Goal: Task Accomplishment & Management: Use online tool/utility

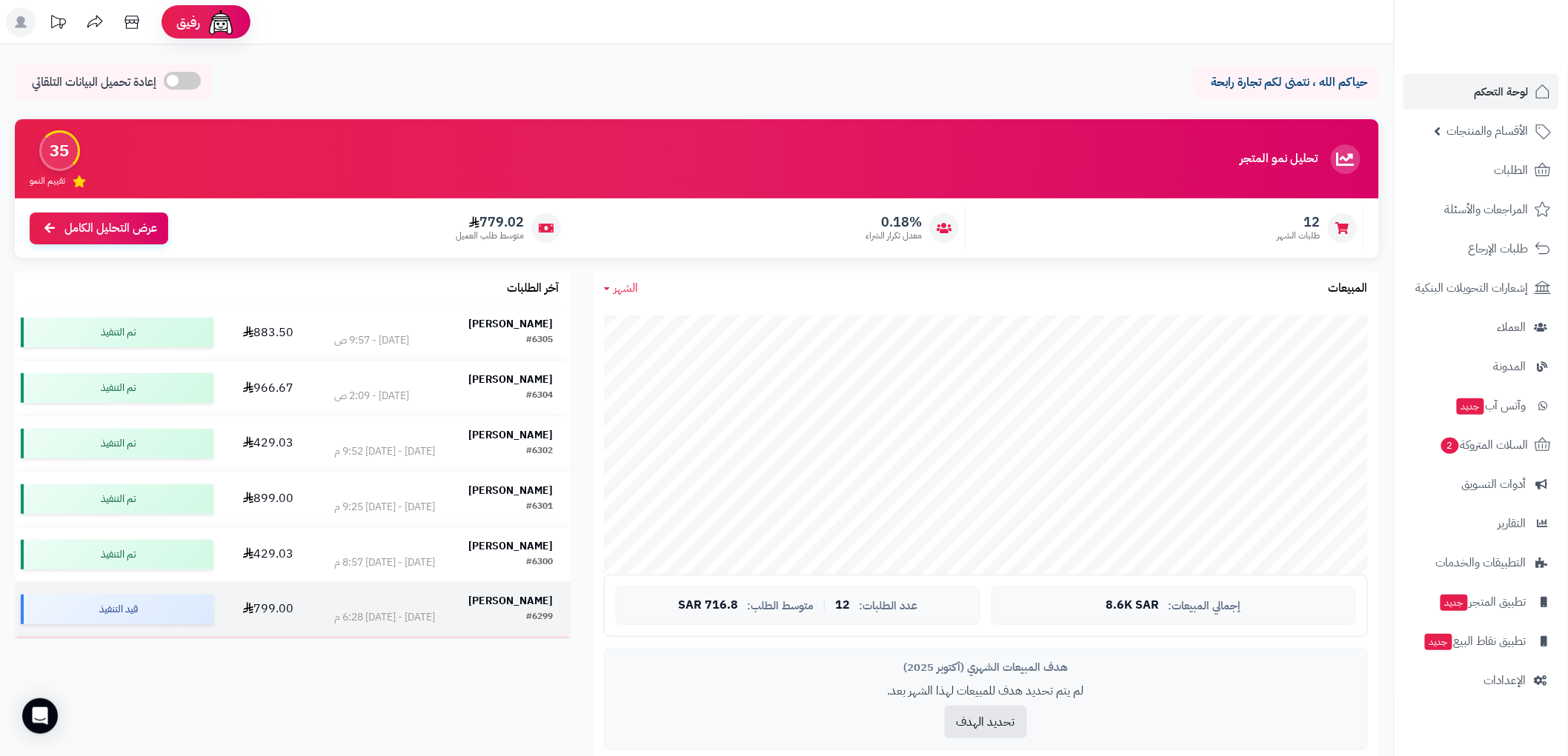
click at [359, 604] on div "لطيفه مساعد" at bounding box center [444, 601] width 219 height 14
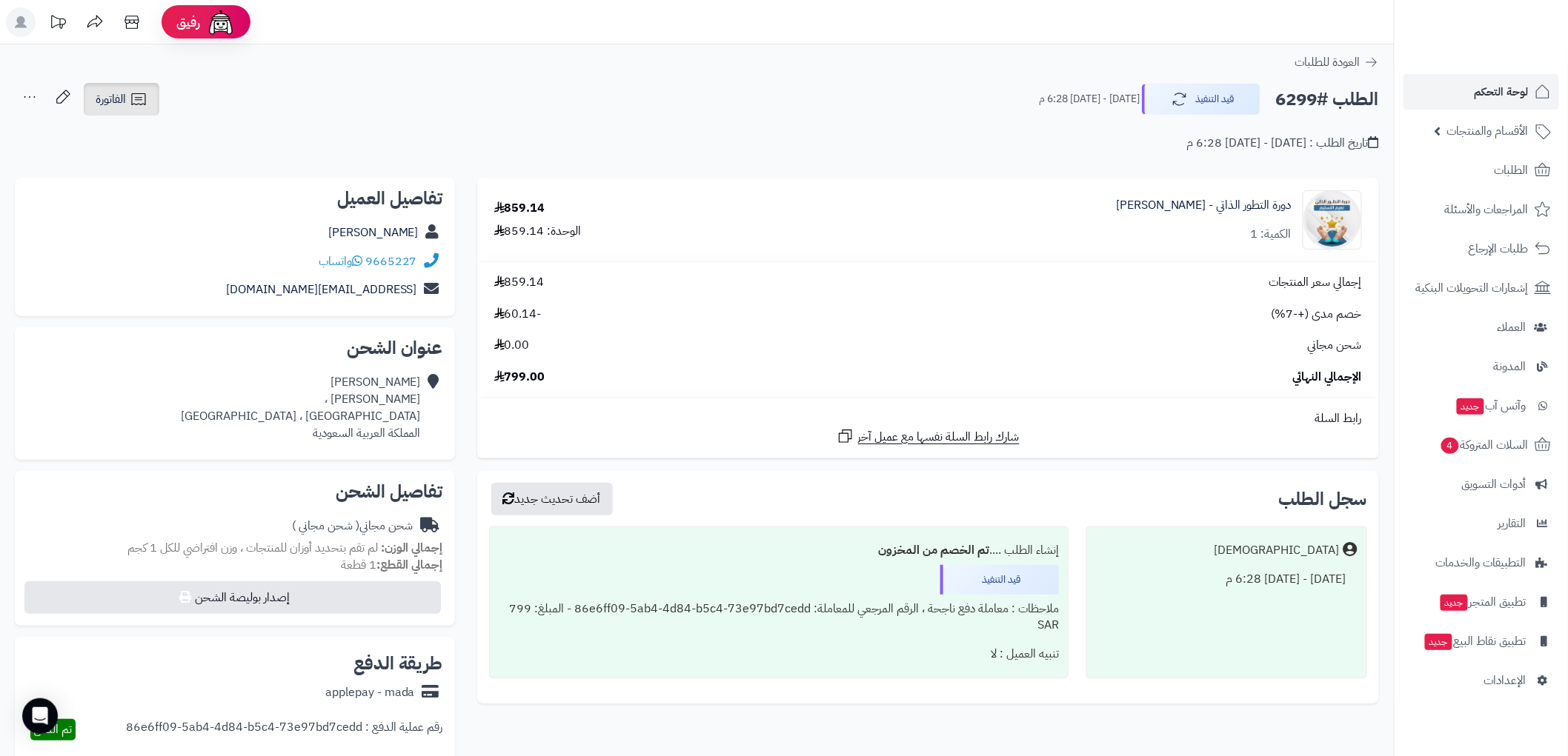
click at [123, 106] on span "الفاتورة" at bounding box center [110, 99] width 30 height 18
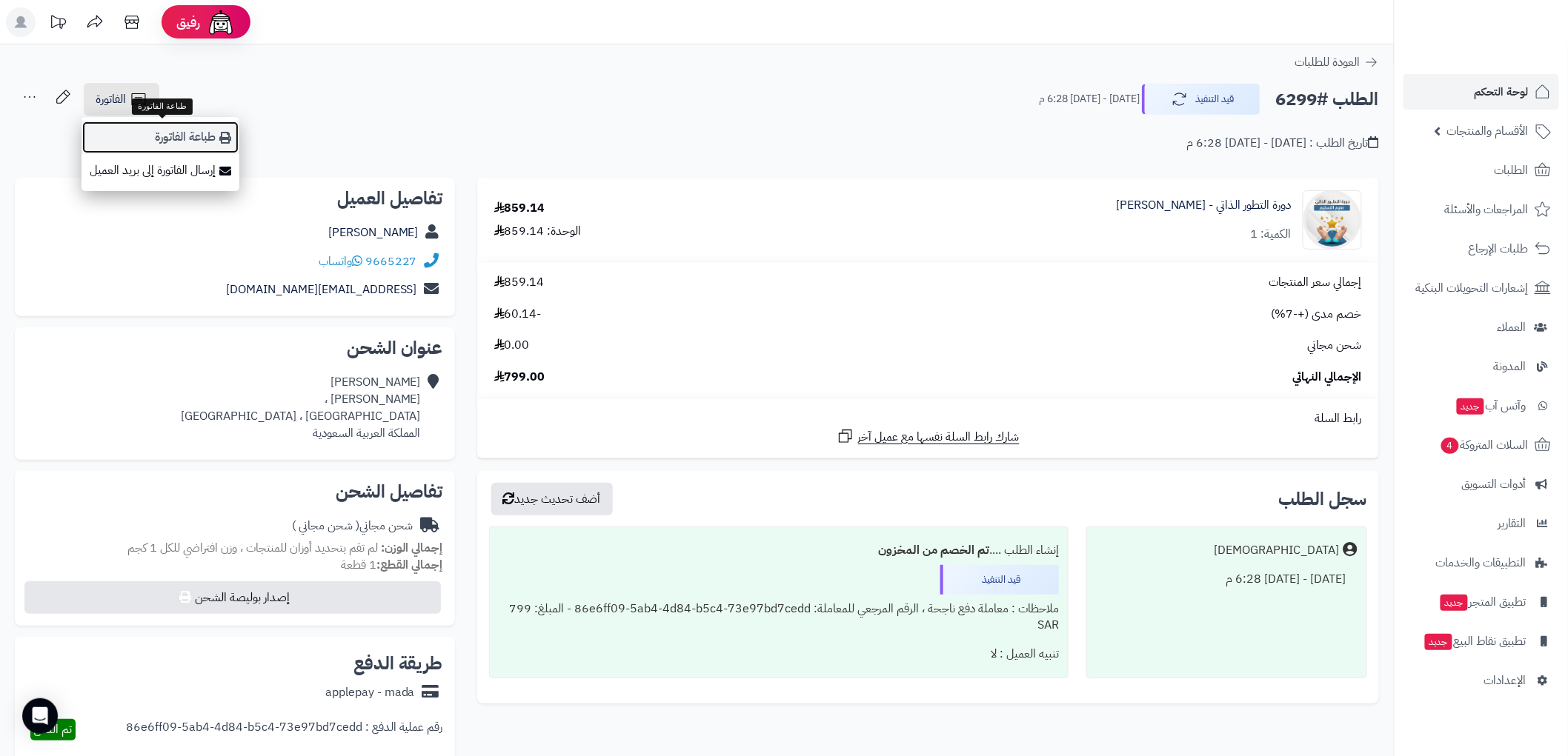
click at [174, 134] on link "طباعة الفاتورة" at bounding box center [160, 138] width 158 height 33
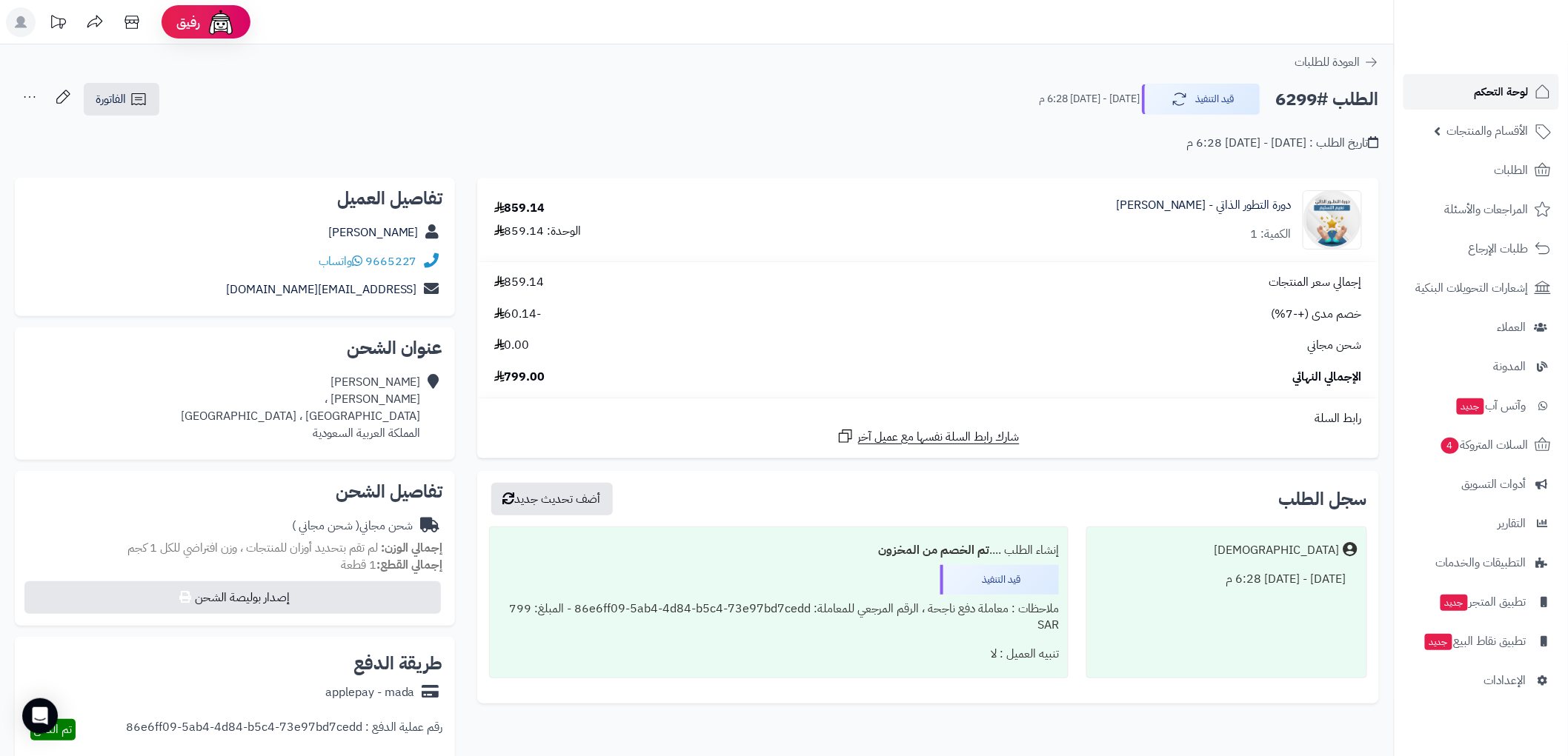
click at [1497, 86] on span "لوحة التحكم" at bounding box center [1501, 91] width 54 height 21
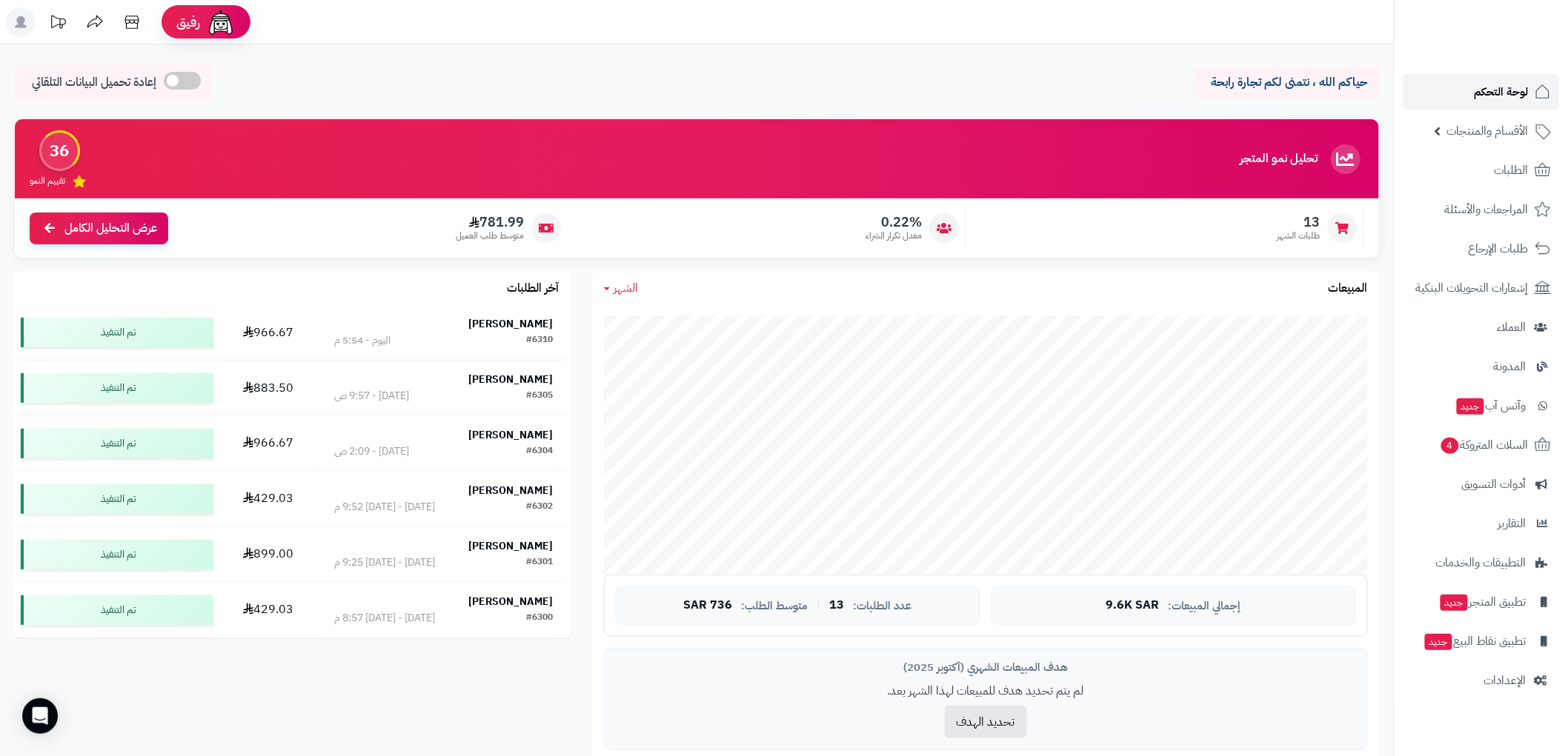
click at [1498, 86] on span "لوحة التحكم" at bounding box center [1501, 91] width 54 height 21
click at [1498, 451] on span "السلات المتروكة 4" at bounding box center [1483, 445] width 90 height 21
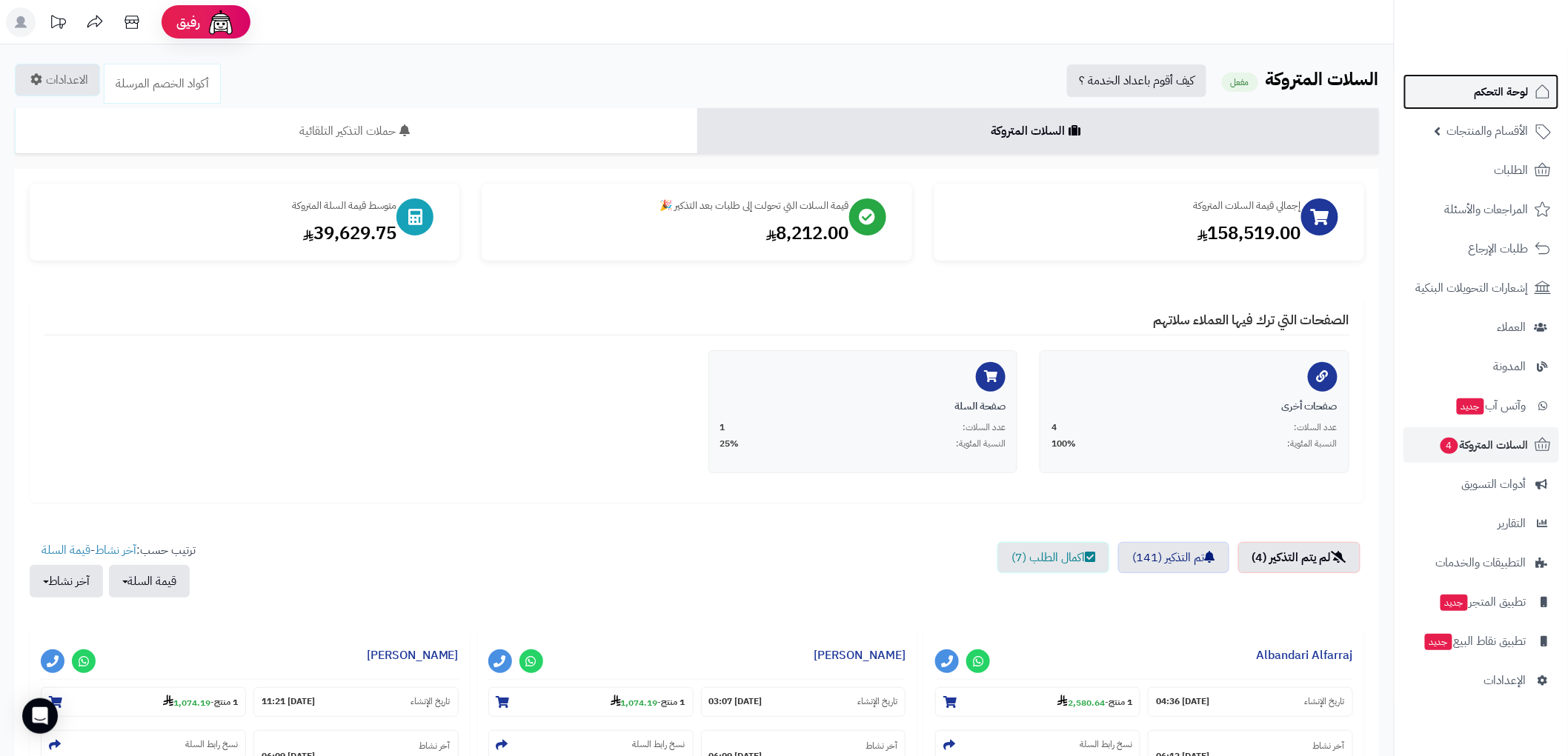
click at [1496, 93] on span "لوحة التحكم" at bounding box center [1501, 91] width 54 height 21
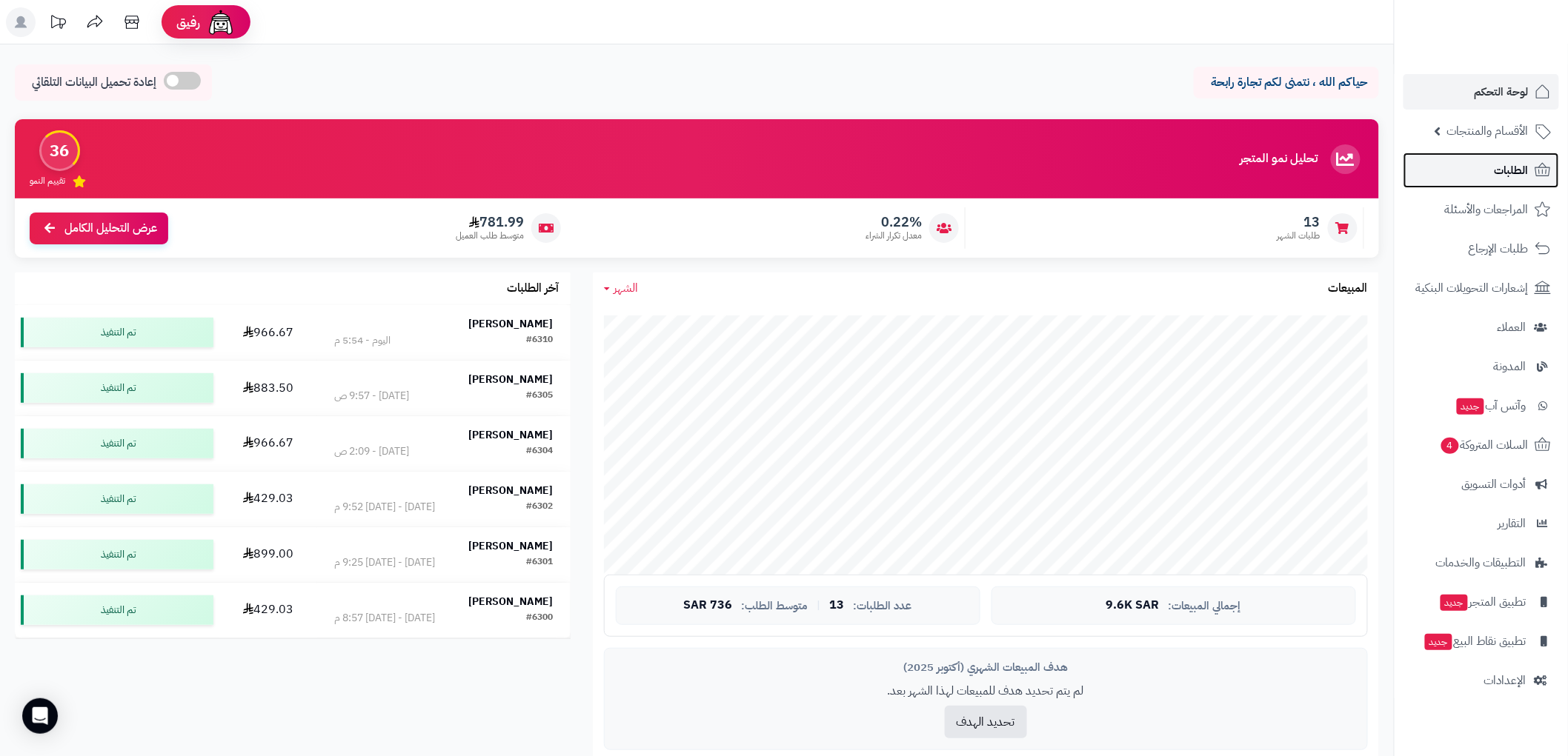
click at [1512, 158] on link "الطلبات" at bounding box center [1481, 170] width 155 height 36
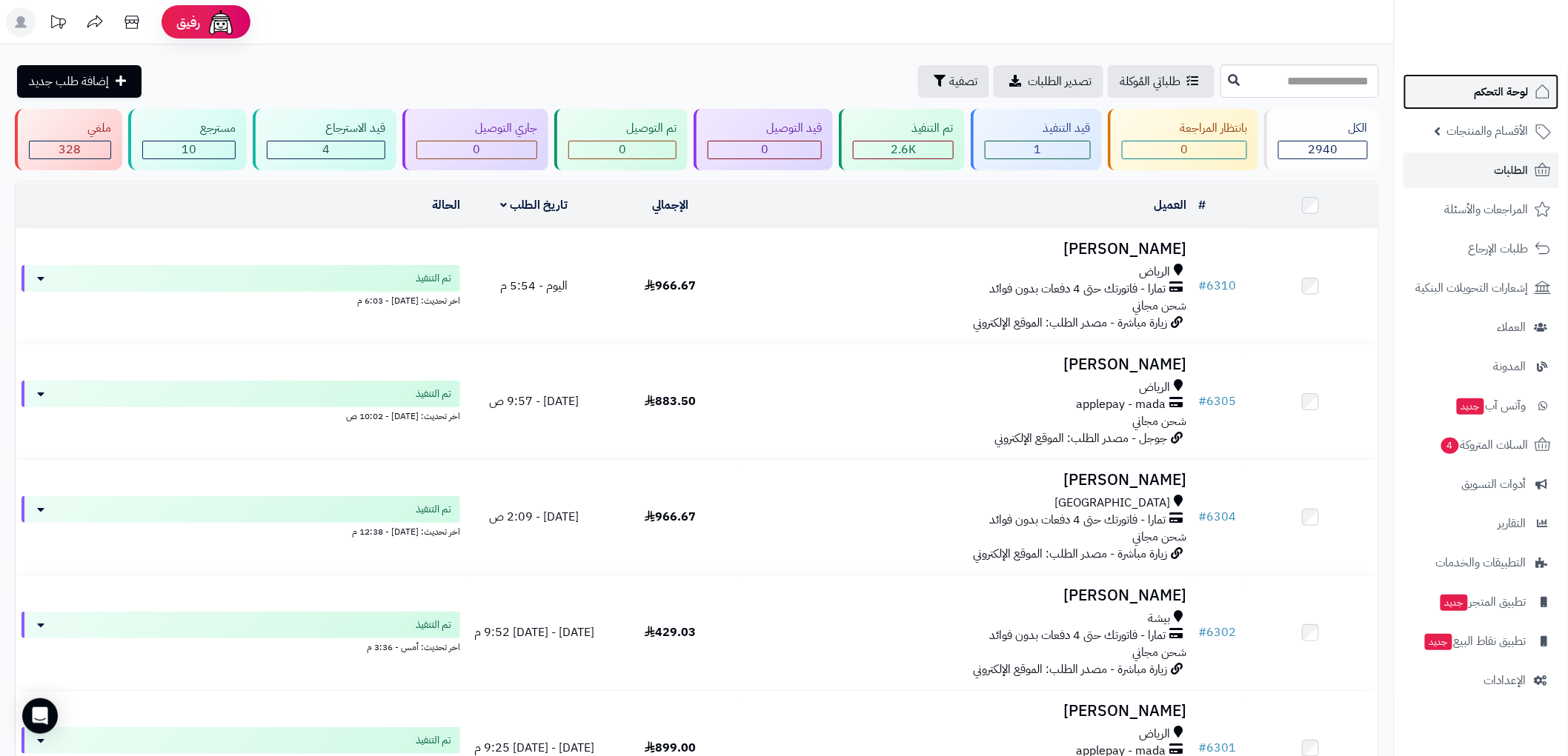
click at [1495, 96] on span "لوحة التحكم" at bounding box center [1501, 91] width 54 height 21
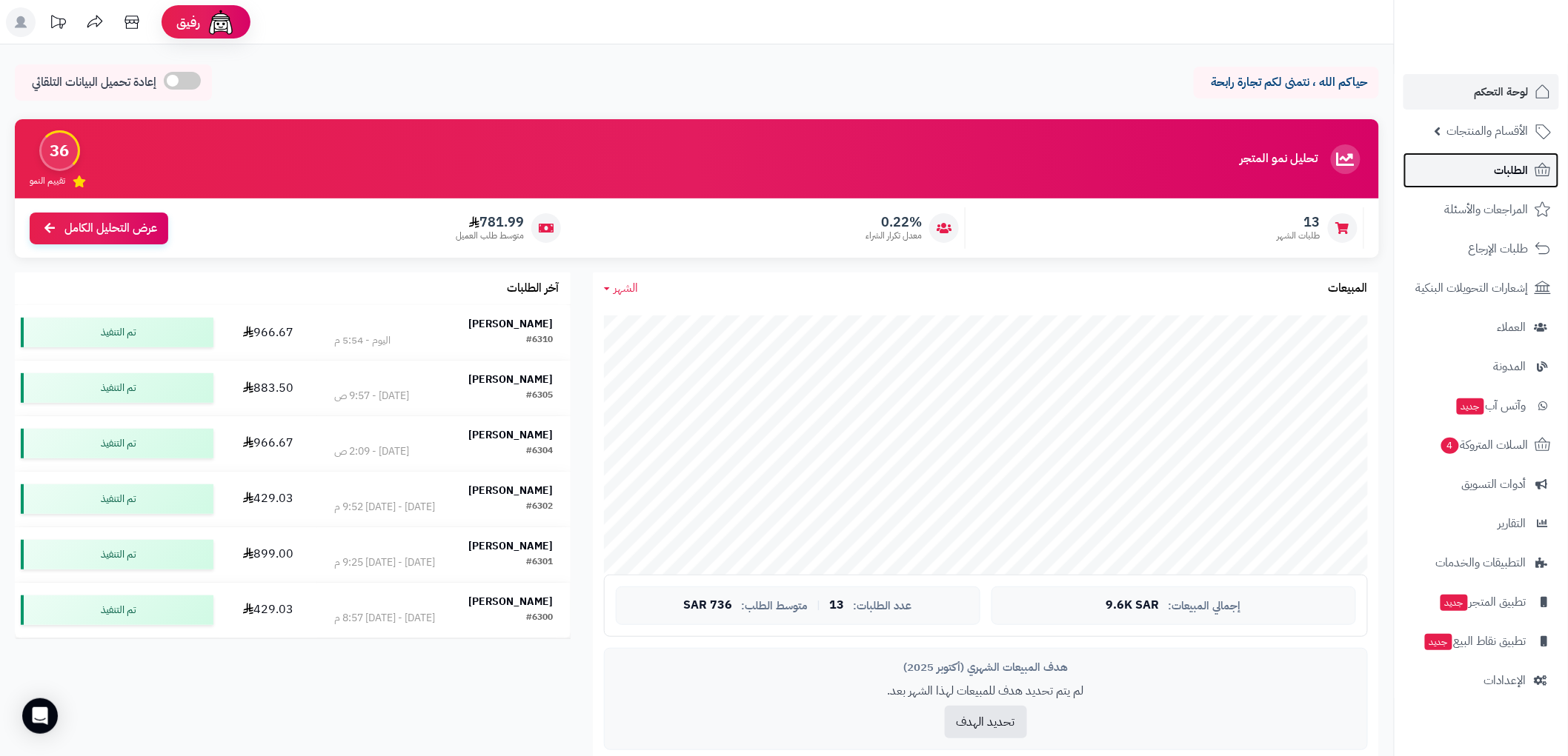
click at [1517, 178] on span "الطلبات" at bounding box center [1511, 170] width 34 height 21
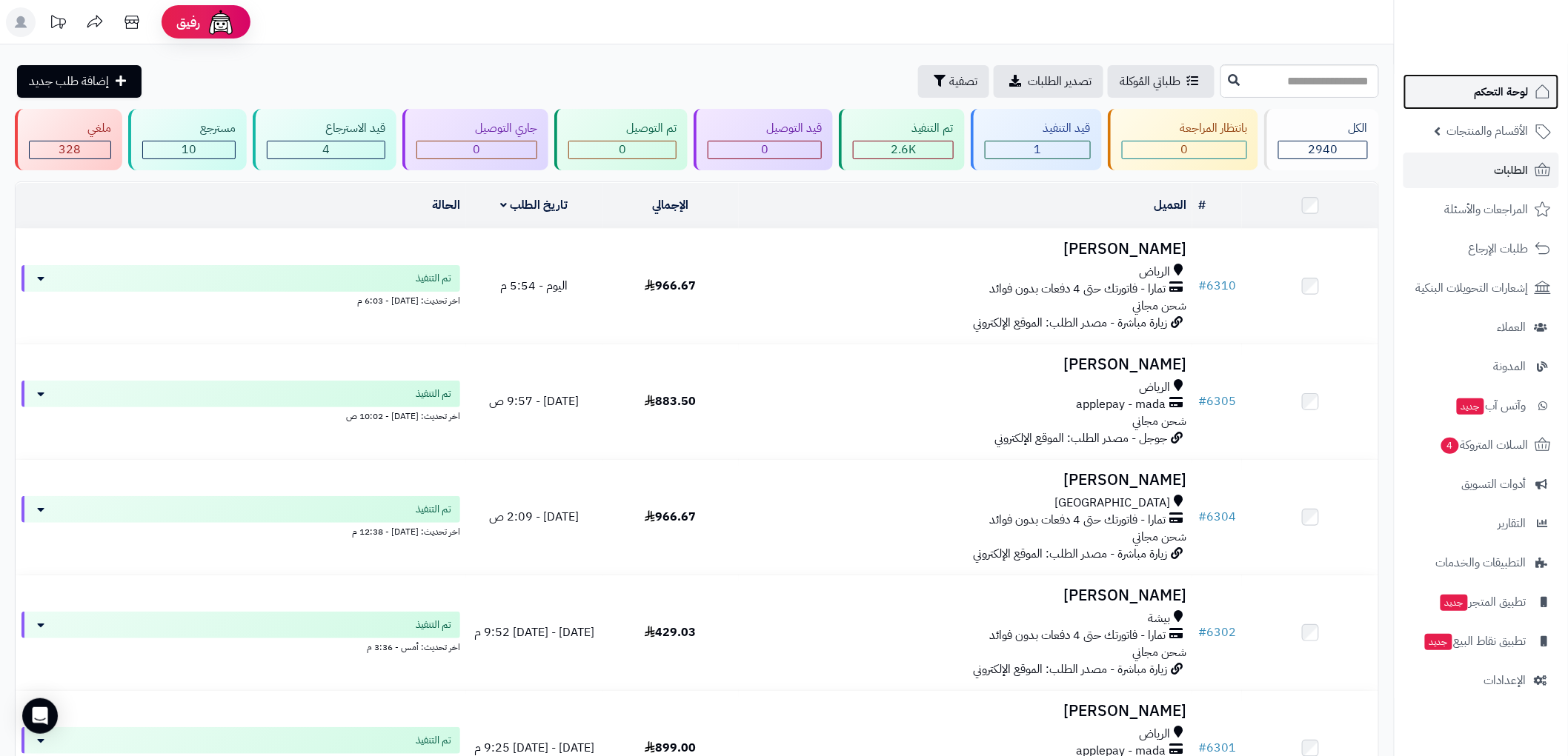
click at [1520, 91] on span "لوحة التحكم" at bounding box center [1501, 91] width 54 height 21
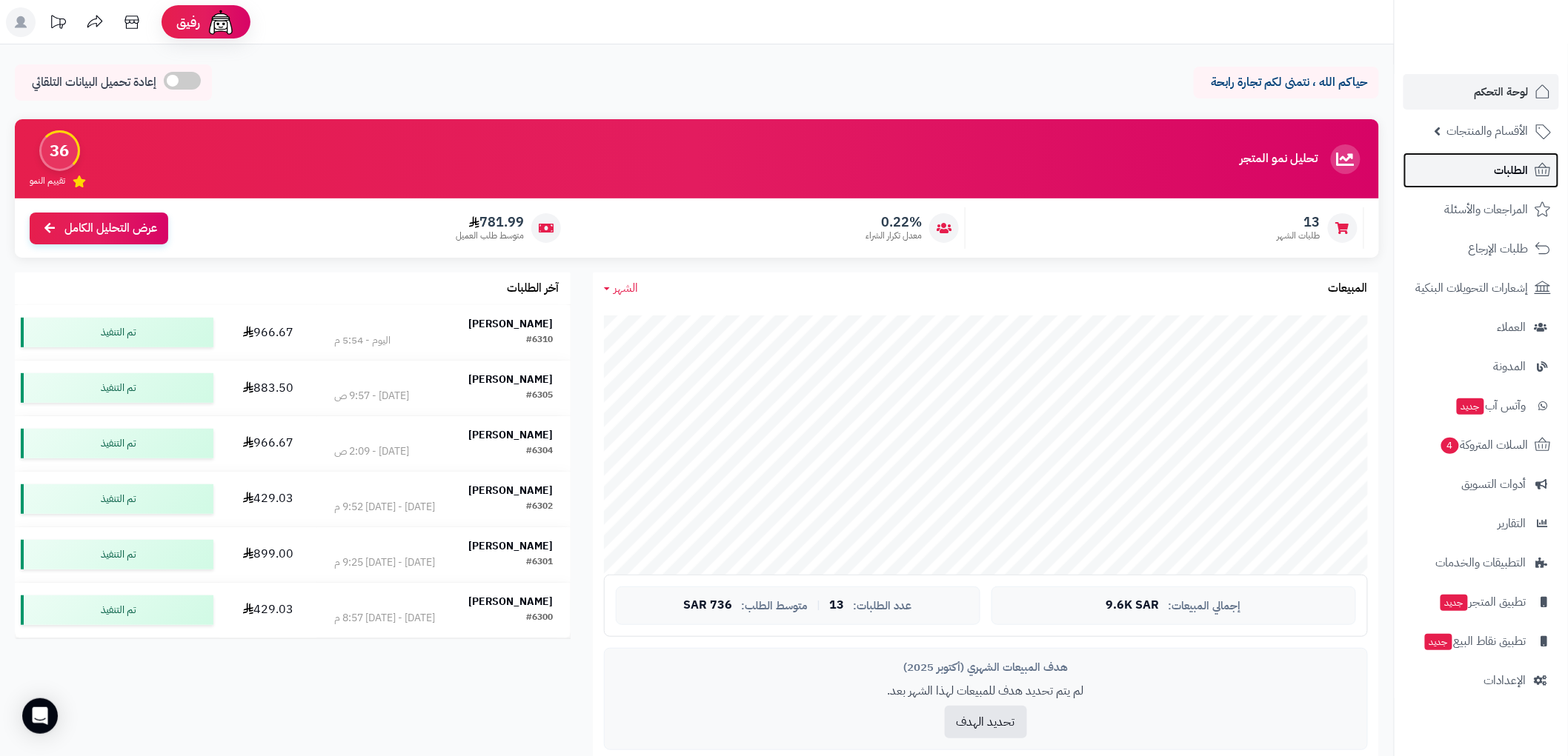
click at [1526, 173] on span "الطلبات" at bounding box center [1511, 170] width 34 height 21
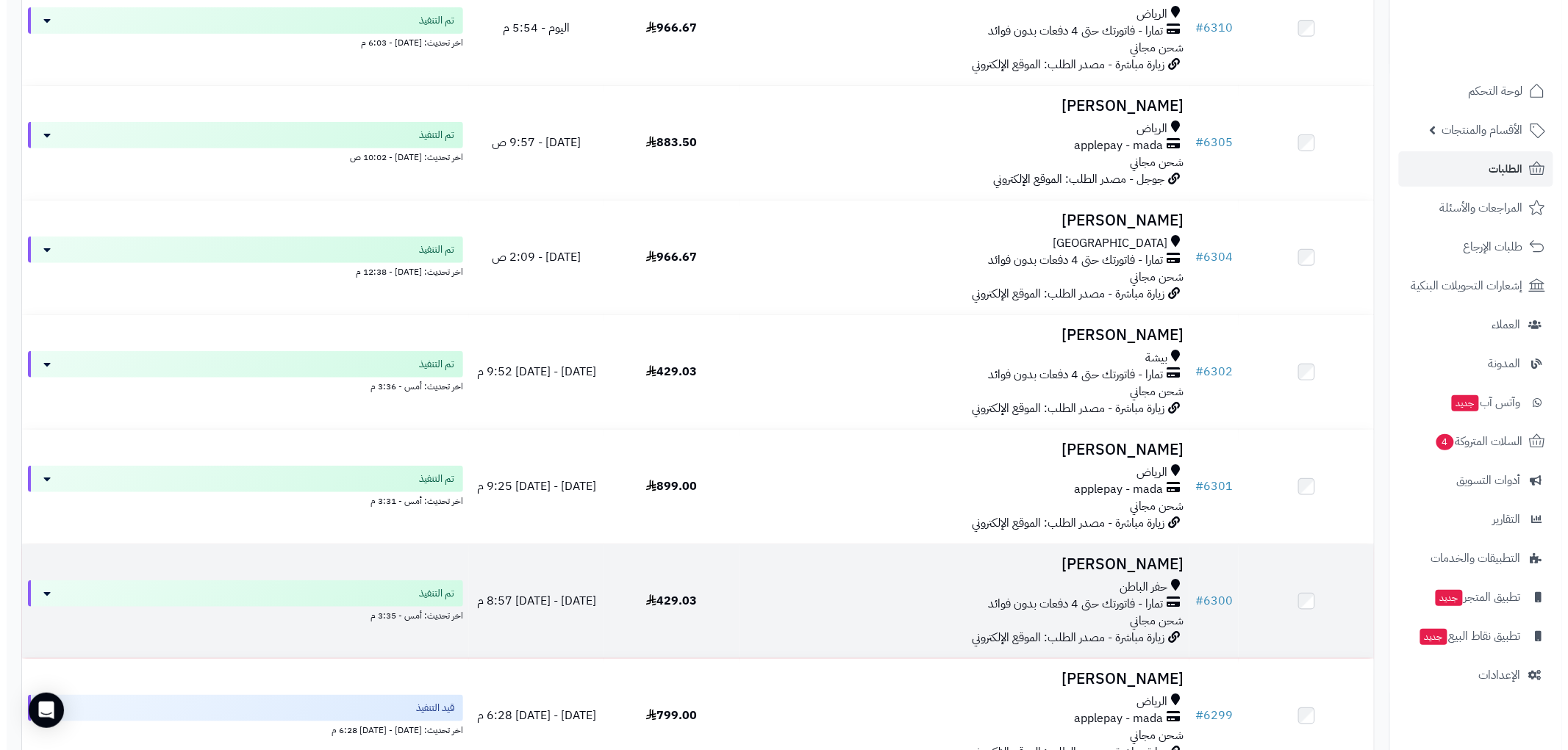
scroll to position [326, 0]
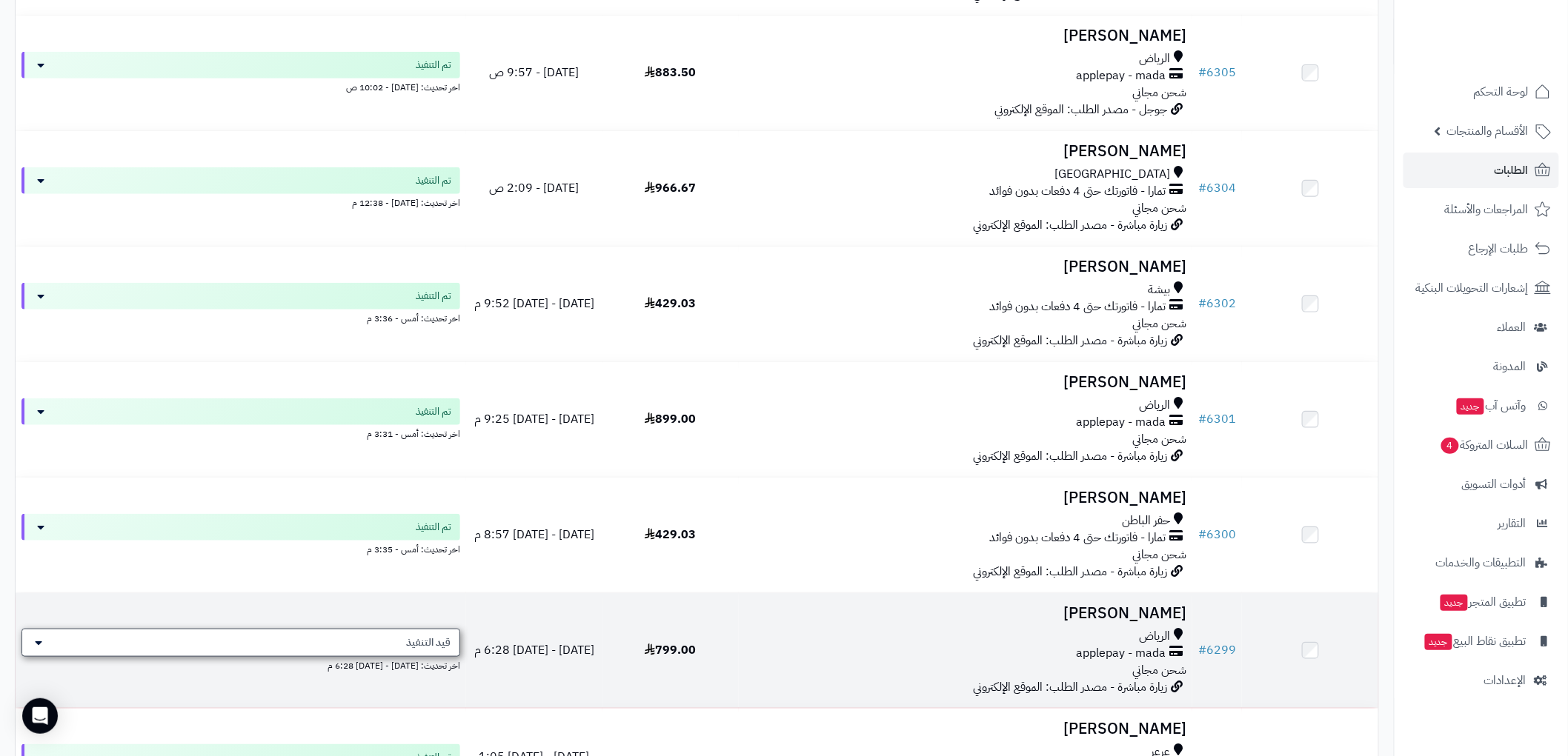
click at [351, 641] on div "قيد التنفيذ" at bounding box center [241, 643] width 439 height 28
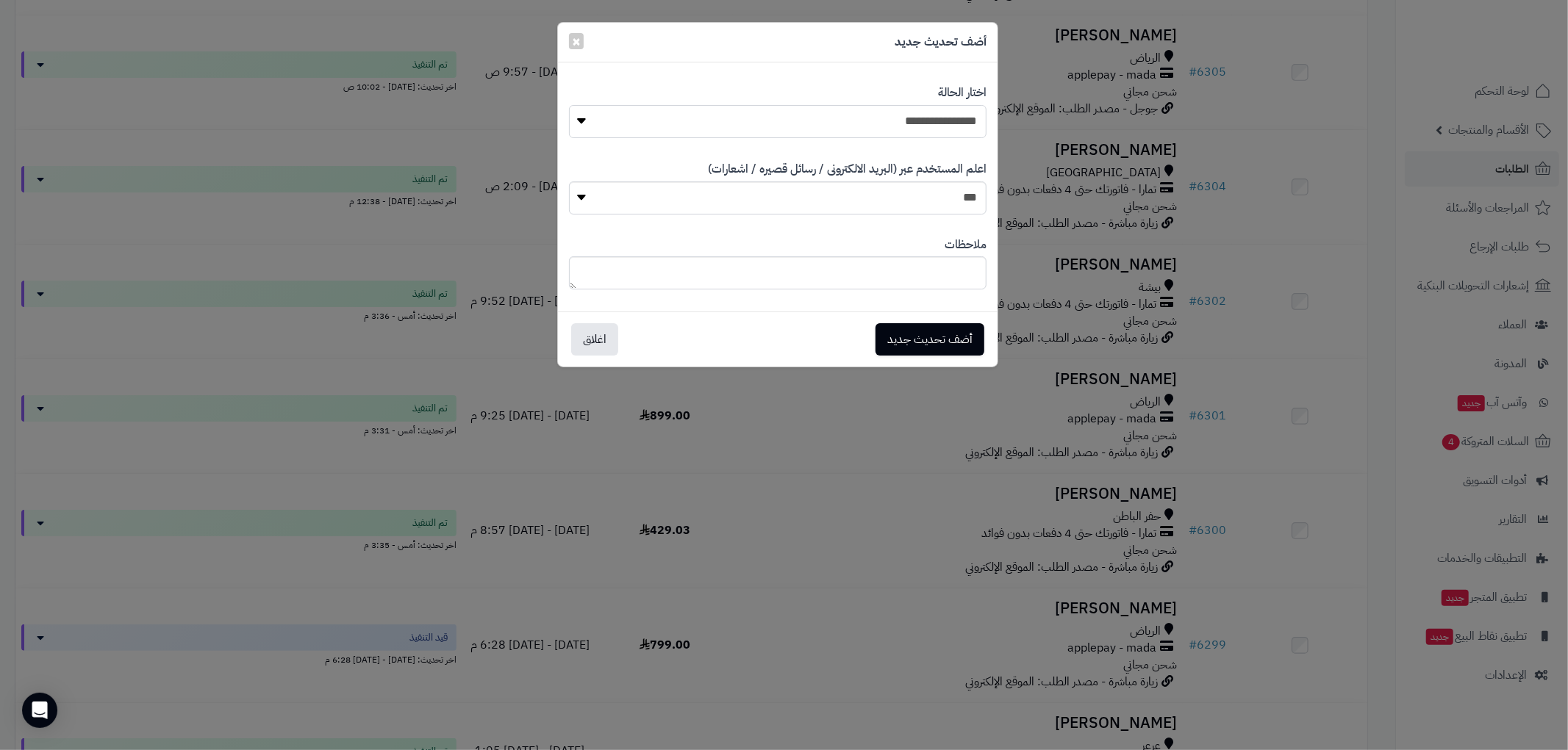
click at [959, 122] on select "**********" at bounding box center [778, 122] width 418 height 33
select select "*"
click at [569, 105] on select "**********" at bounding box center [778, 122] width 418 height 33
click at [908, 340] on button "أضف تحديث جديد" at bounding box center [930, 338] width 109 height 32
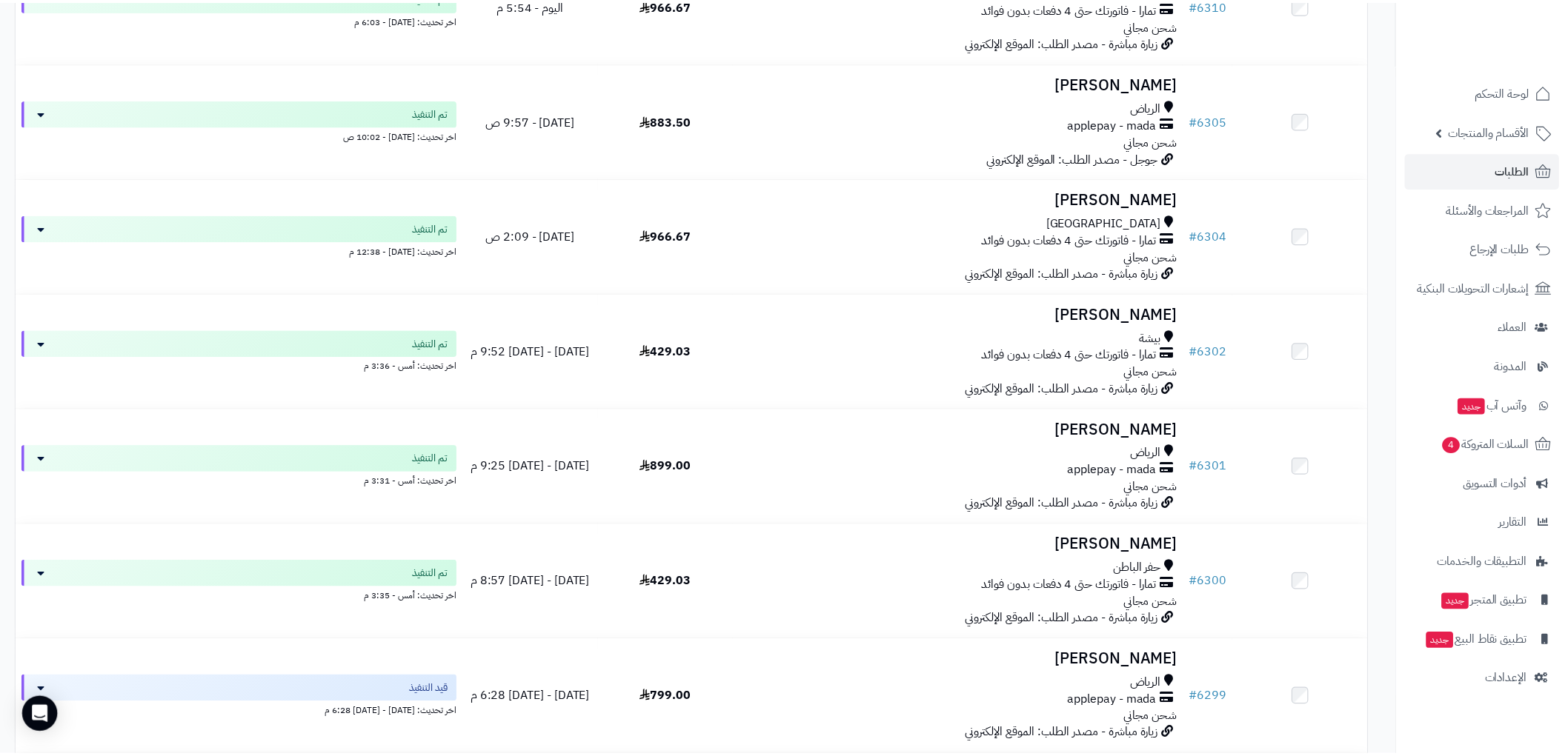
scroll to position [376, 0]
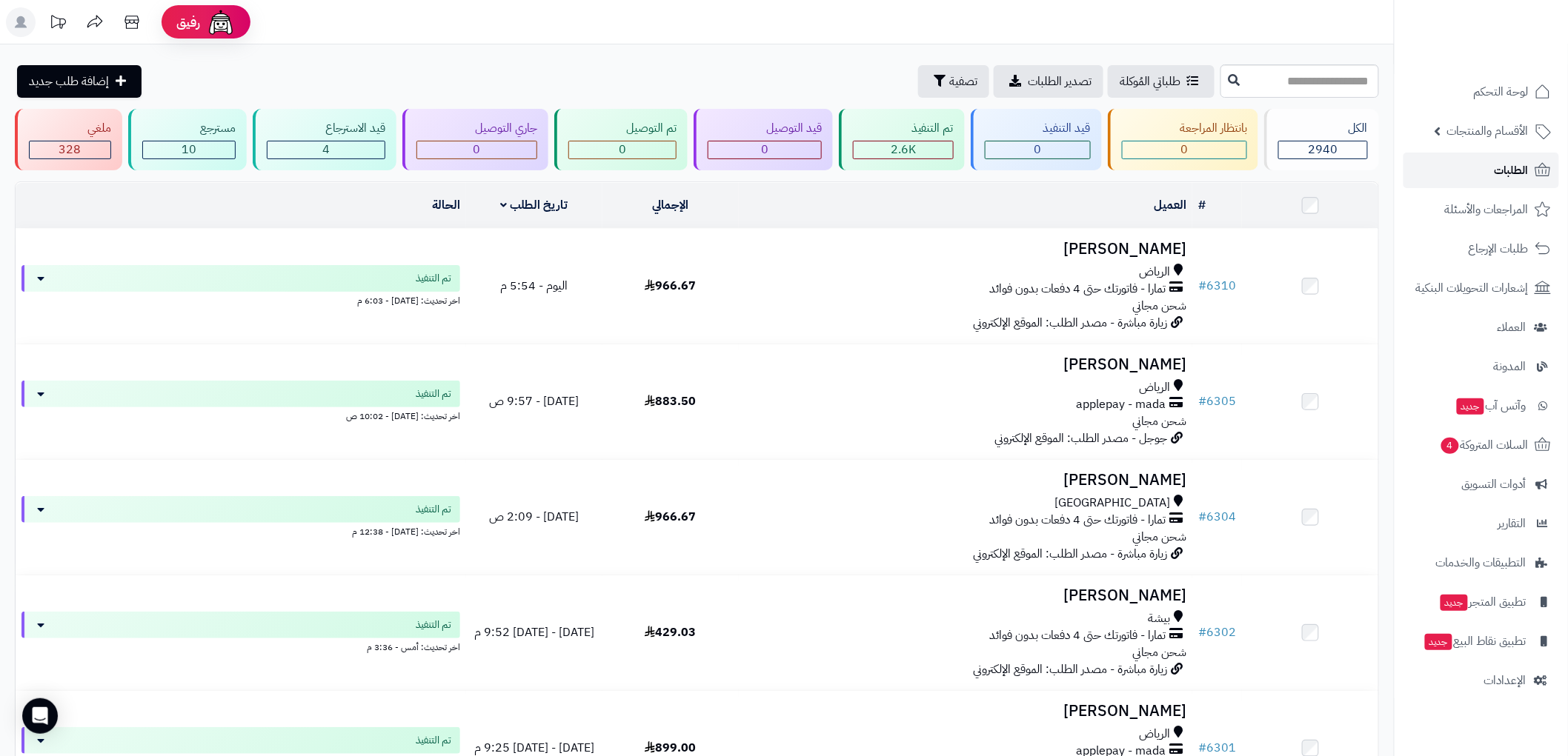
click at [1510, 171] on span "الطلبات" at bounding box center [1511, 170] width 34 height 21
click at [1509, 176] on span "الطلبات" at bounding box center [1511, 170] width 34 height 21
click at [1498, 89] on span "لوحة التحكم" at bounding box center [1501, 91] width 54 height 21
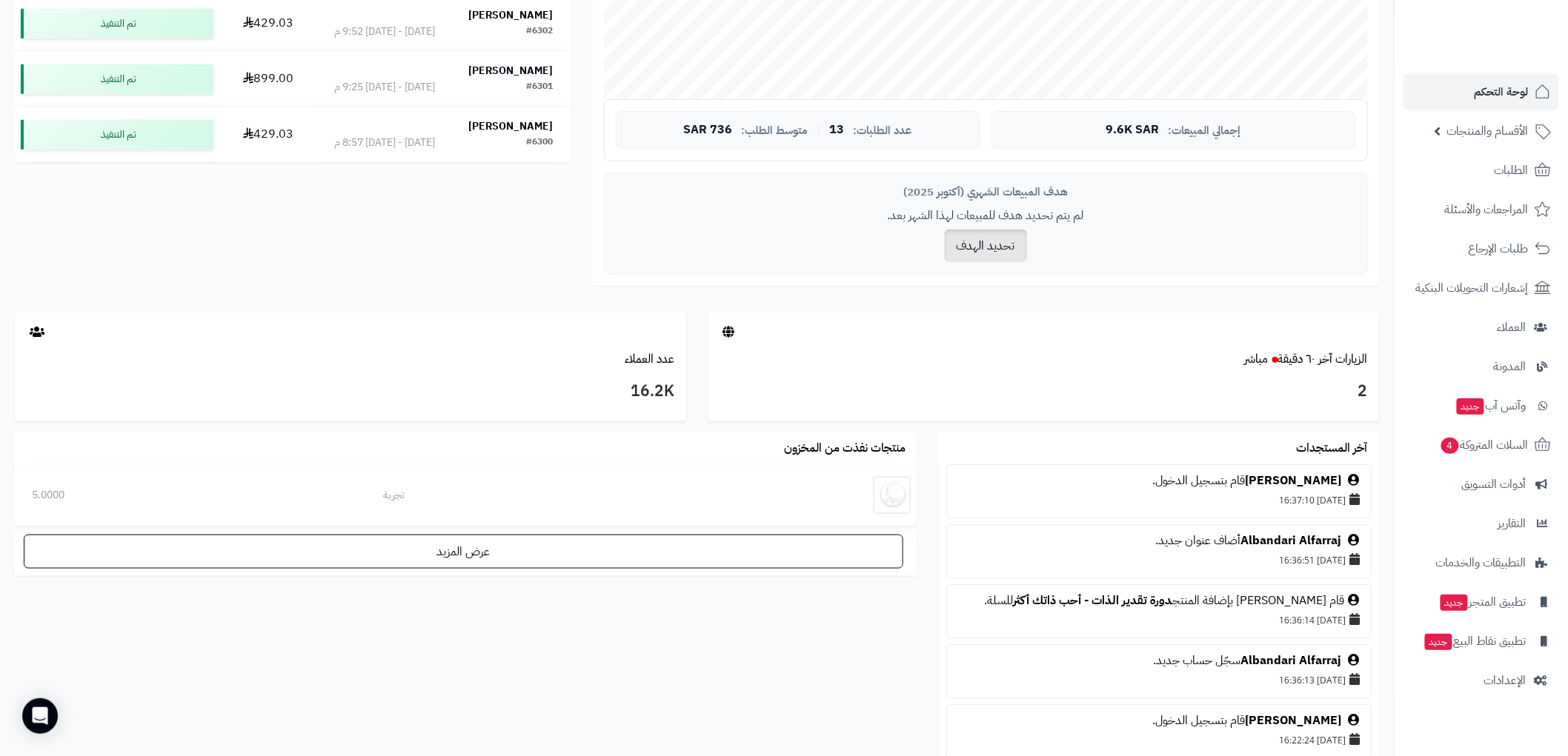
scroll to position [493, 0]
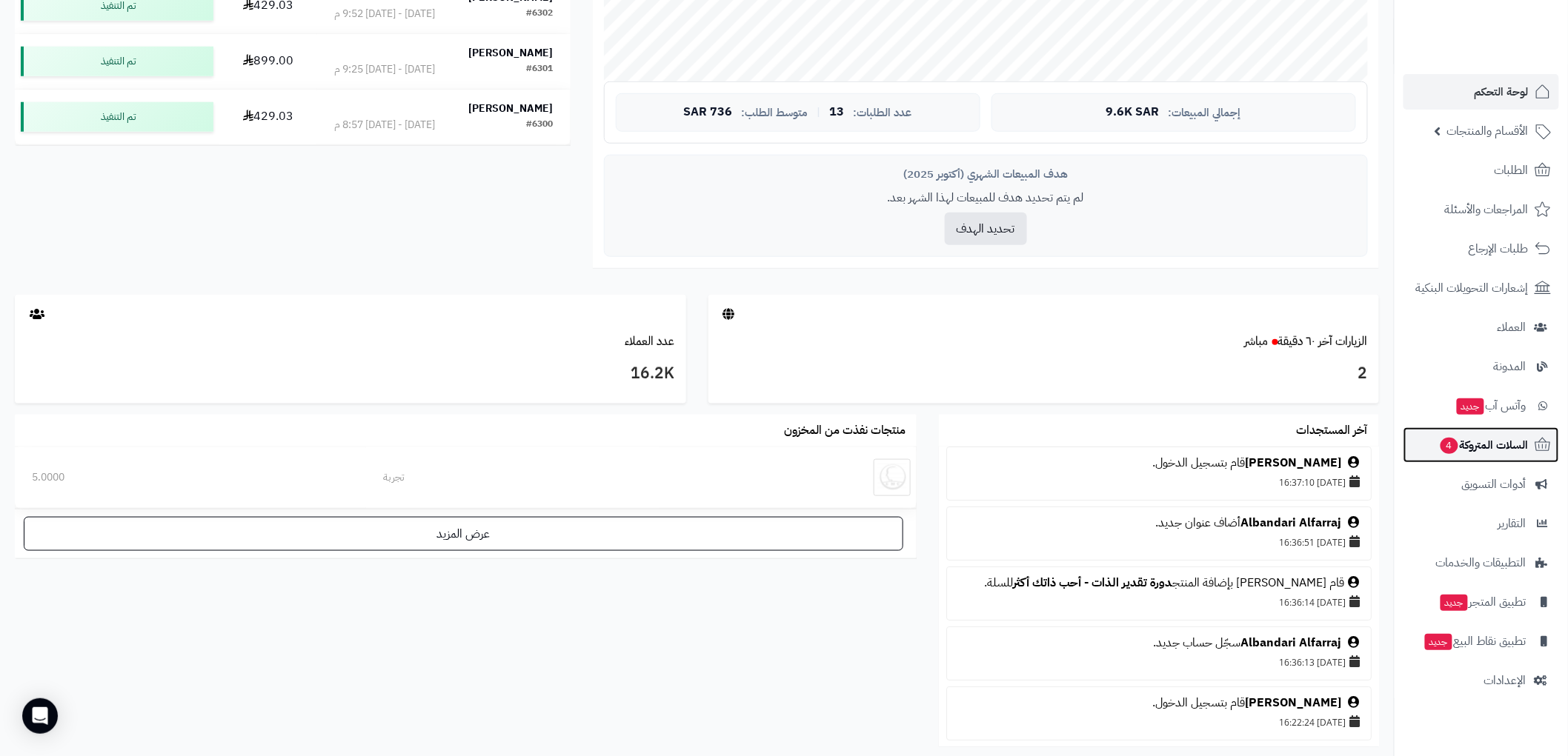
click at [1477, 448] on span "السلات المتروكة 4" at bounding box center [1483, 445] width 90 height 21
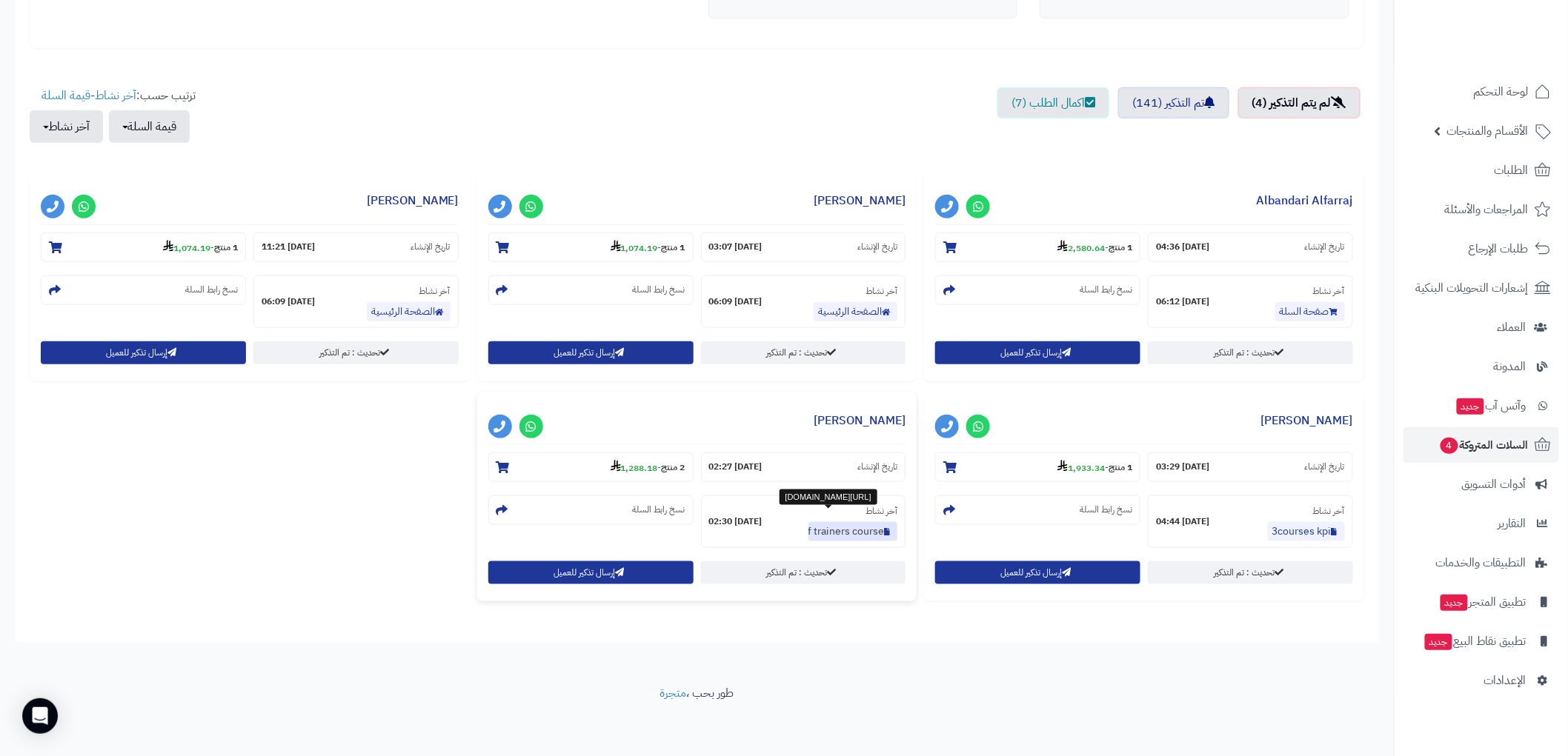
scroll to position [458, 0]
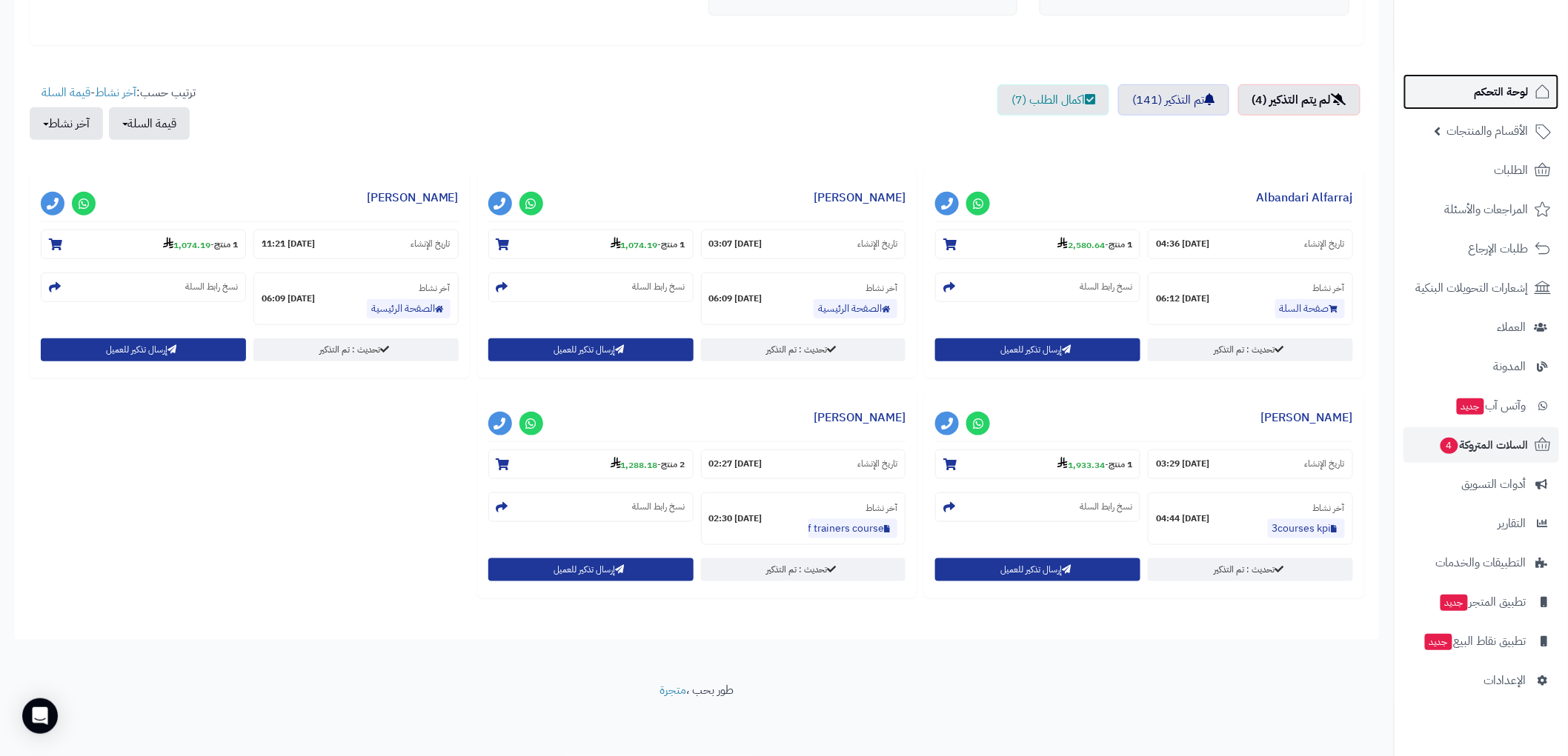
click at [1484, 88] on span "لوحة التحكم" at bounding box center [1501, 91] width 54 height 21
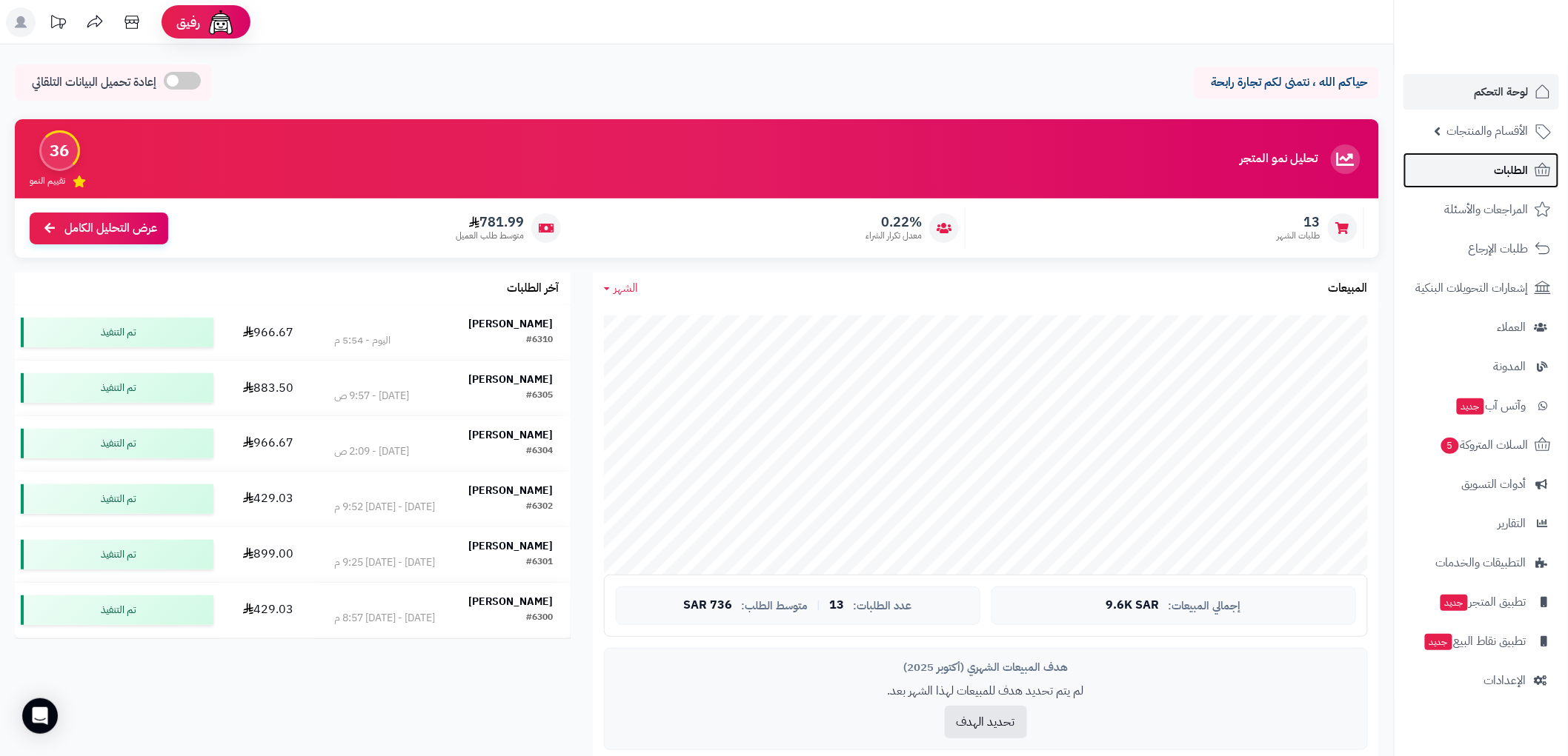
click at [1509, 173] on span "الطلبات" at bounding box center [1511, 170] width 34 height 21
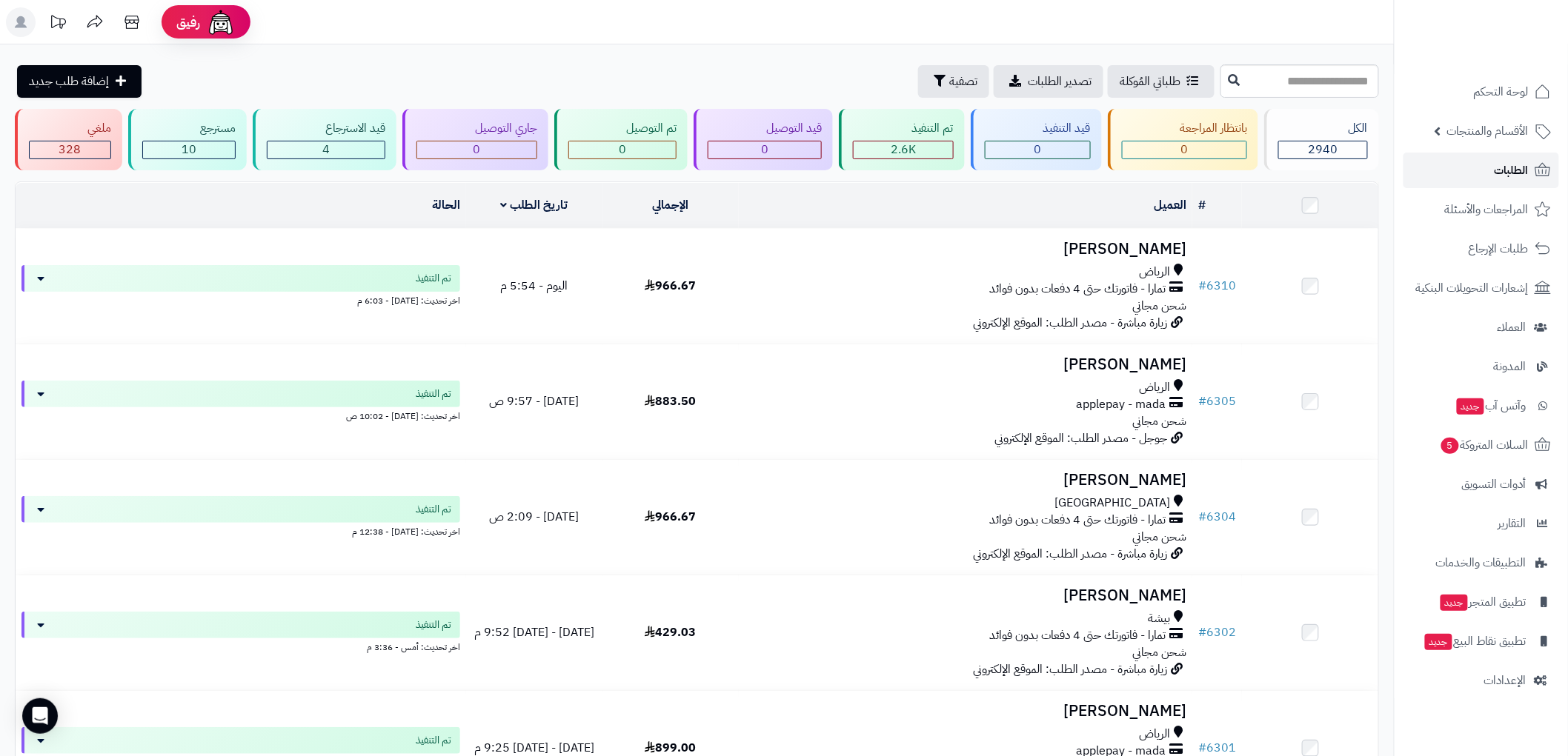
click at [1526, 161] on span "الطلبات" at bounding box center [1511, 170] width 34 height 21
click at [1509, 94] on span "لوحة التحكم" at bounding box center [1501, 91] width 54 height 21
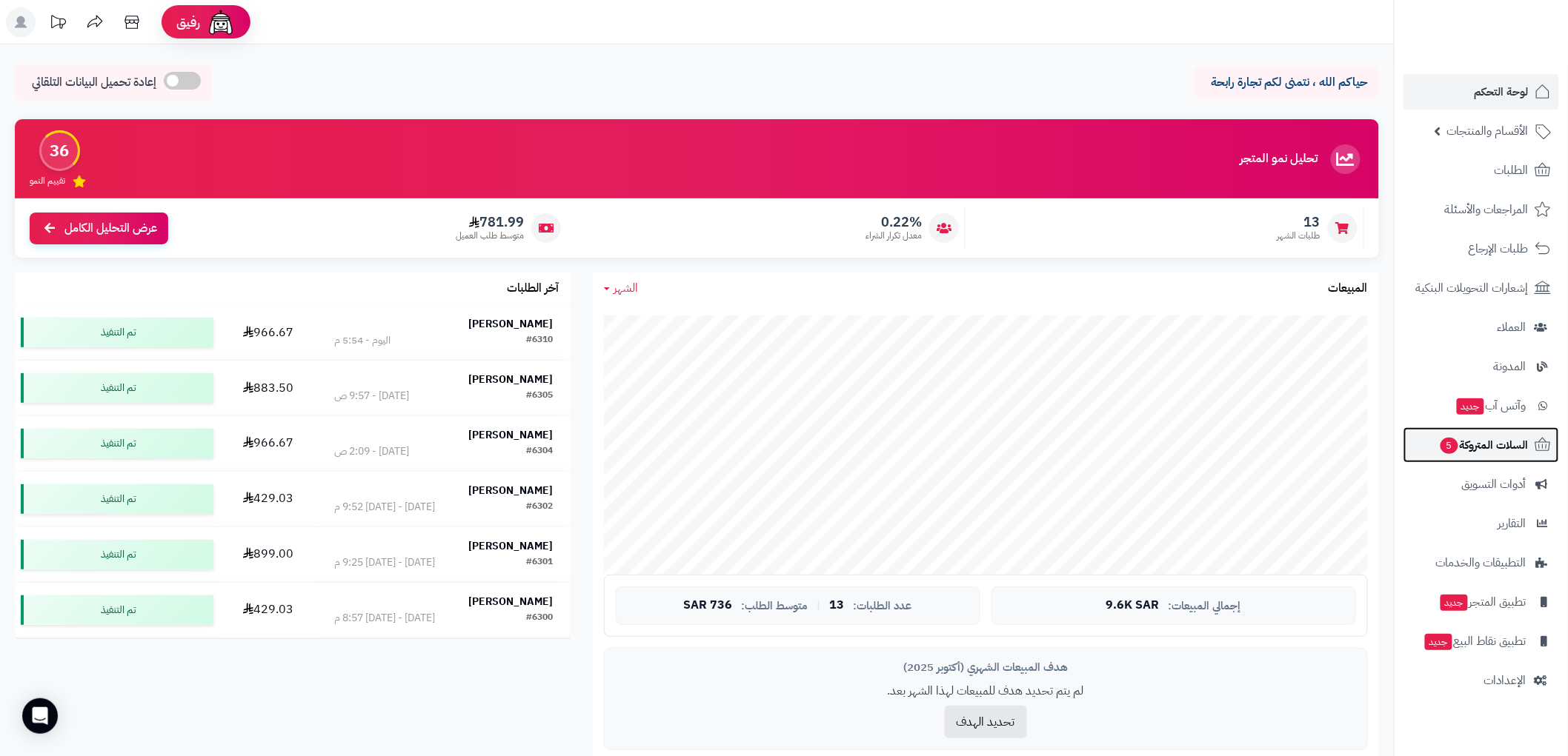
click at [1484, 443] on span "السلات المتروكة 5" at bounding box center [1483, 445] width 90 height 21
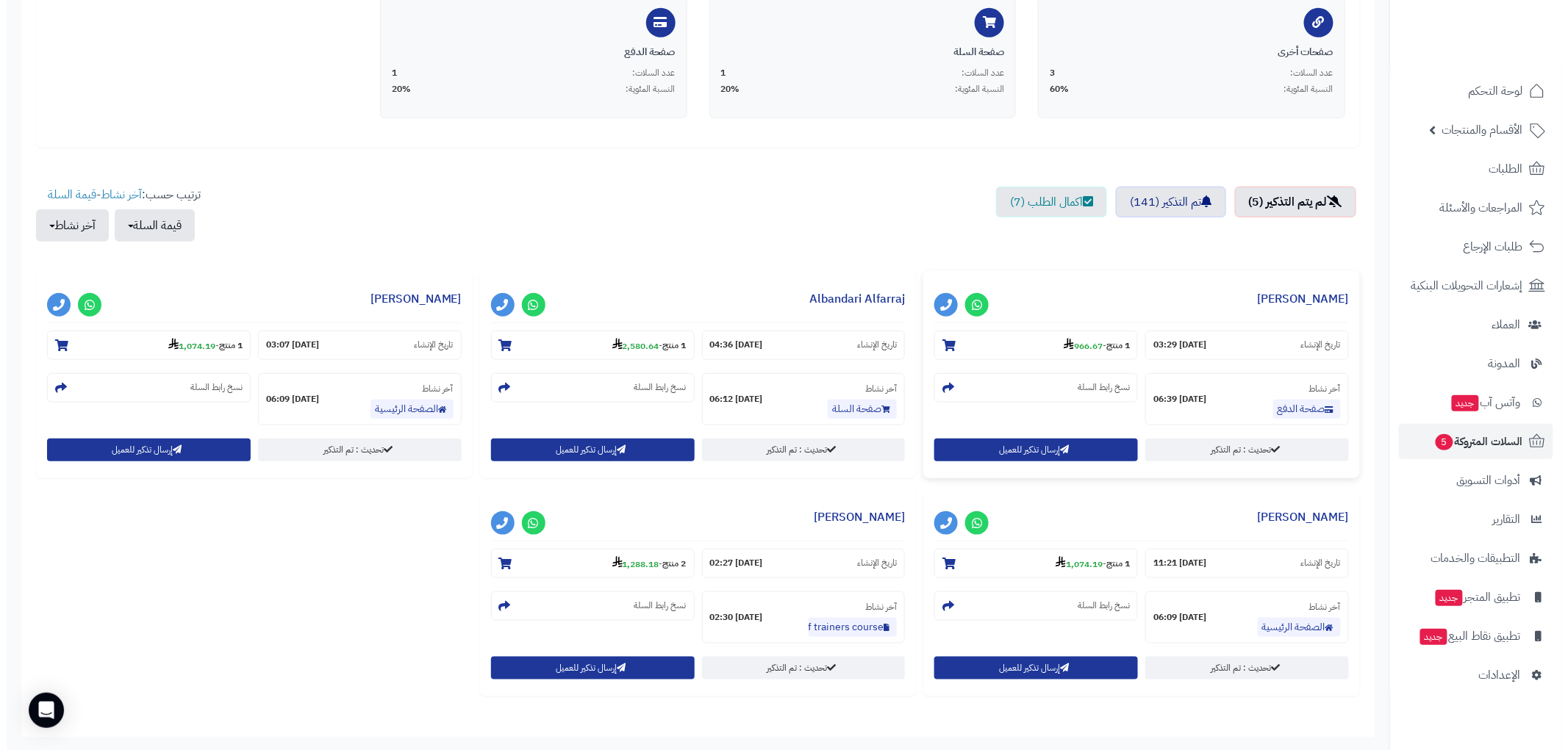
scroll to position [408, 0]
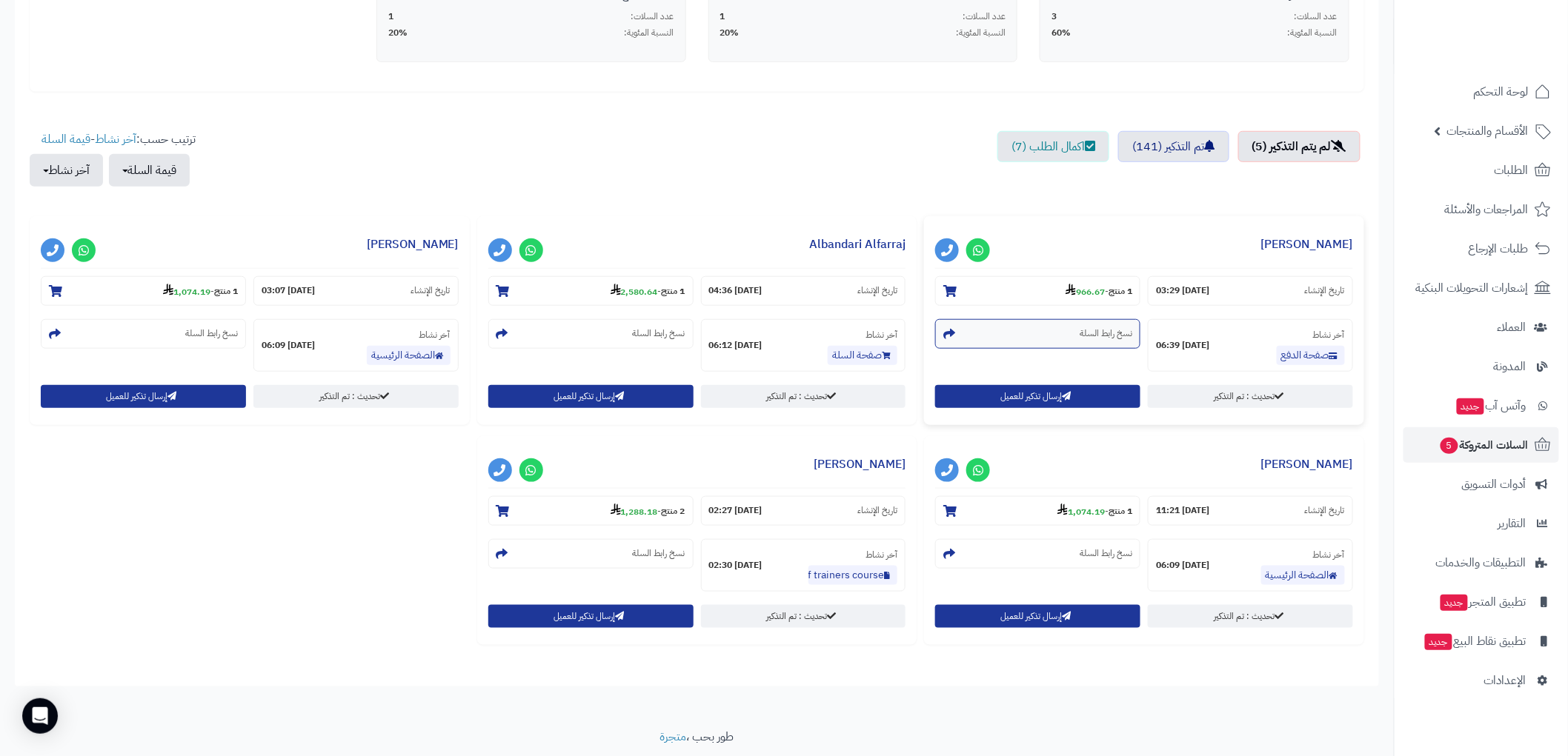
click at [1110, 335] on small "نسخ رابط السلة" at bounding box center [1105, 333] width 53 height 13
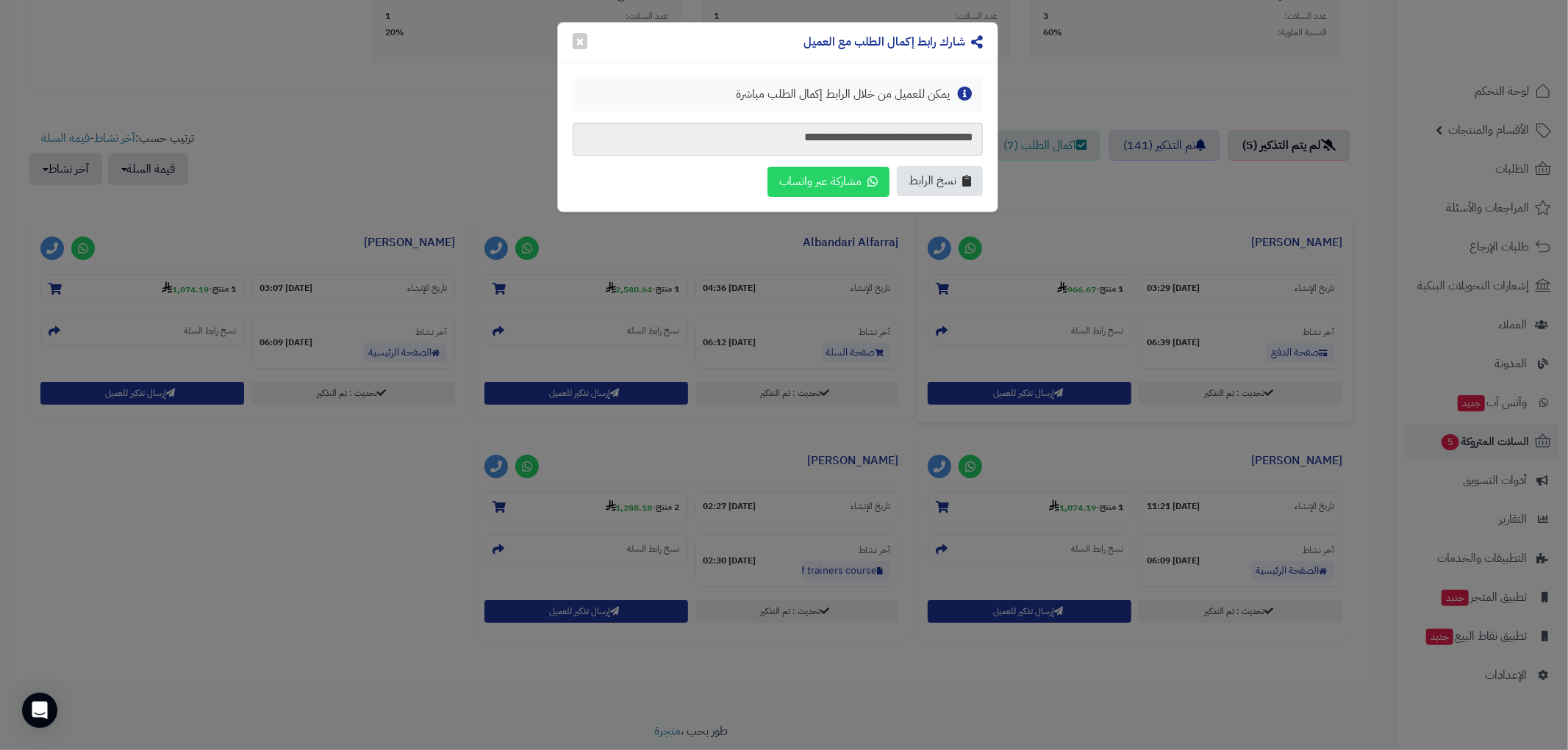
click at [954, 184] on span "نسخ الرابط" at bounding box center [932, 181] width 48 height 17
click at [582, 35] on button "×" at bounding box center [580, 40] width 14 height 16
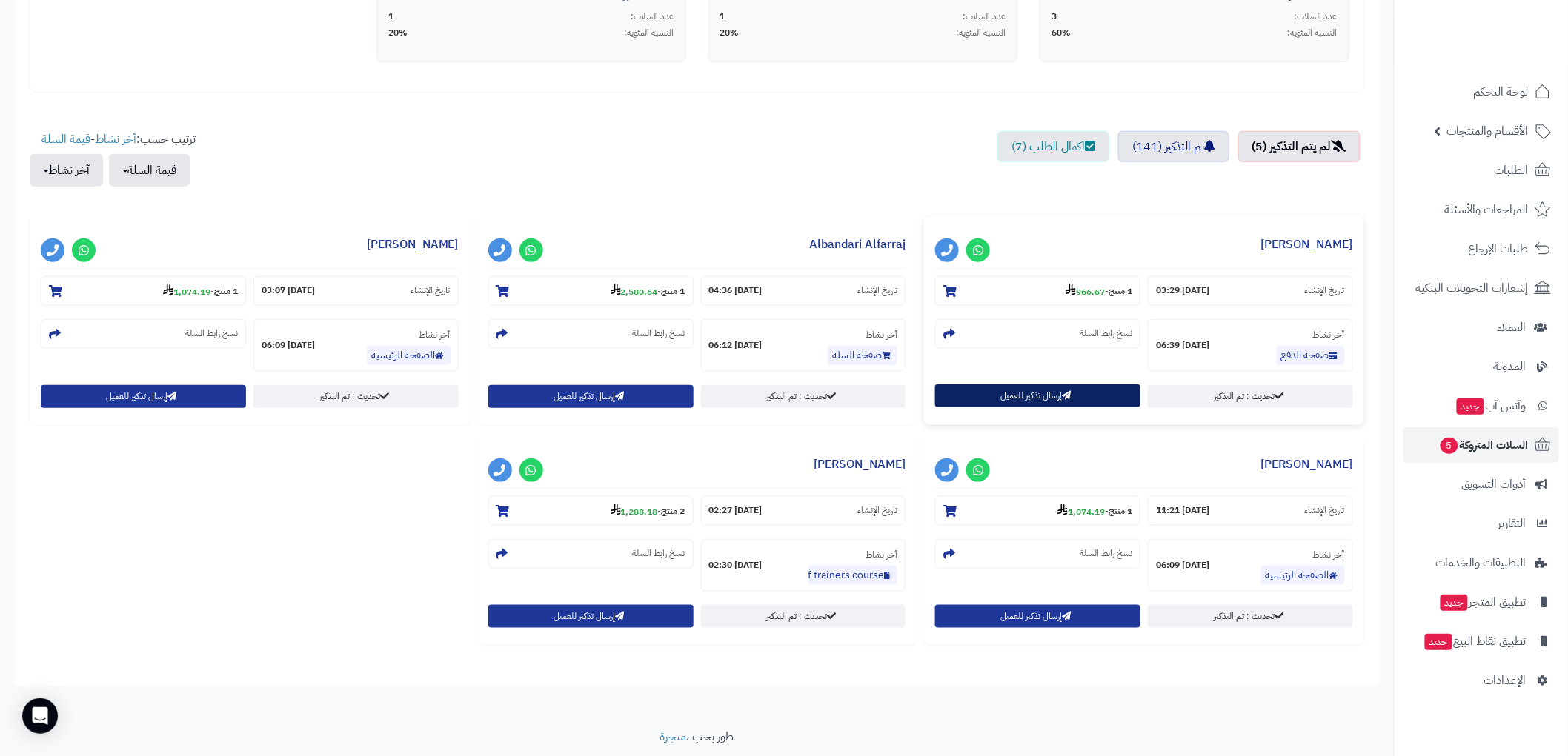
click at [1024, 394] on button "إرسال تذكير للعميل" at bounding box center [1037, 396] width 205 height 23
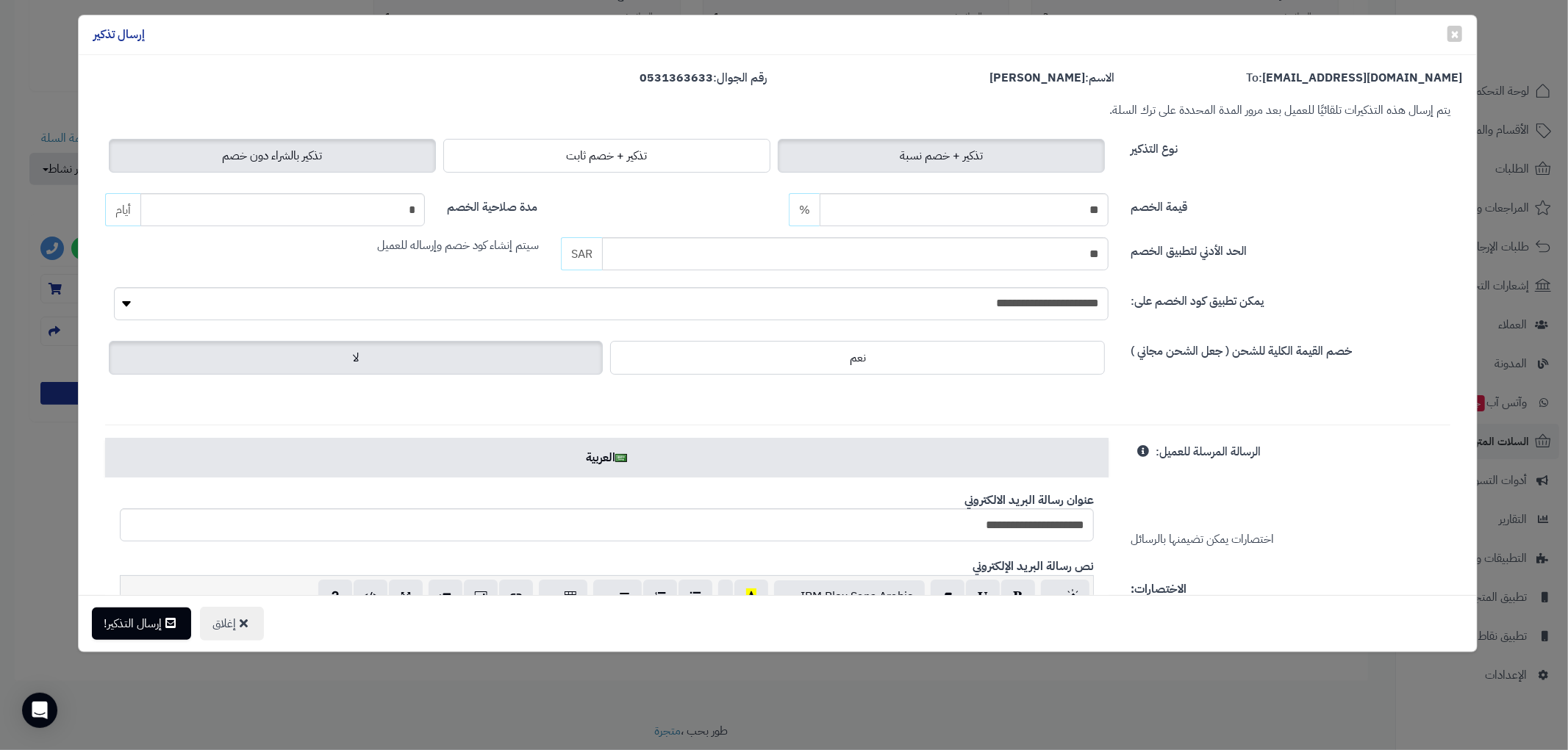
click at [314, 156] on span "تذكير بالشراء دون خصم" at bounding box center [272, 156] width 100 height 17
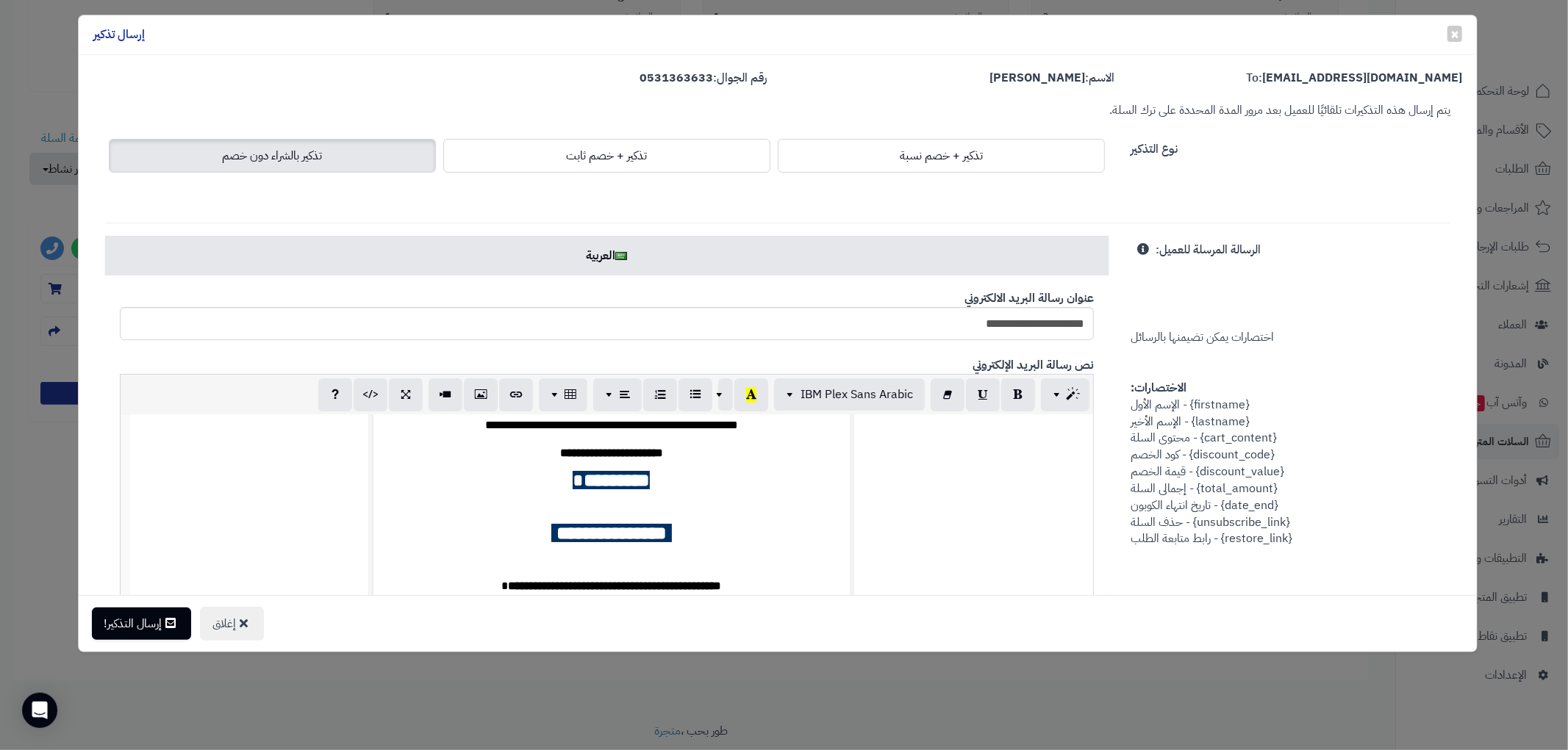
scroll to position [163, 0]
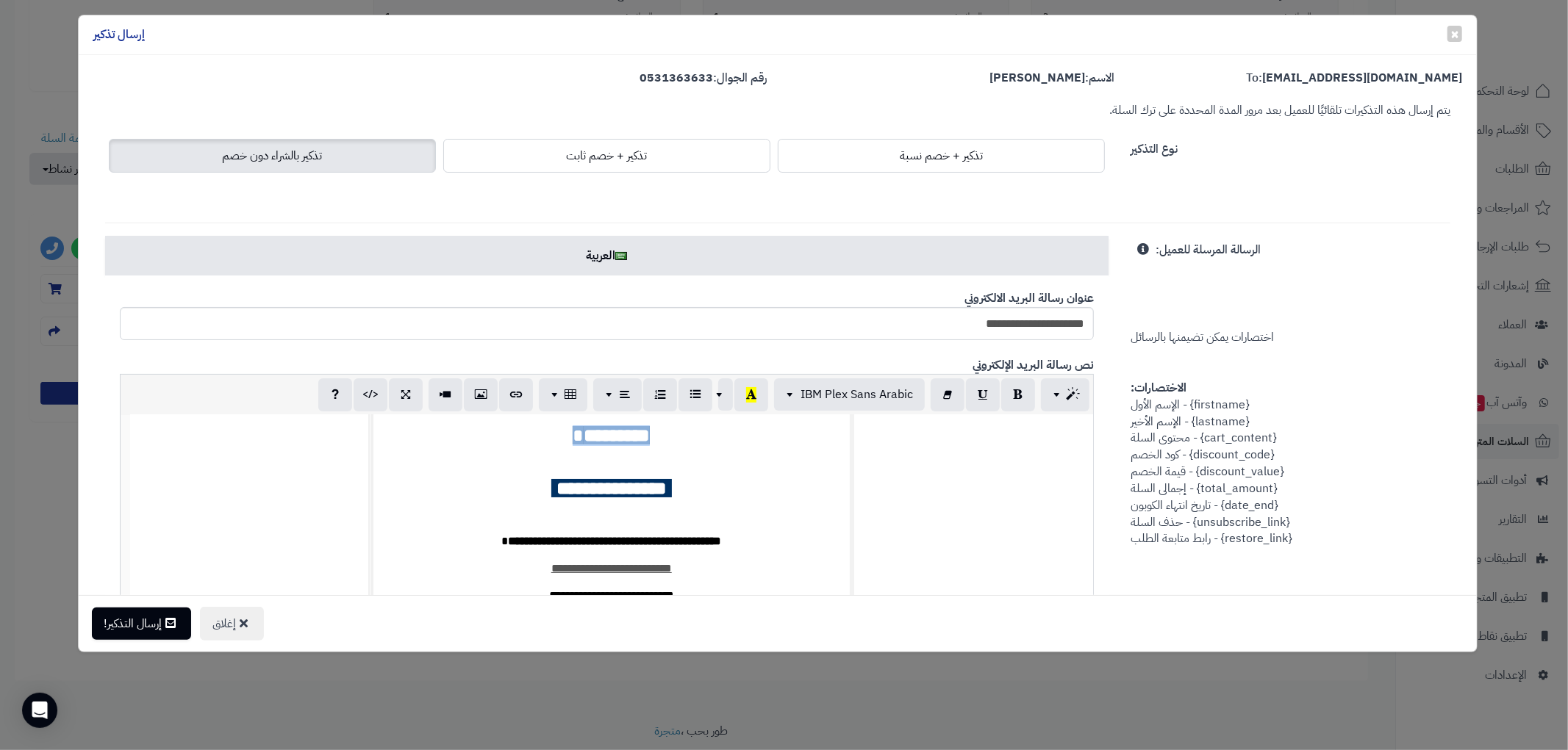
drag, startPoint x: 528, startPoint y: 472, endPoint x: 694, endPoint y: 444, distance: 168.3
click at [694, 444] on td "**********" at bounding box center [611, 438] width 477 height 350
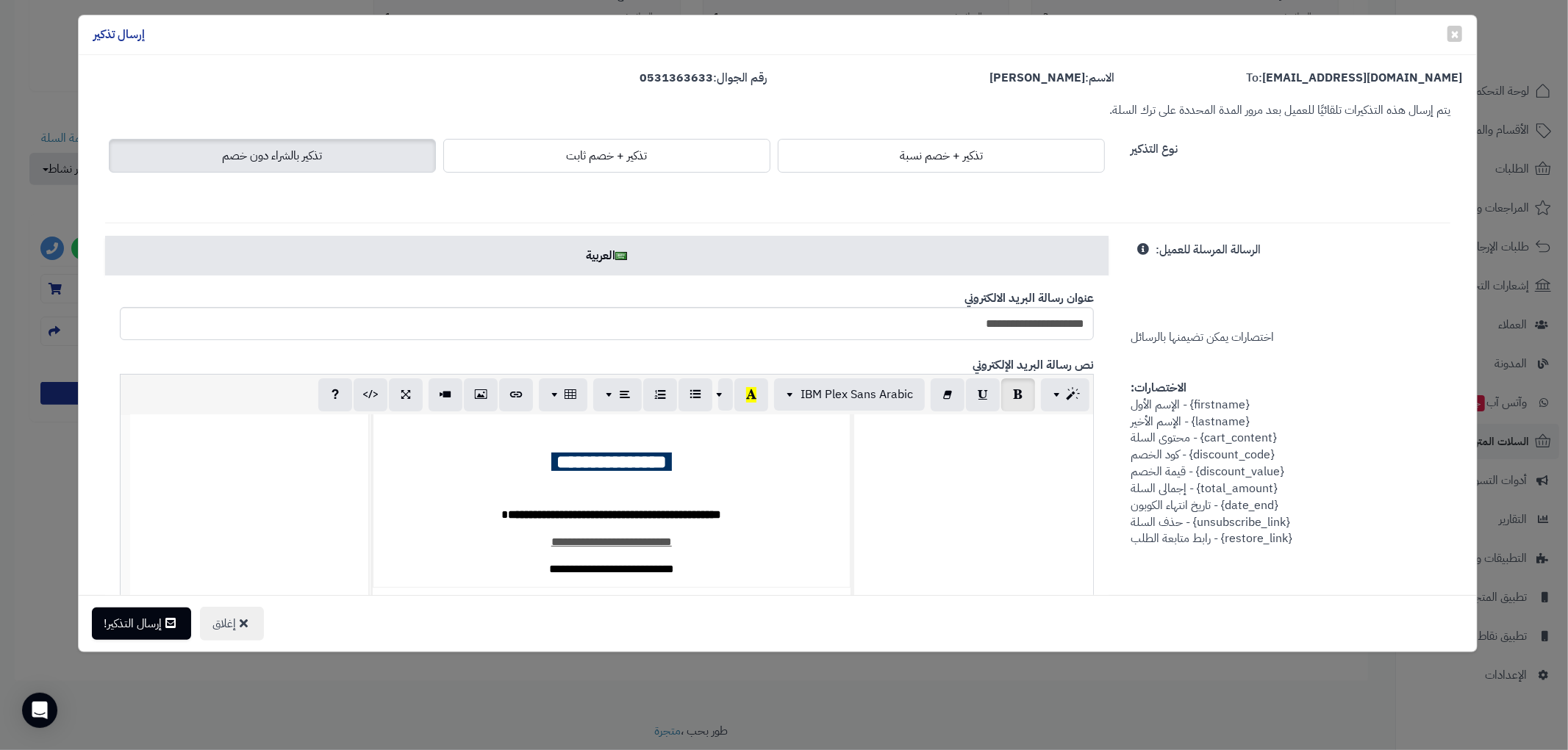
click at [650, 465] on strong "**********" at bounding box center [611, 461] width 110 height 18
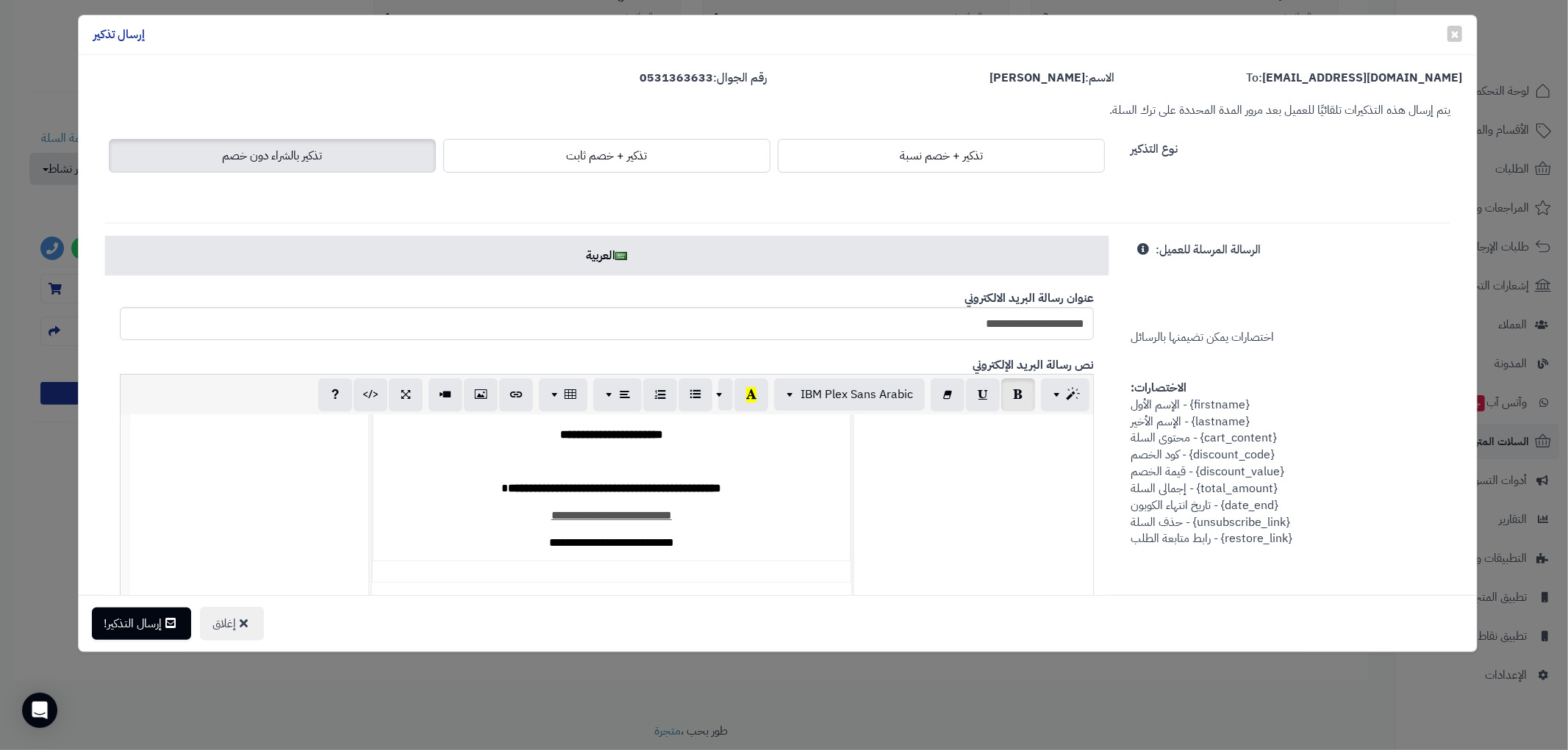
scroll to position [56, 0]
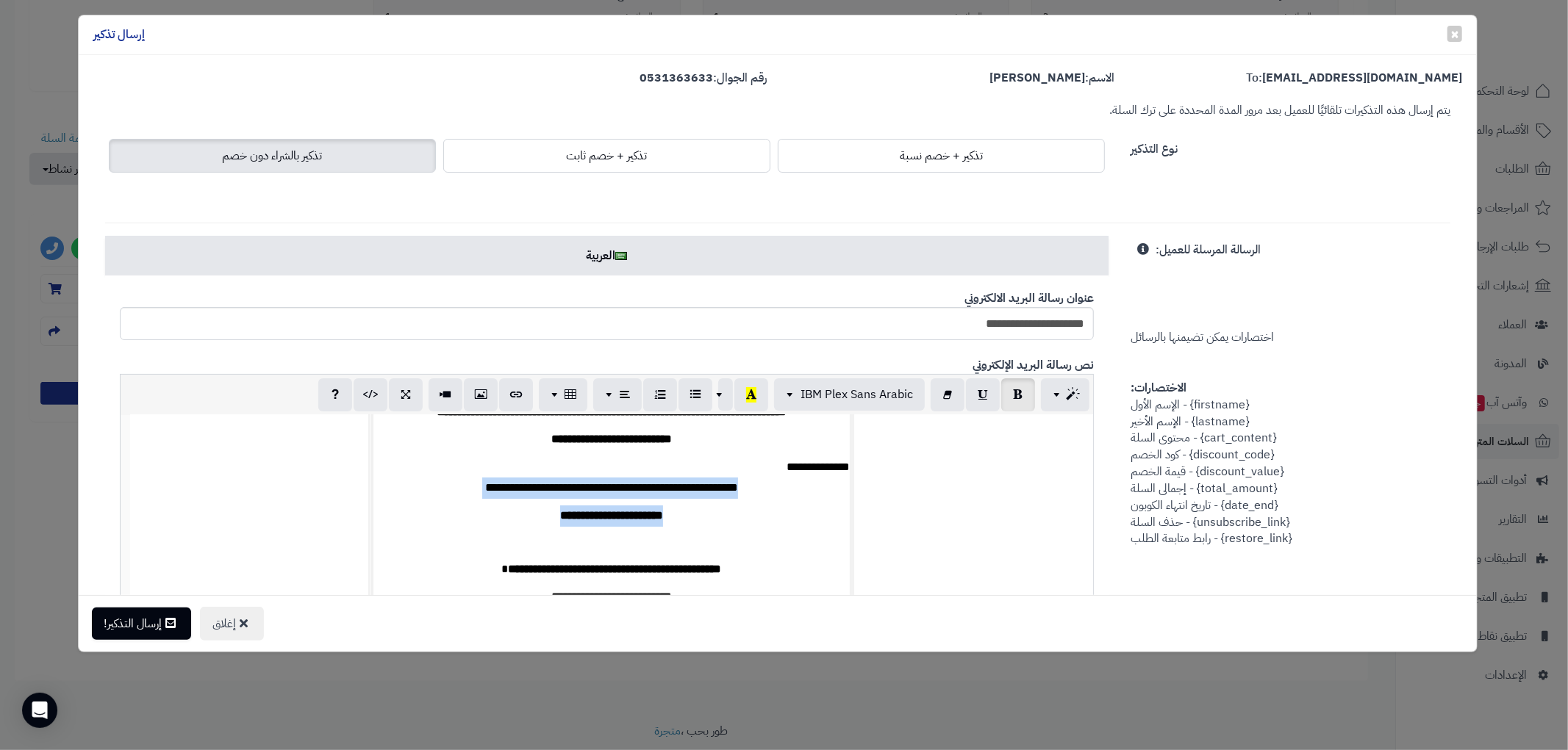
drag, startPoint x: 768, startPoint y: 486, endPoint x: 510, endPoint y: 518, distance: 260.0
click at [510, 518] on td "**********" at bounding box center [611, 505] width 477 height 271
copy p "**********"
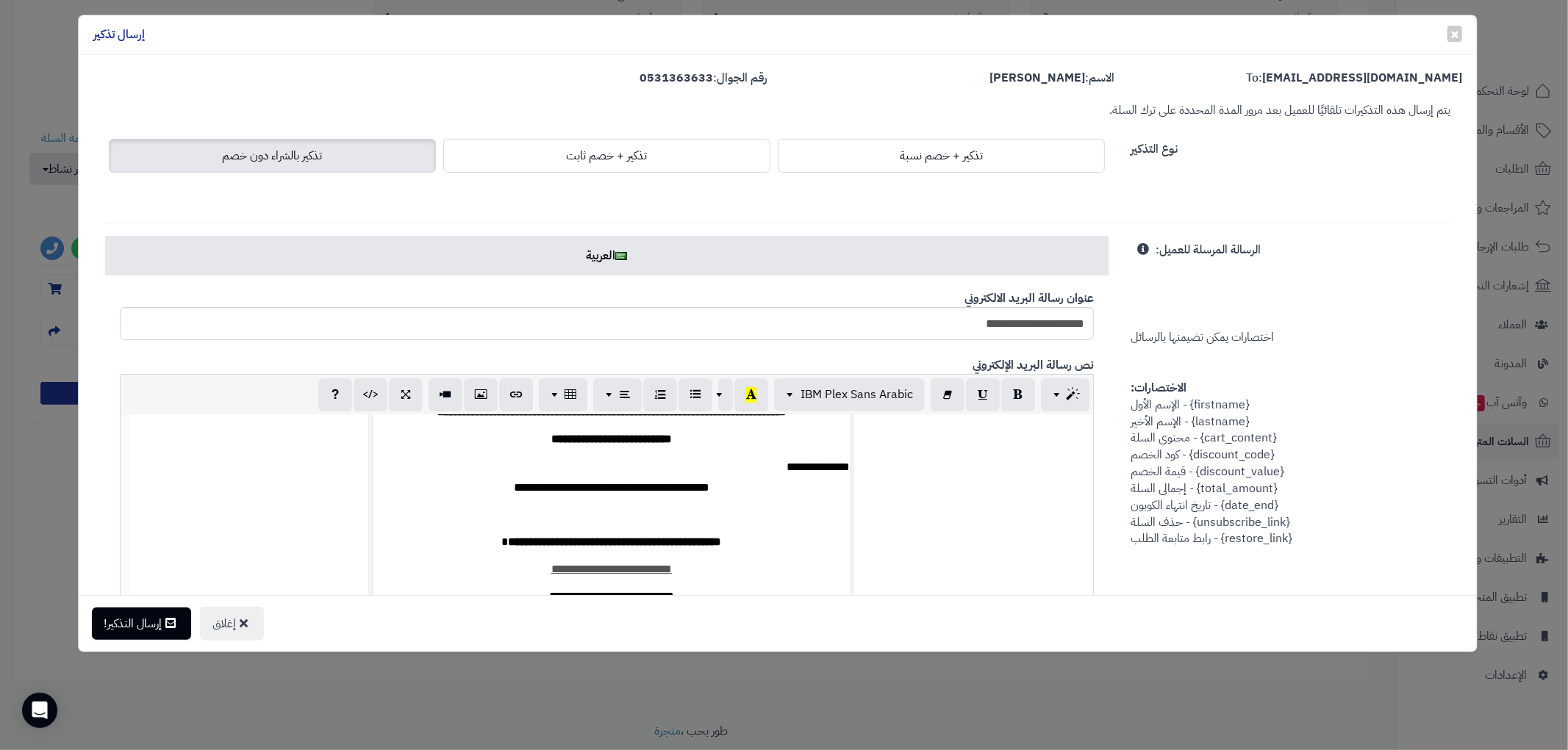
click at [675, 513] on h2 at bounding box center [611, 515] width 476 height 20
drag, startPoint x: 448, startPoint y: 544, endPoint x: 799, endPoint y: 532, distance: 351.2
click at [799, 532] on p "**********" at bounding box center [611, 542] width 476 height 21
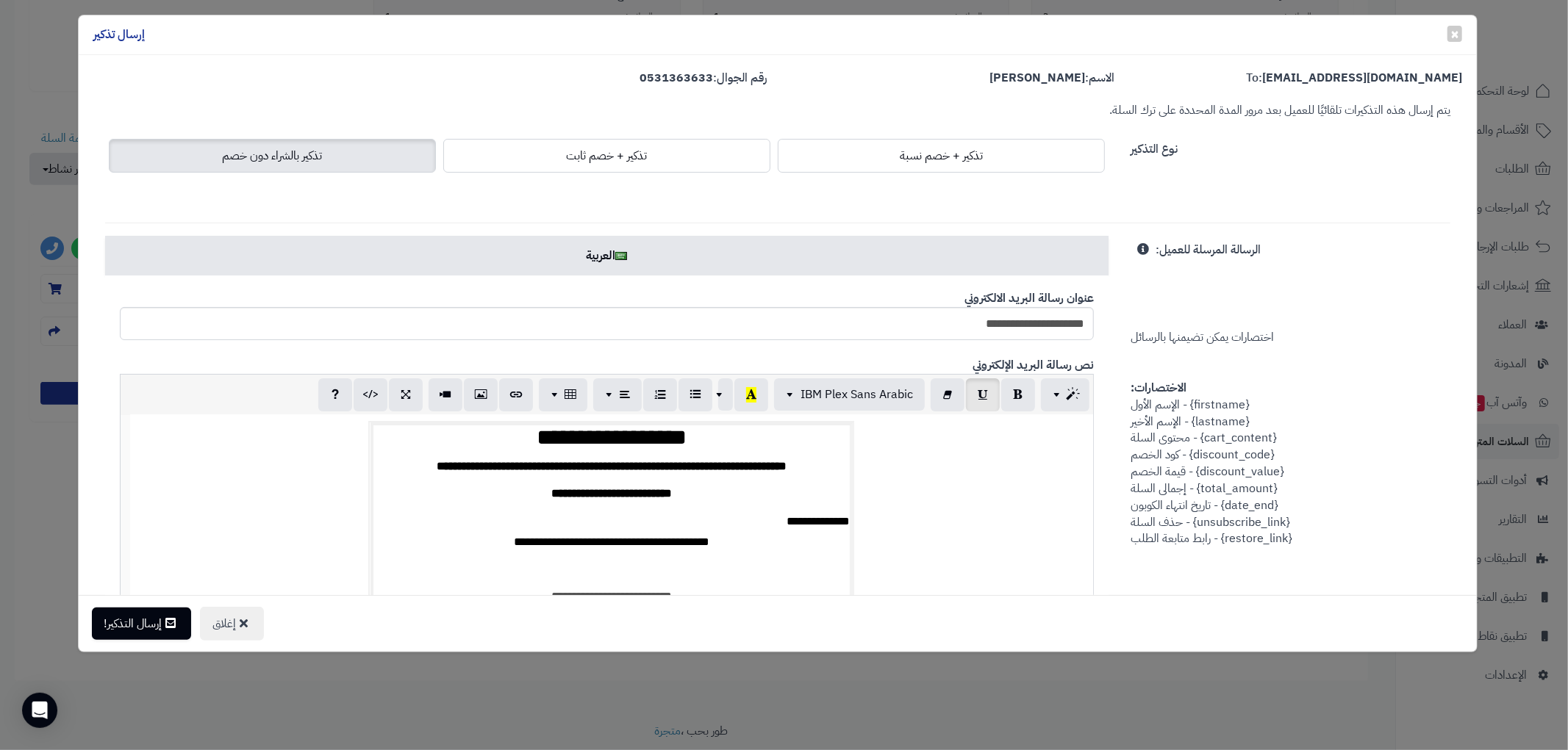
scroll to position [0, 0]
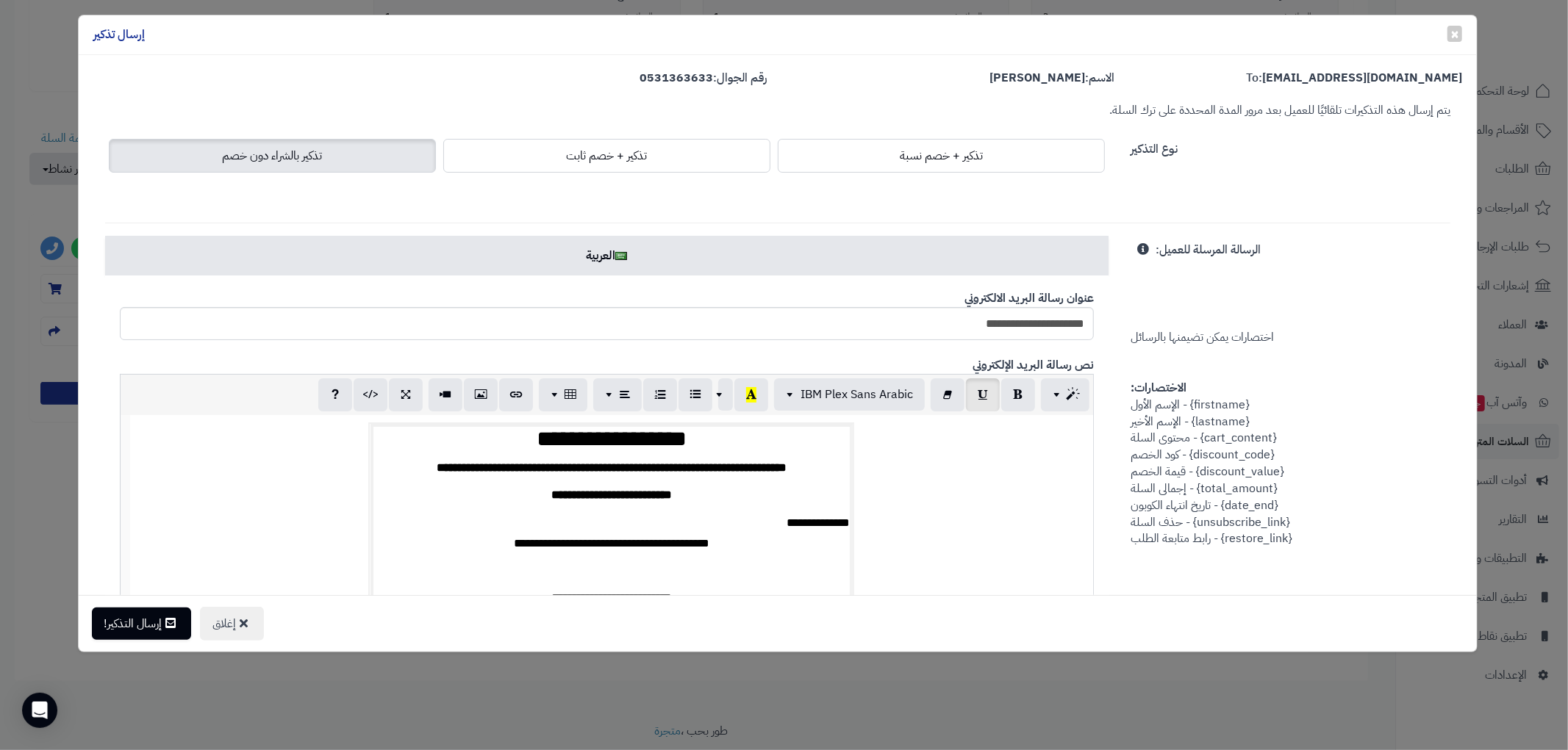
click at [614, 566] on h2 at bounding box center [611, 571] width 476 height 20
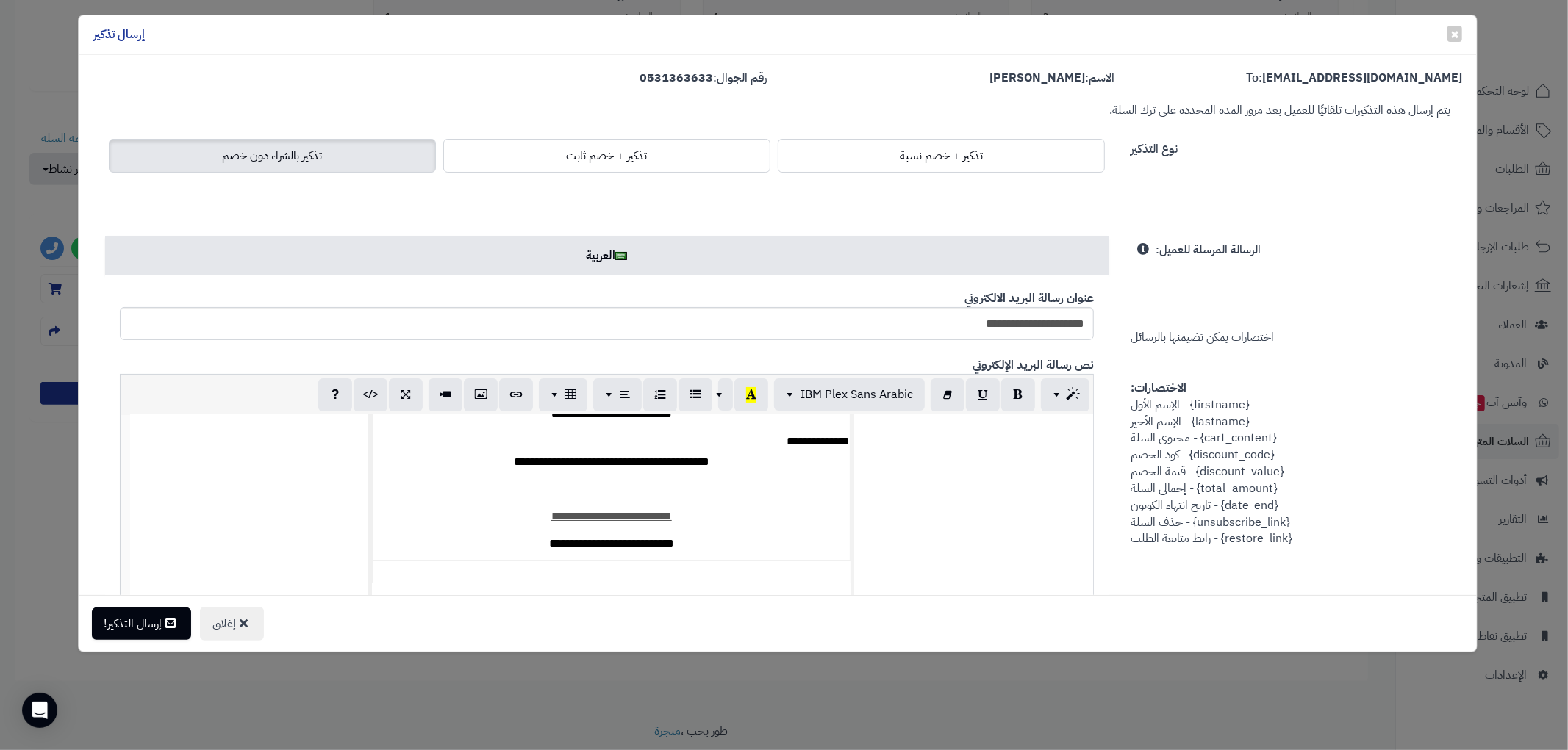
click at [640, 491] on h2 at bounding box center [611, 489] width 476 height 20
click at [620, 488] on h2 at bounding box center [611, 489] width 476 height 20
click at [639, 490] on h2 at bounding box center [611, 489] width 476 height 20
click at [628, 489] on h2 at bounding box center [611, 489] width 476 height 20
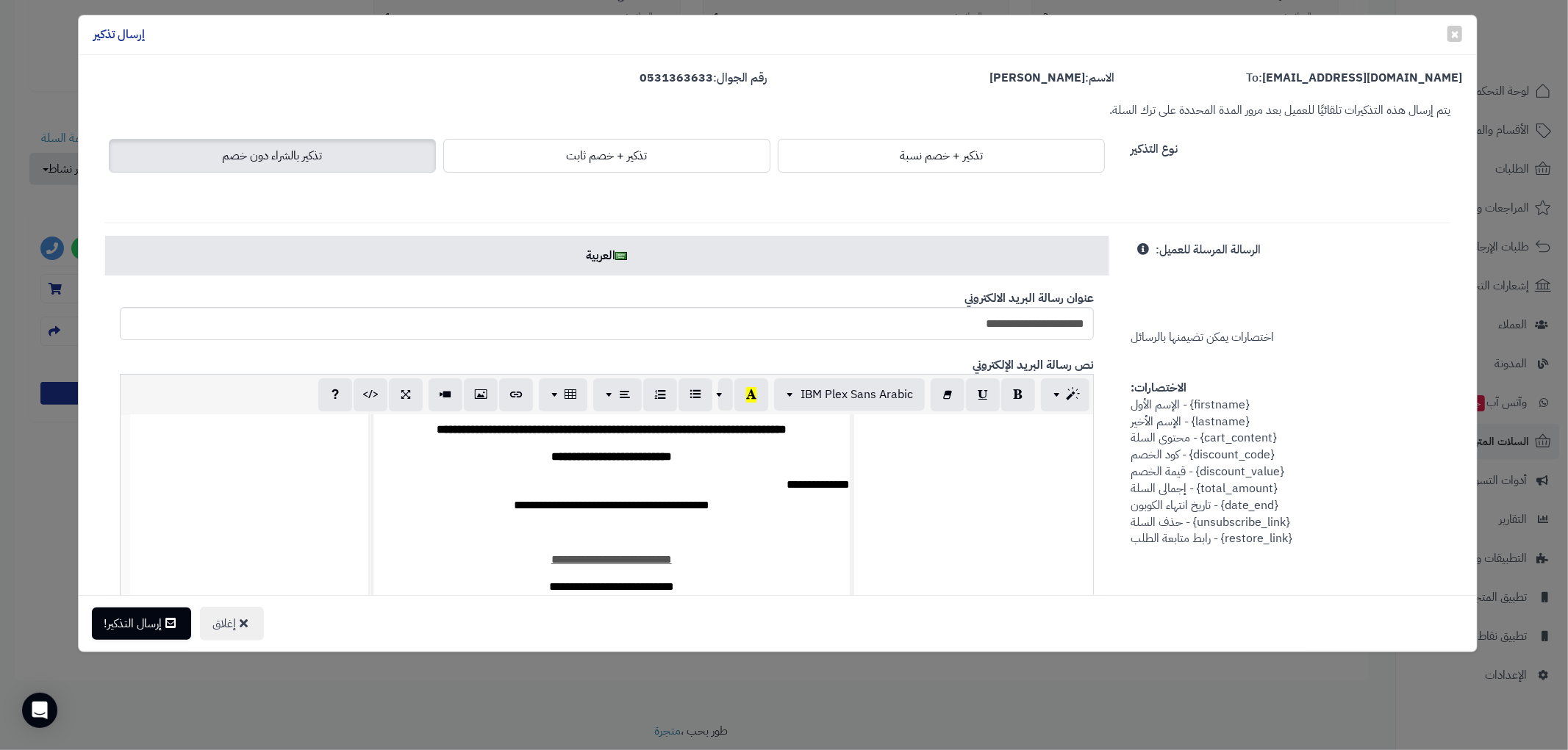
scroll to position [83, 0]
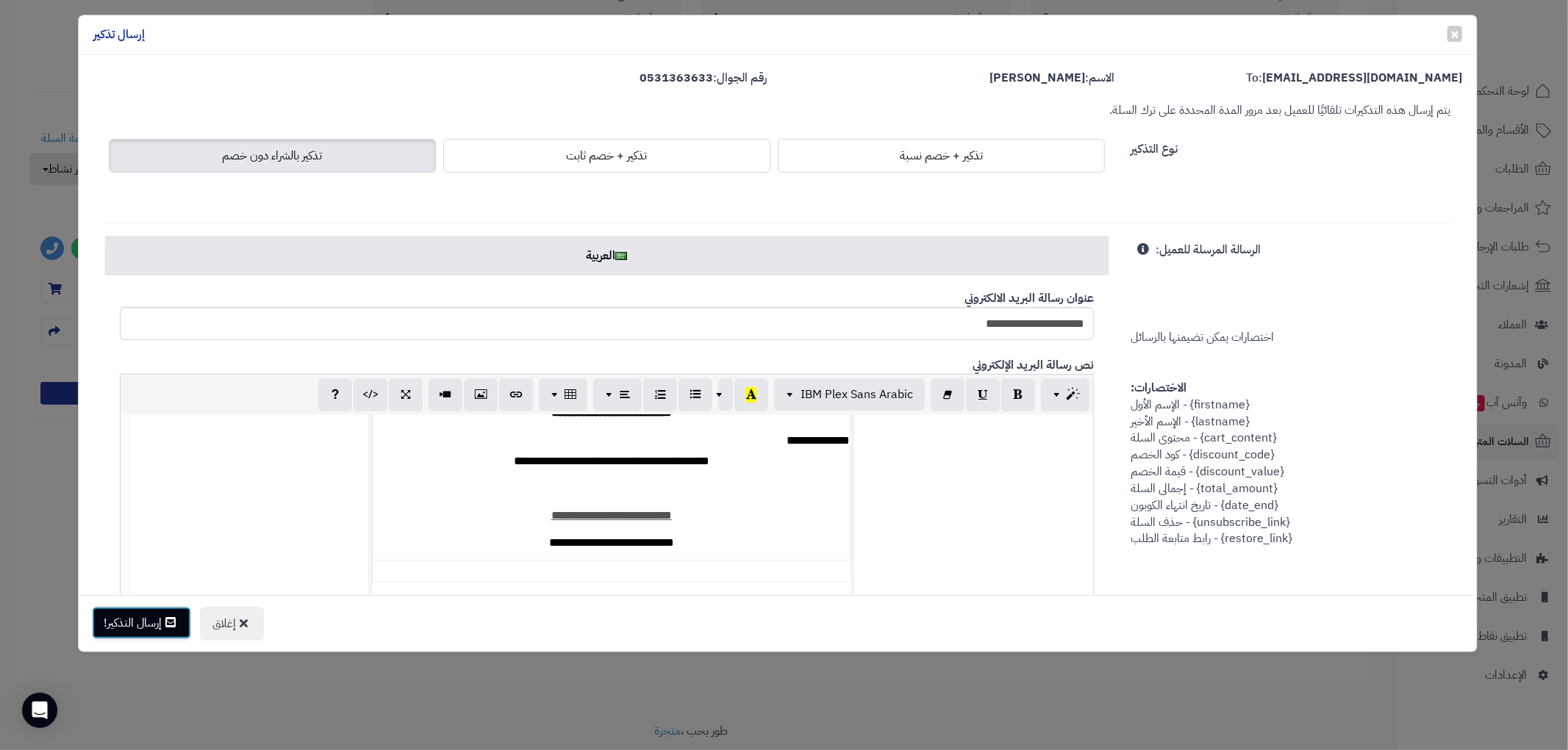
click at [153, 622] on button "إرسال التذكير!" at bounding box center [141, 623] width 99 height 32
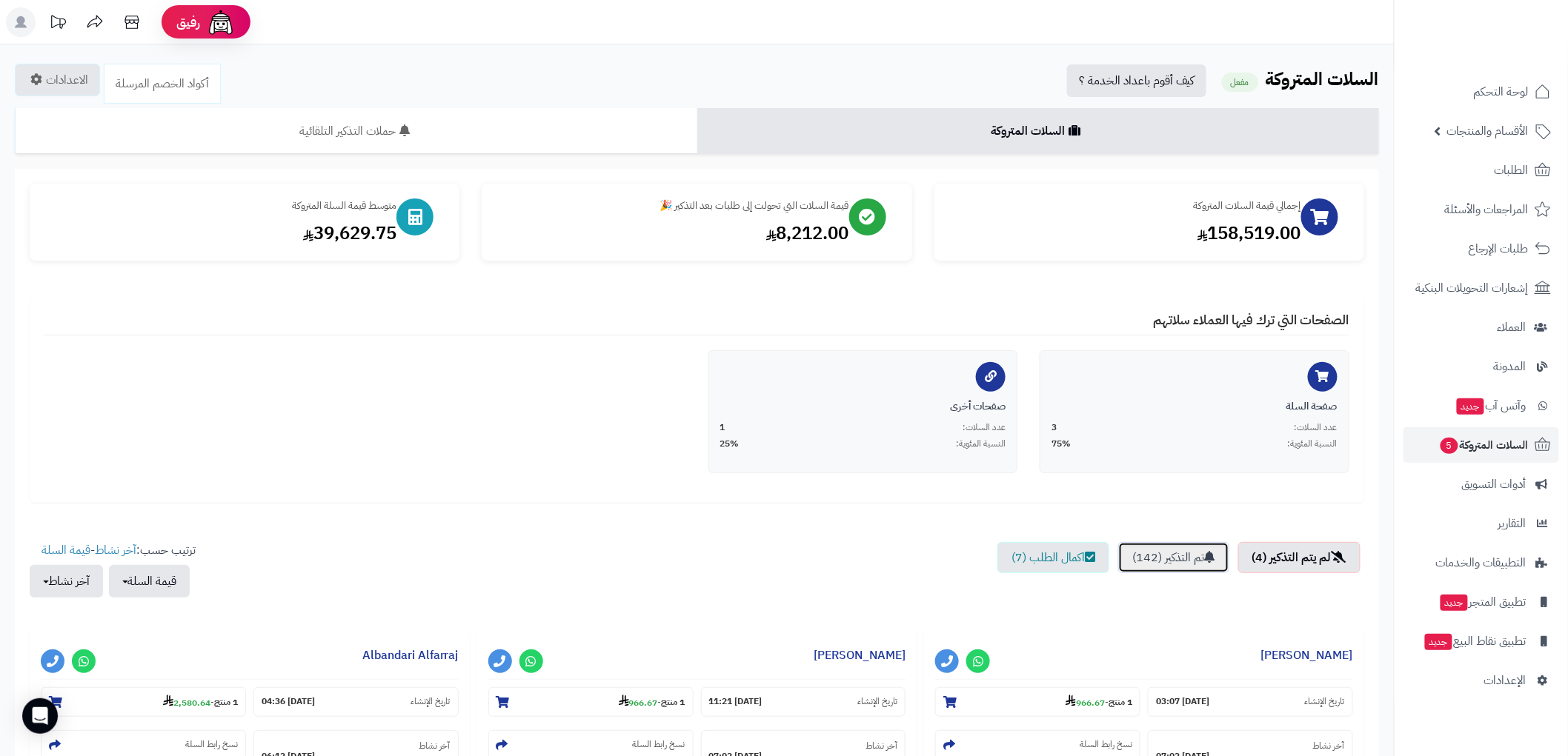
click at [1164, 557] on link "تم التذكير (142)" at bounding box center [1174, 557] width 111 height 31
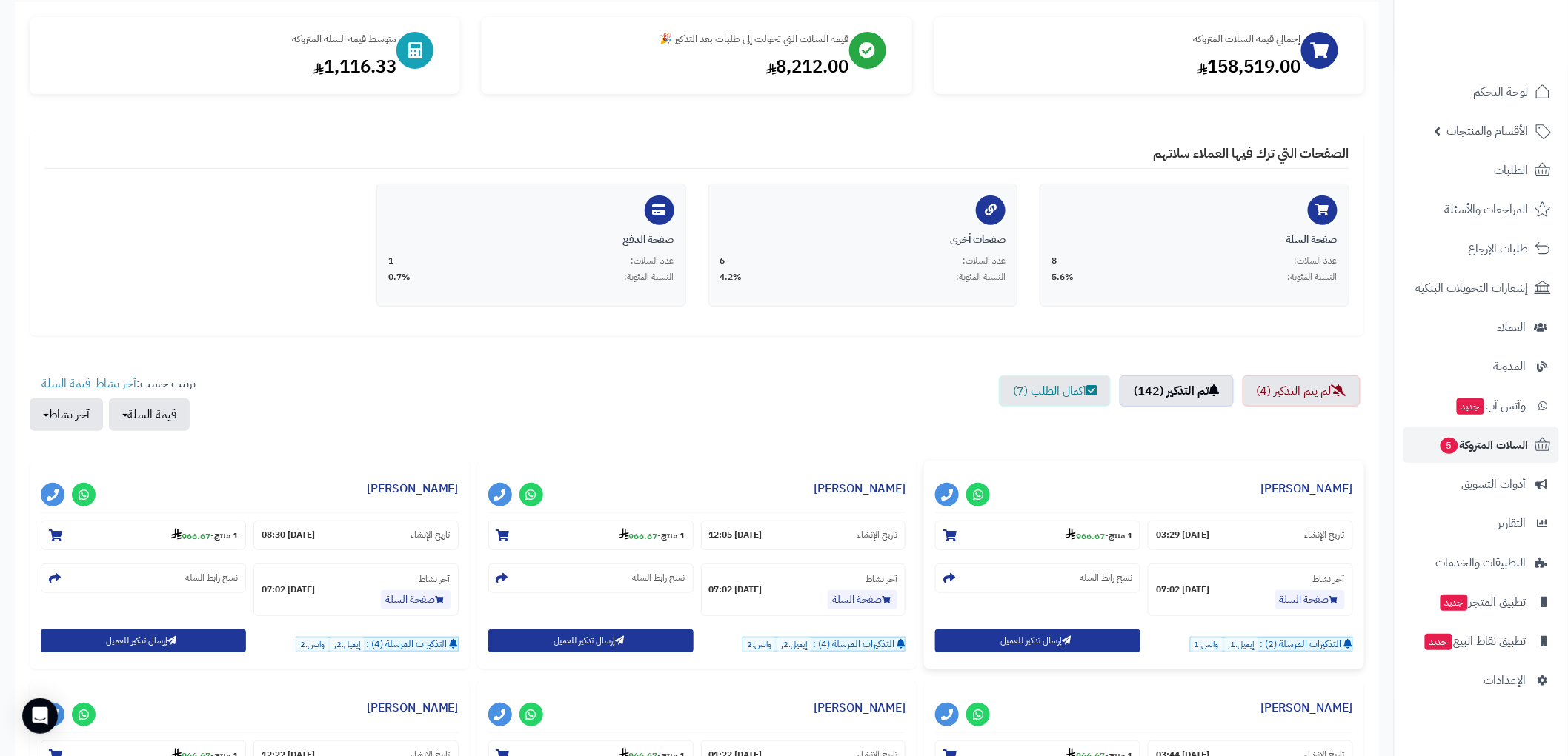
scroll to position [82, 0]
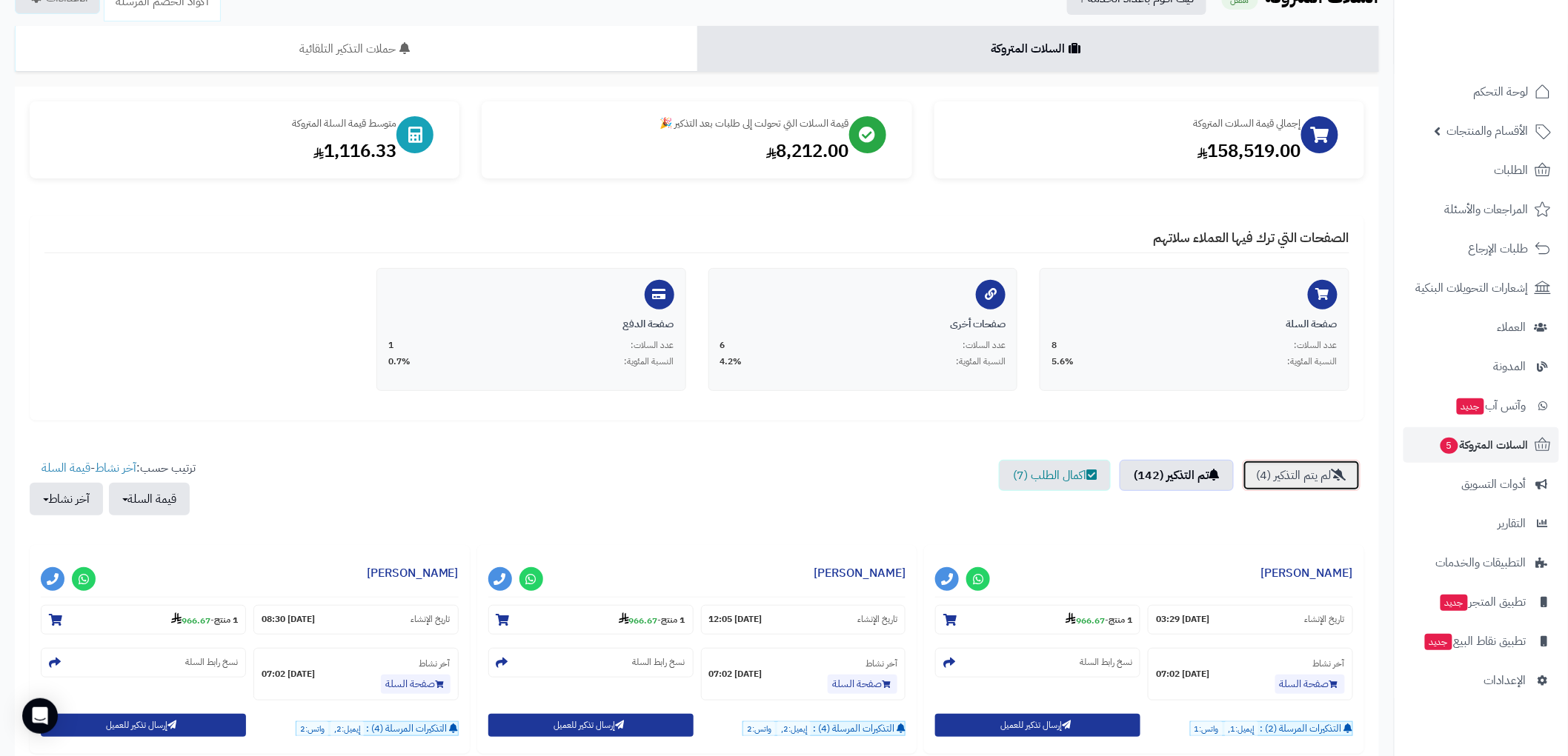
click at [1308, 470] on link "لم يتم التذكير (4)" at bounding box center [1301, 475] width 118 height 31
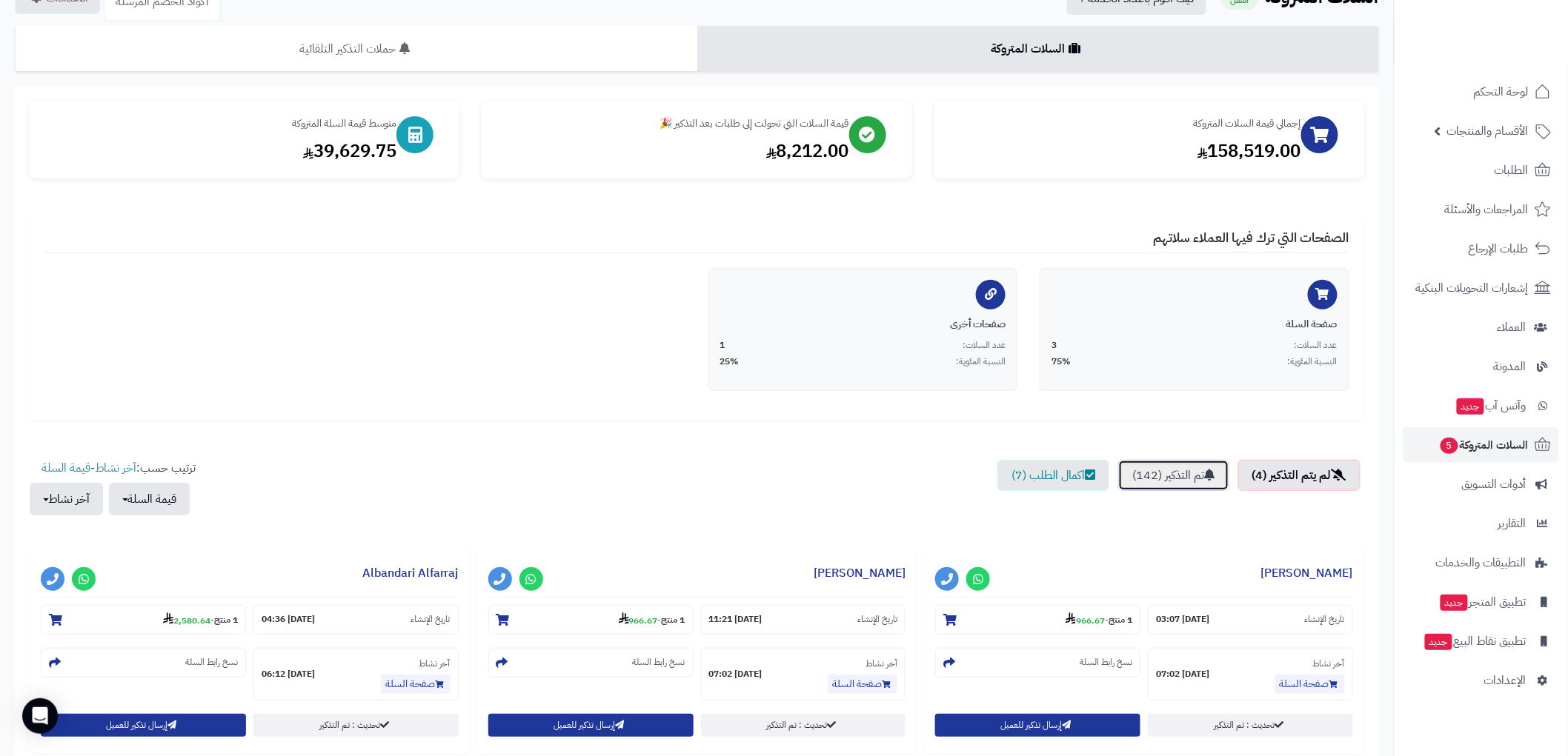
click at [1170, 476] on link "تم التذكير (142)" at bounding box center [1174, 475] width 111 height 31
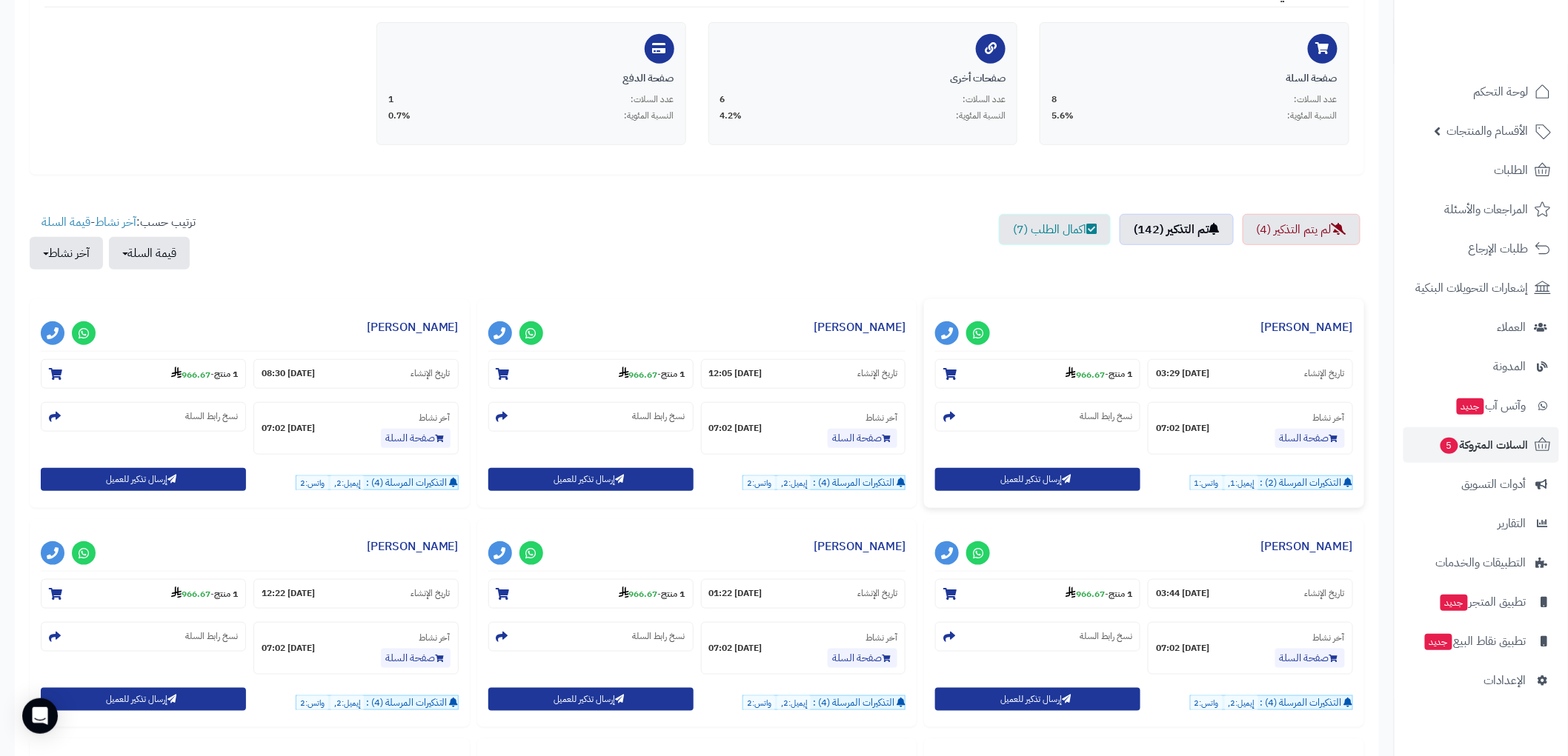
scroll to position [329, 0]
click at [1048, 219] on link "اكمال الطلب (7)" at bounding box center [1054, 228] width 112 height 31
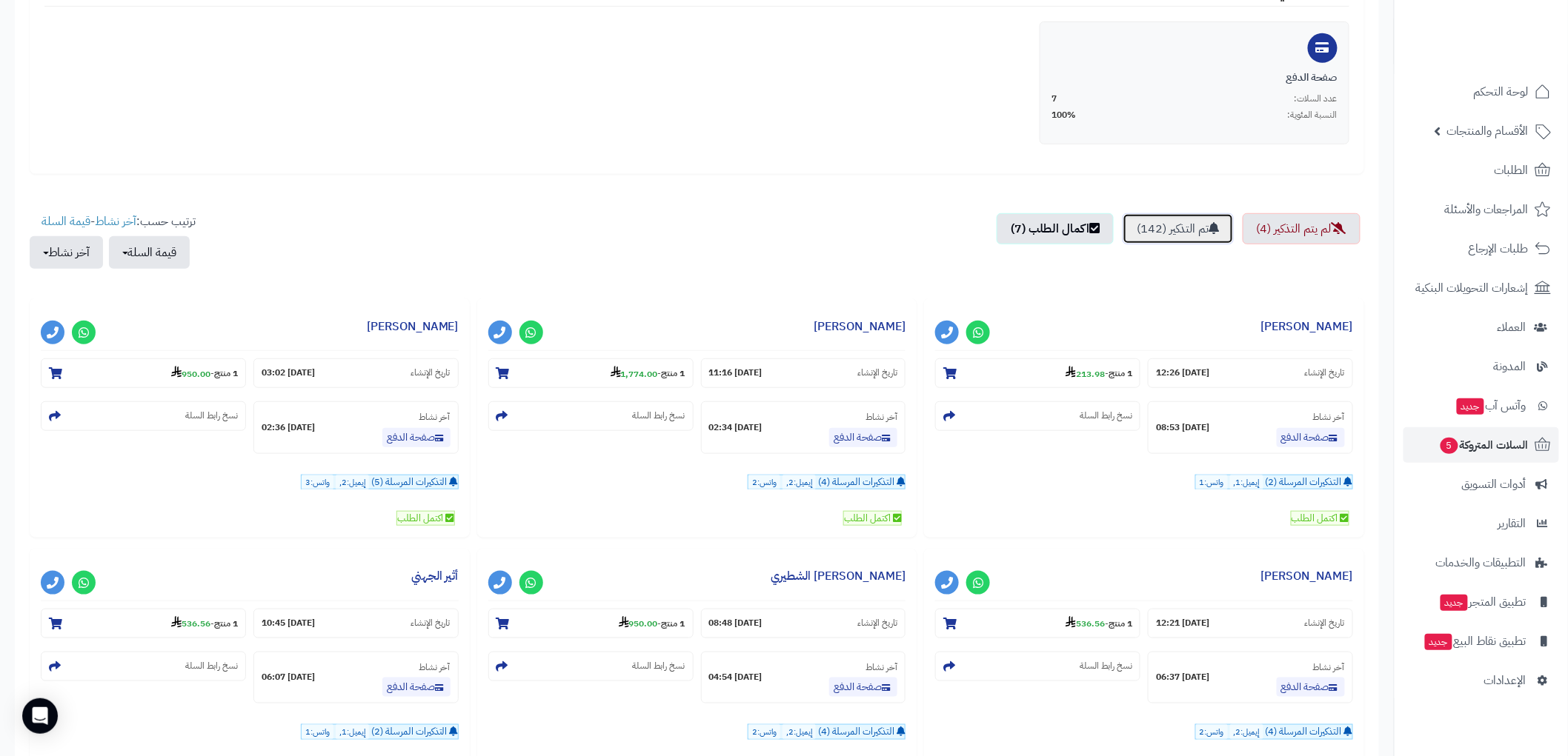
click at [1163, 225] on link "تم التذكير (142)" at bounding box center [1178, 228] width 111 height 31
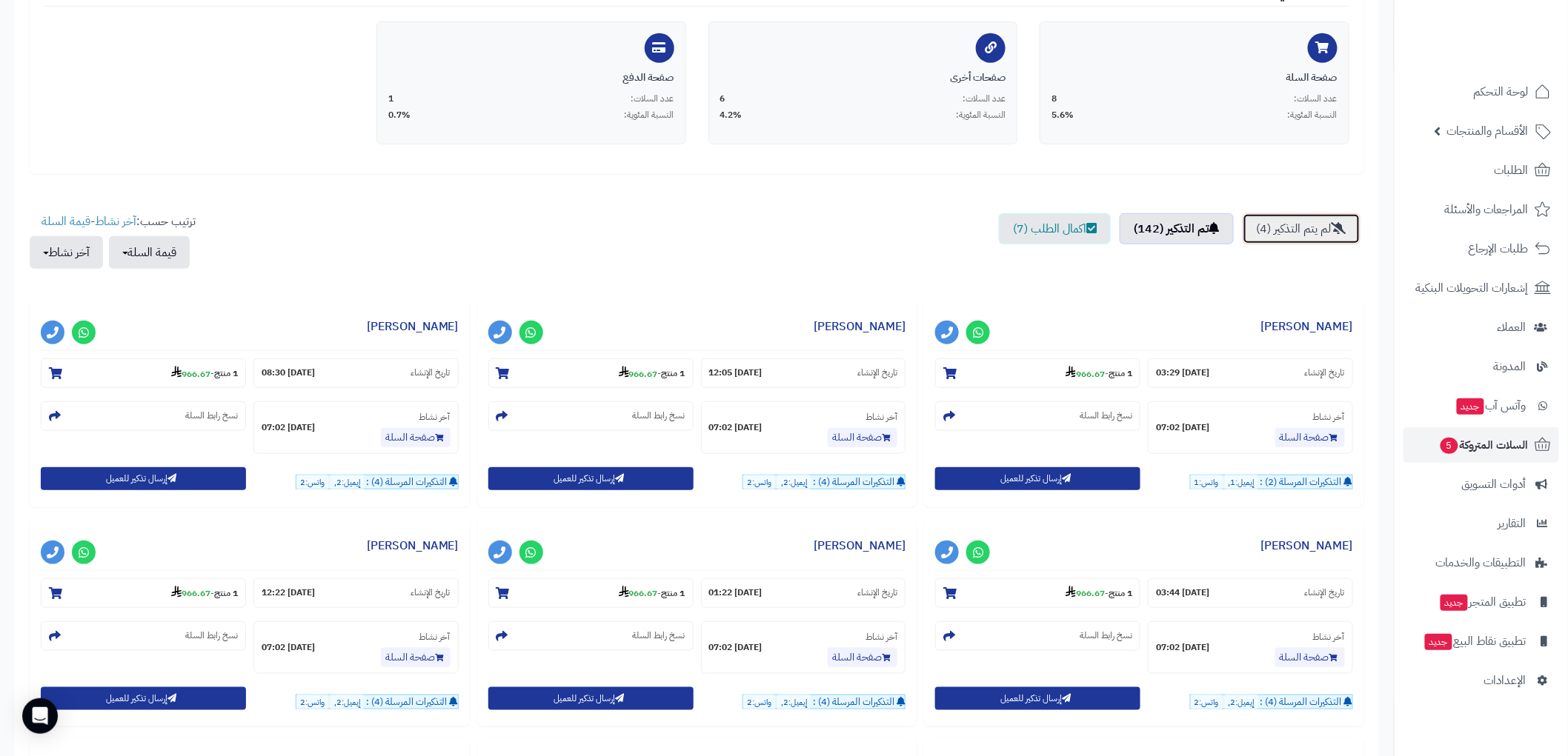
click at [1317, 230] on link "لم يتم التذكير (4)" at bounding box center [1301, 228] width 118 height 31
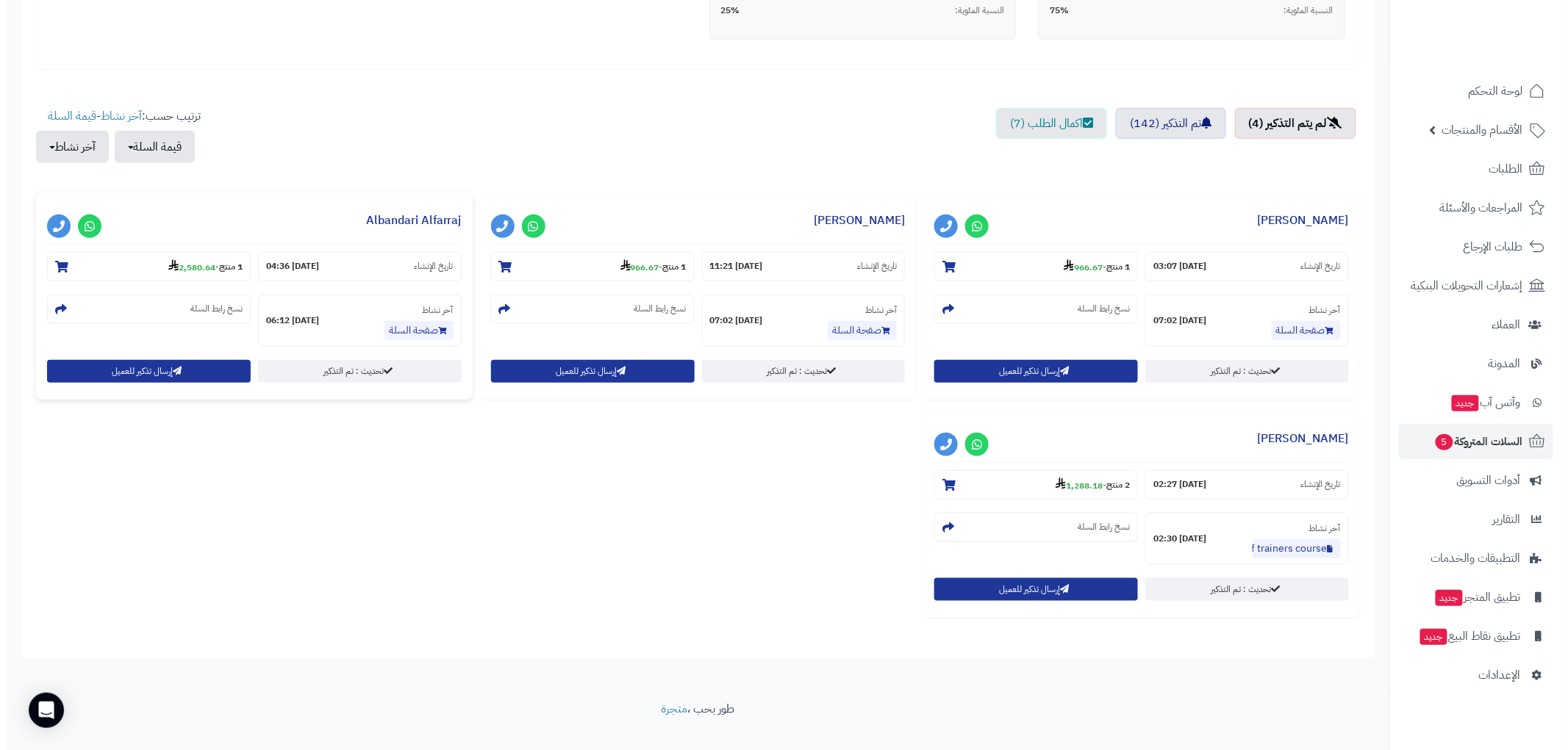
scroll to position [454, 0]
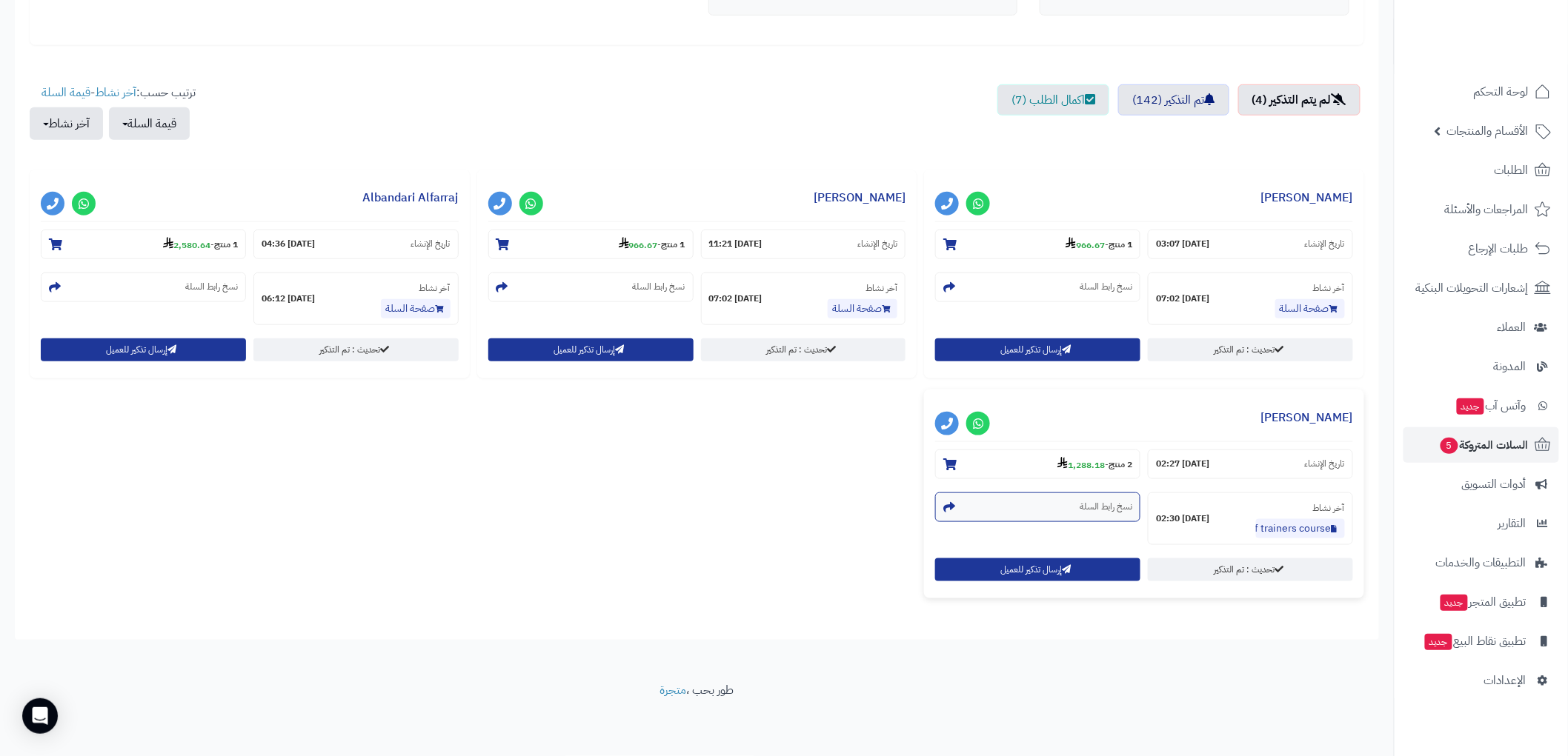
click at [1055, 505] on section "نسخ رابط السلة" at bounding box center [1037, 507] width 205 height 30
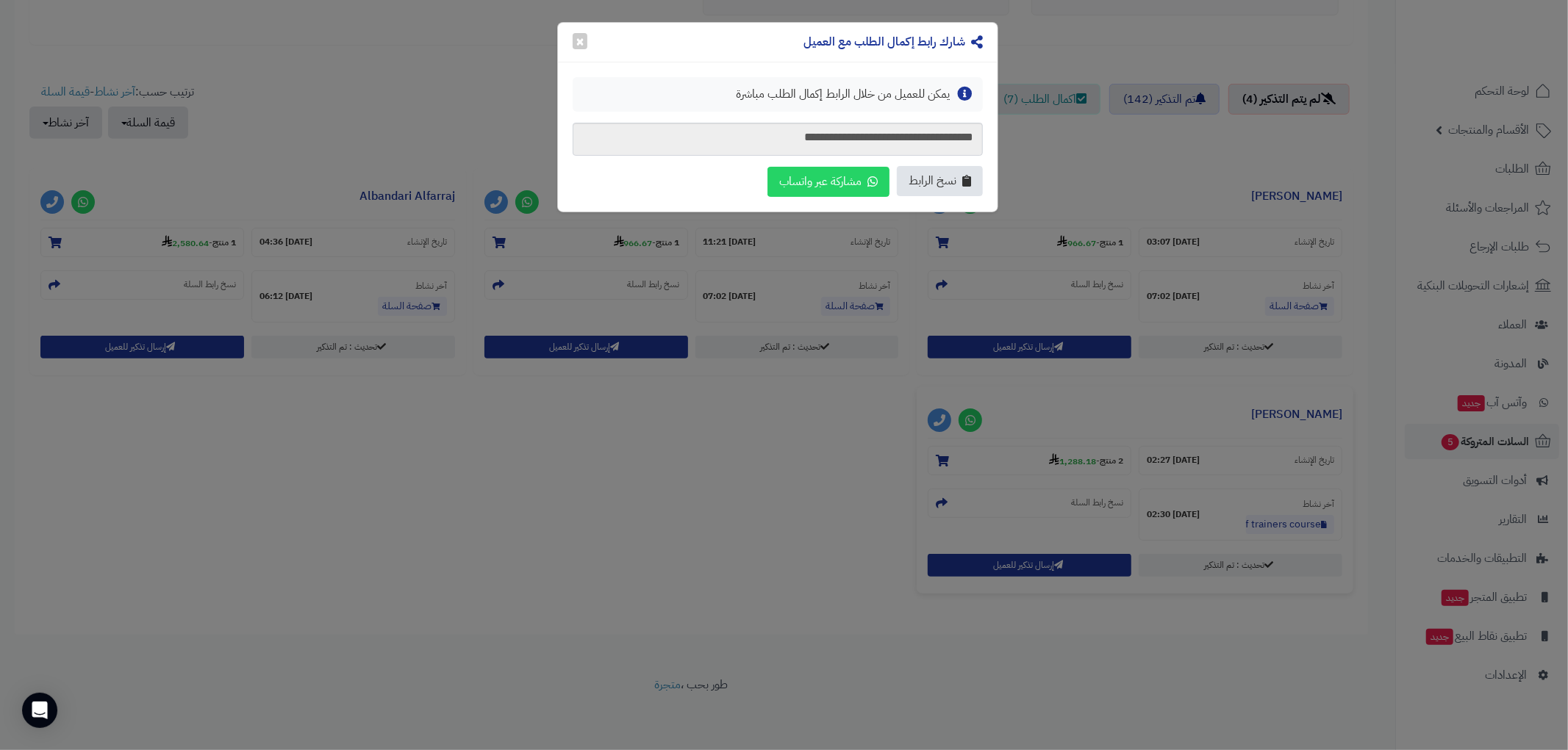
click at [939, 173] on span "نسخ الرابط" at bounding box center [932, 181] width 48 height 17
click at [579, 35] on button "×" at bounding box center [580, 40] width 14 height 16
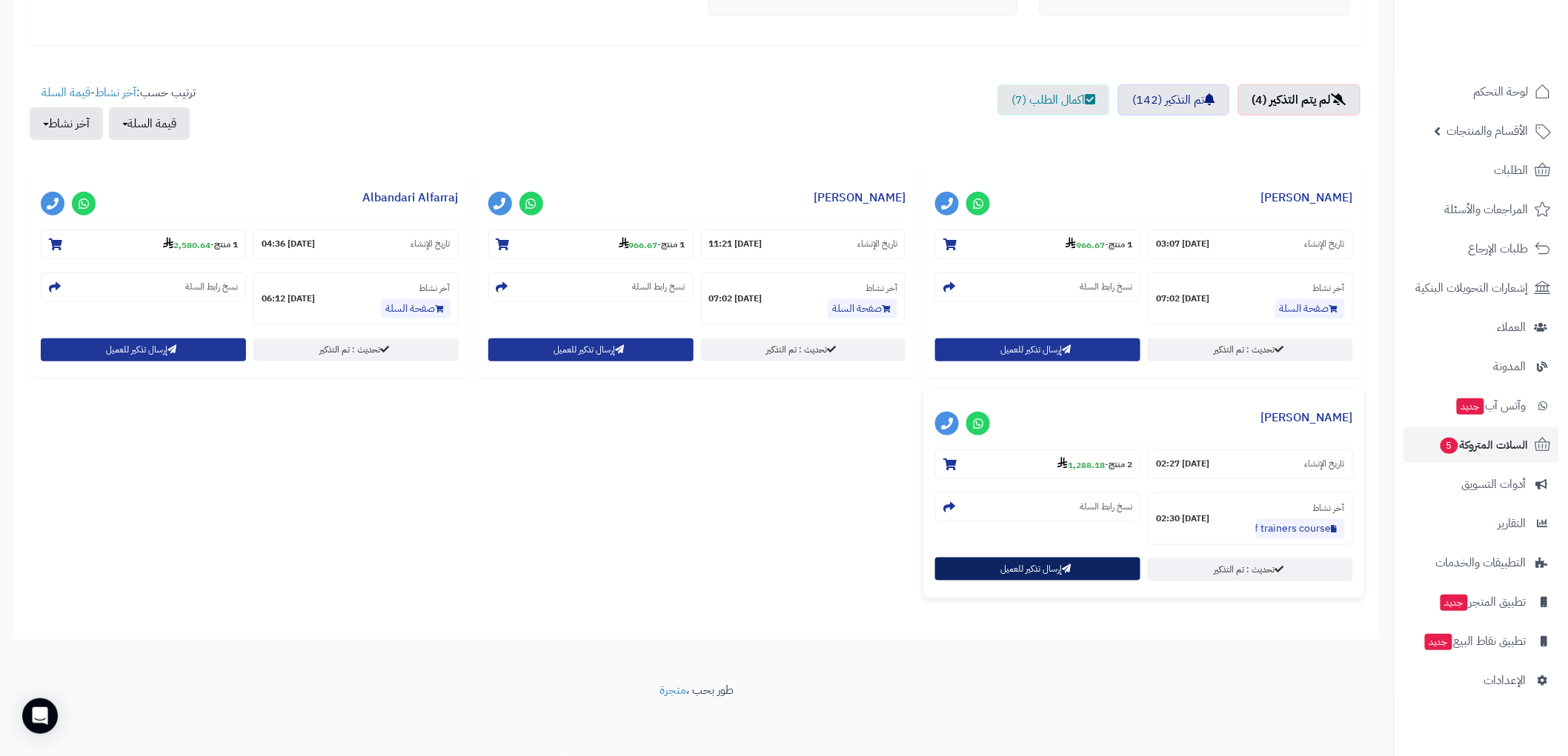
click at [1046, 563] on button "إرسال تذكير للعميل" at bounding box center [1037, 569] width 205 height 23
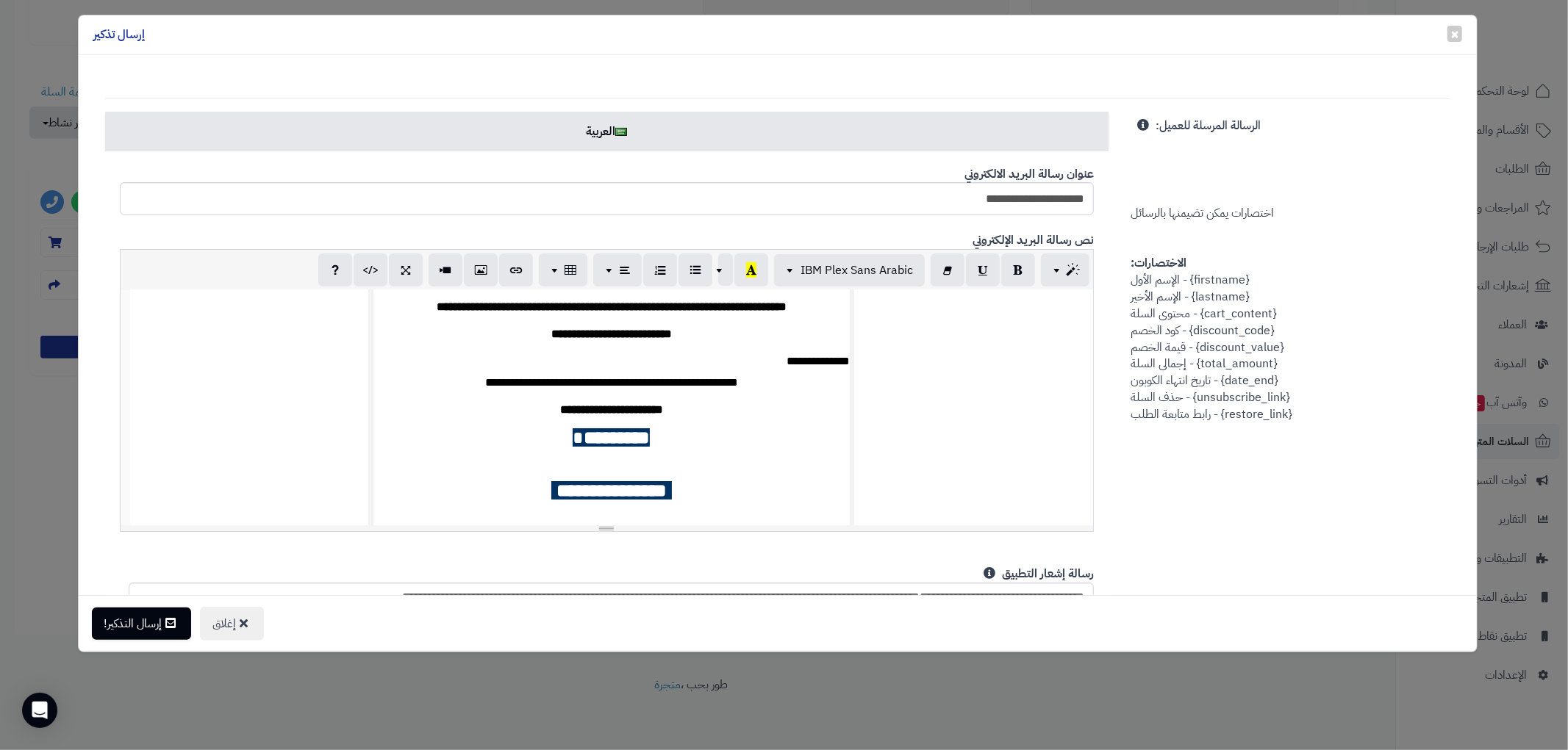
scroll to position [82, 0]
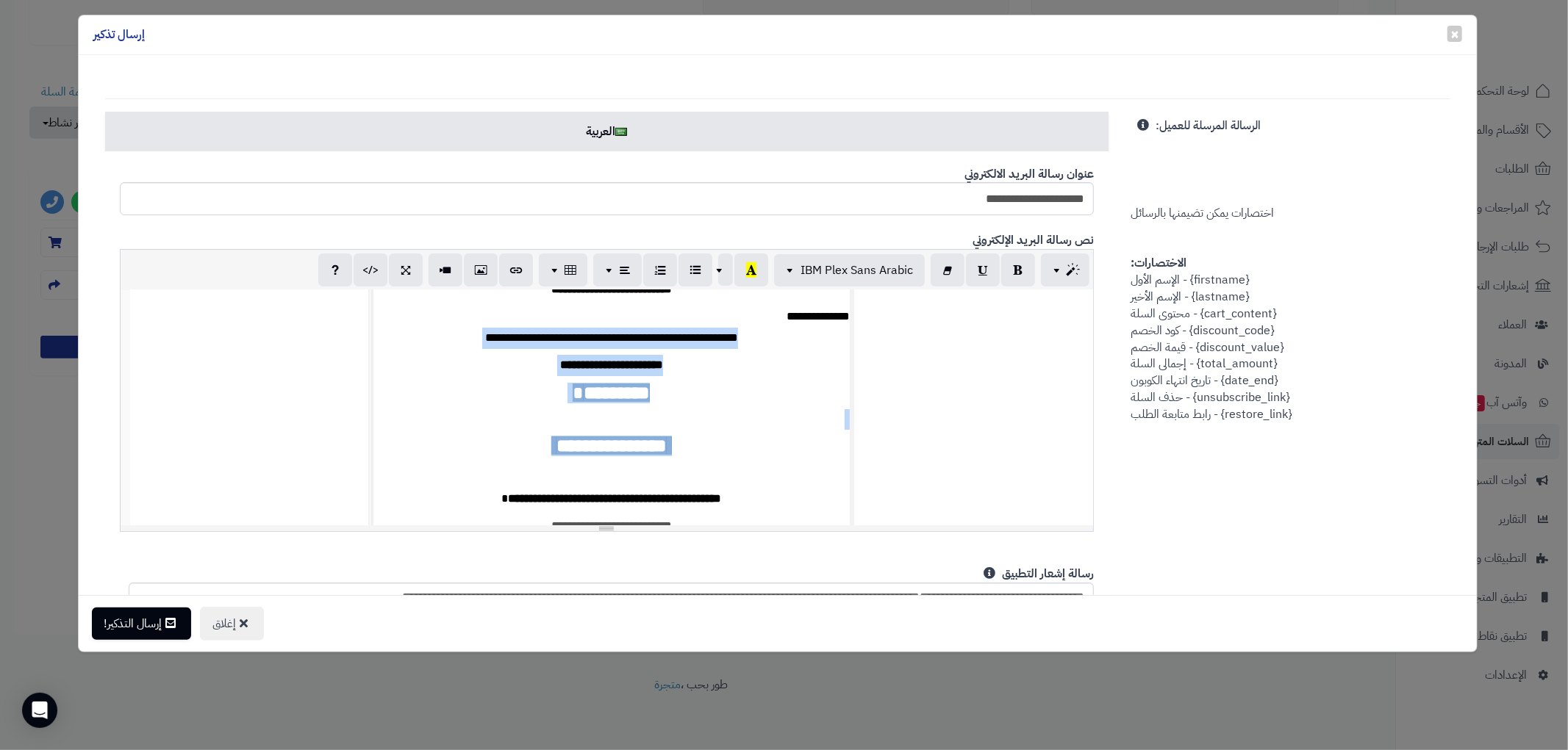
drag, startPoint x: 524, startPoint y: 450, endPoint x: 665, endPoint y: 390, distance: 153.2
click at [771, 331] on td "**********" at bounding box center [611, 396] width 477 height 350
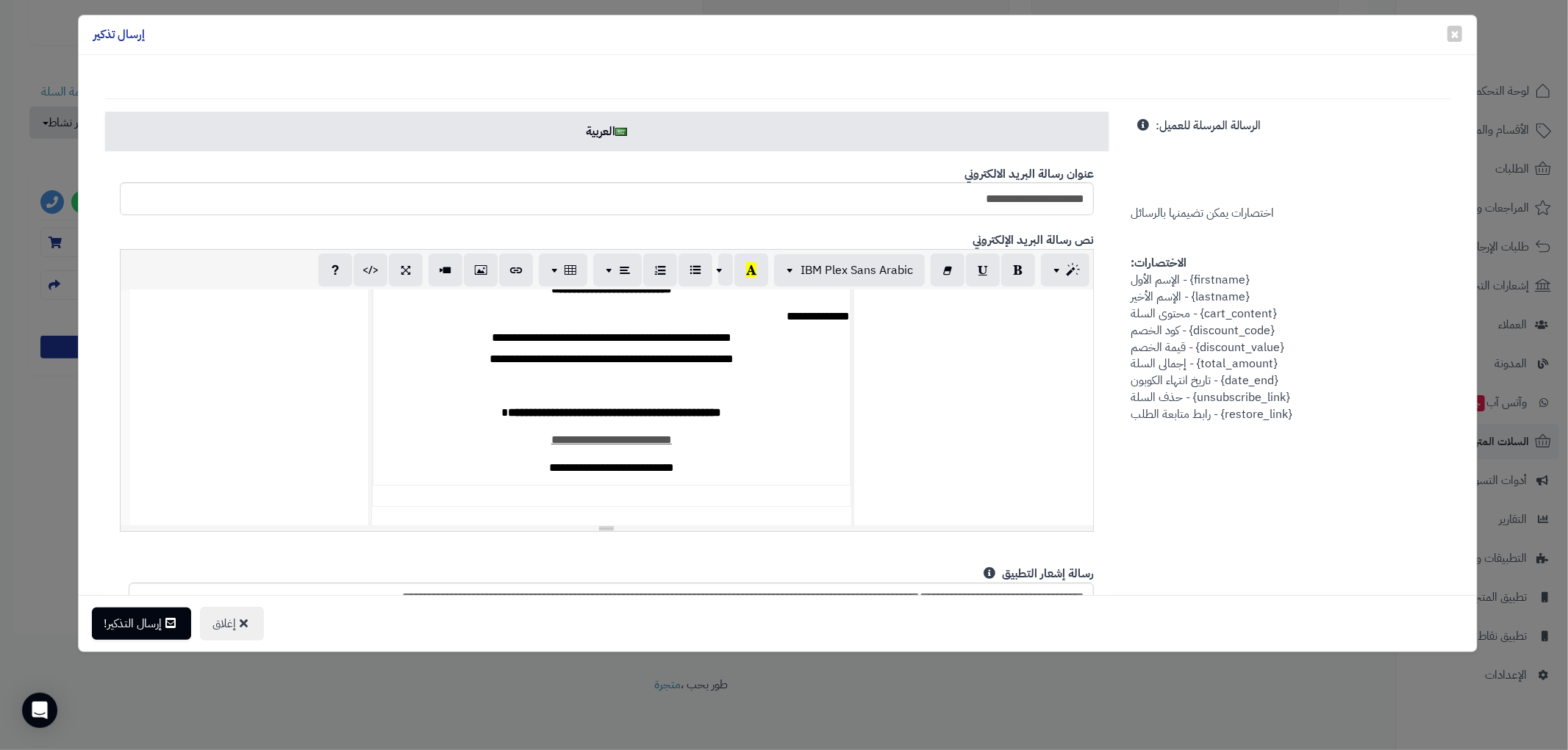
click at [718, 416] on strong "**********" at bounding box center [614, 412] width 213 height 11
click at [717, 398] on td "**********" at bounding box center [611, 339] width 477 height 237
click at [707, 381] on h2 at bounding box center [611, 386] width 476 height 20
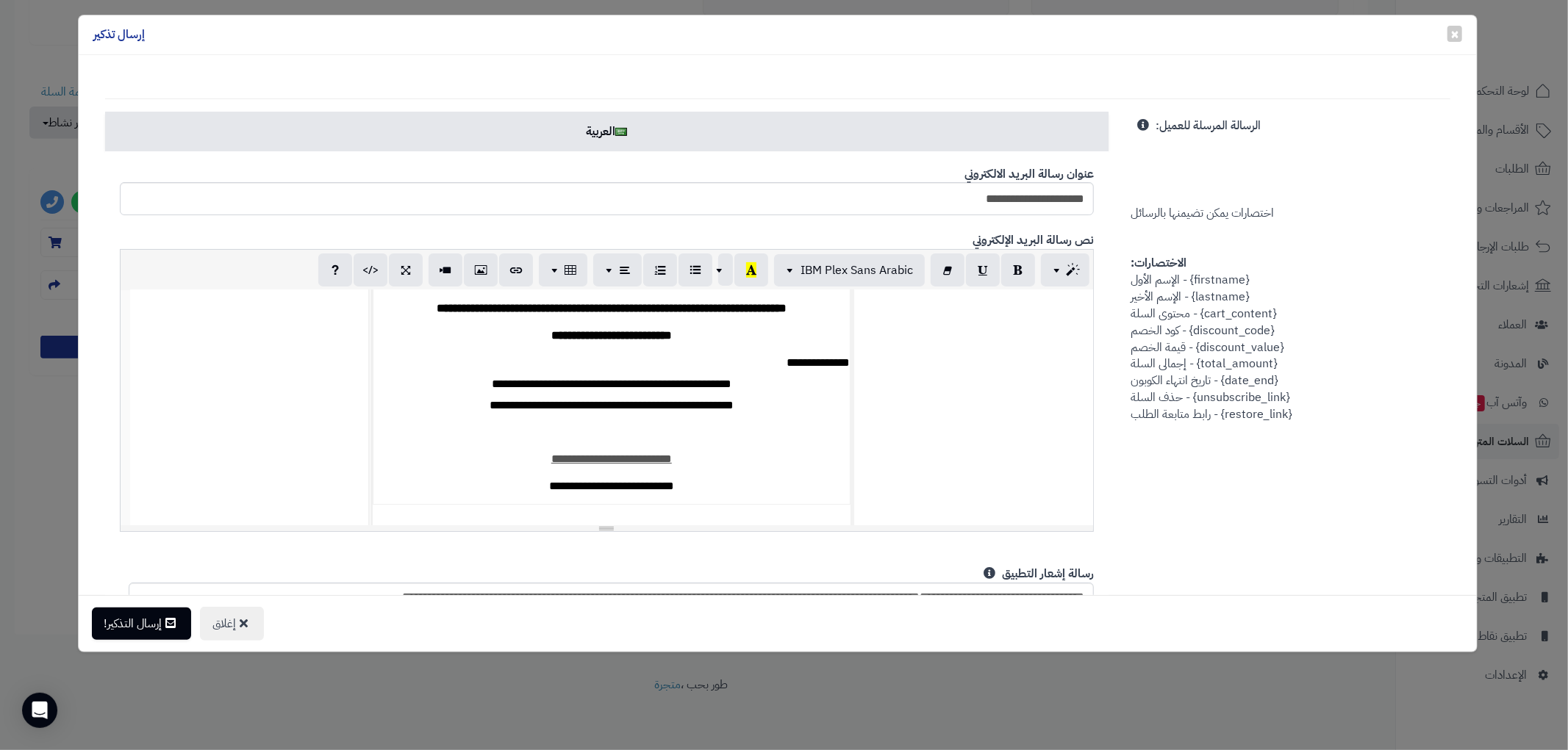
scroll to position [0, 0]
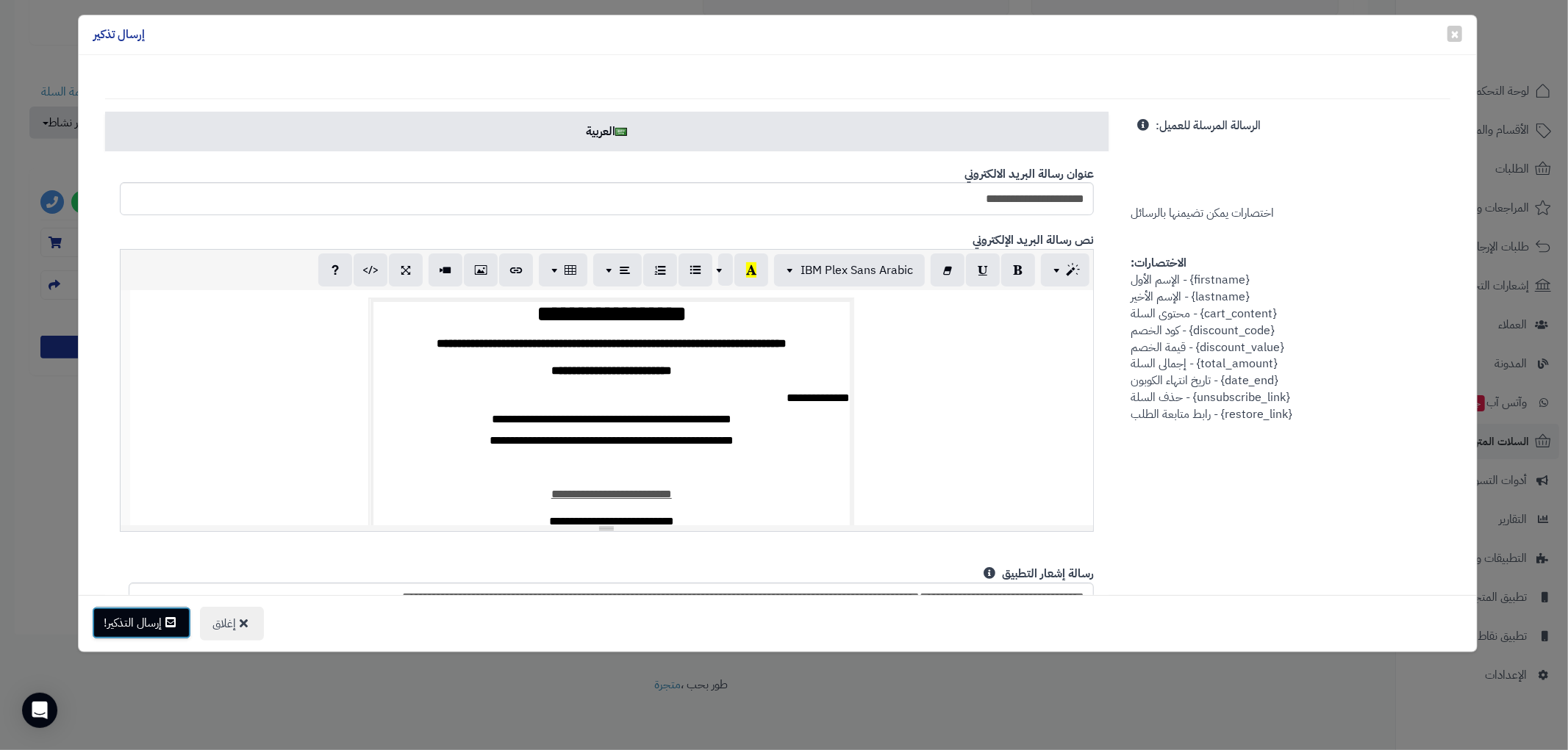
click at [154, 619] on button "إرسال التذكير!" at bounding box center [141, 623] width 99 height 32
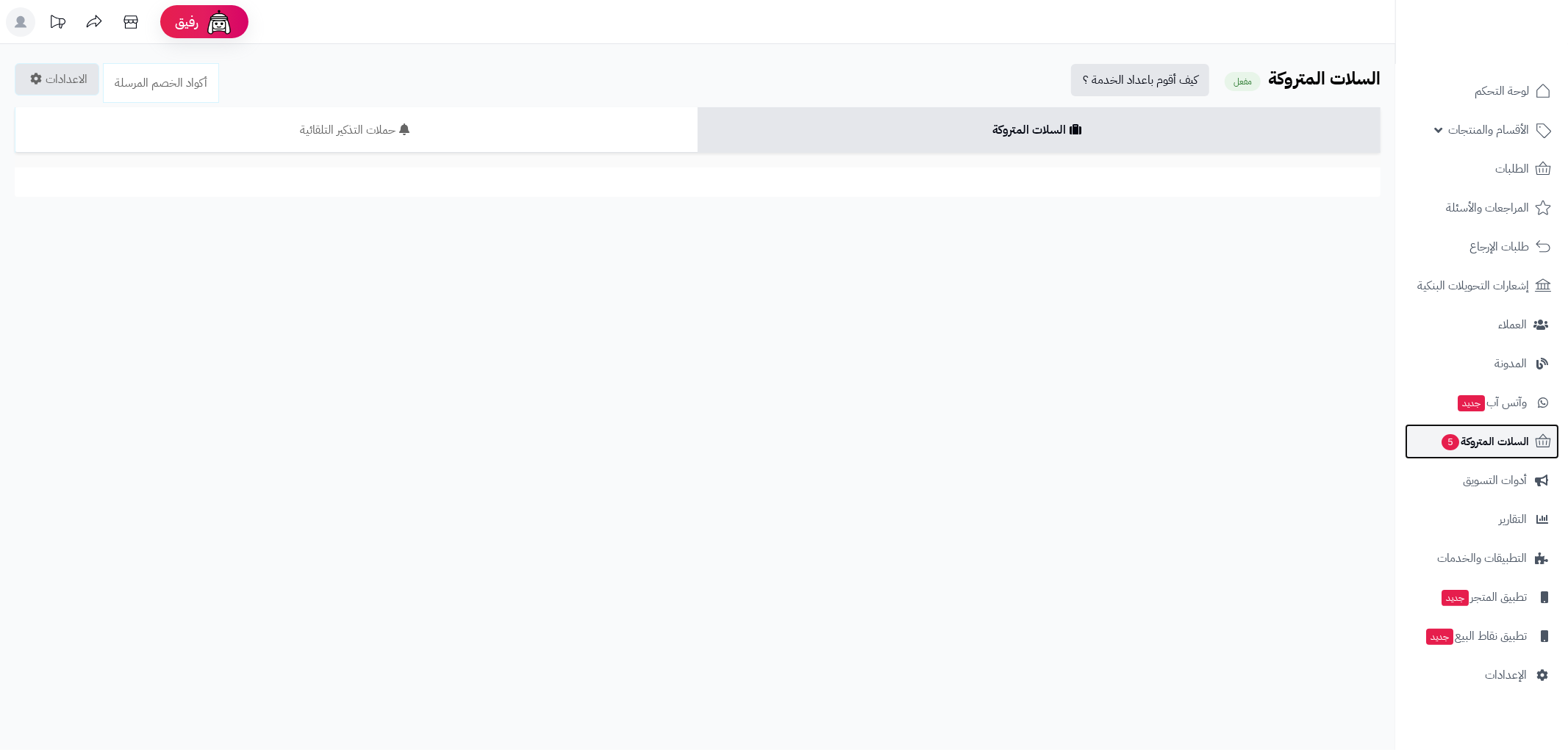
click at [1500, 443] on span "السلات المتروكة 5" at bounding box center [1485, 441] width 89 height 20
click at [1514, 443] on span "السلات المتروكة 5" at bounding box center [1472, 441] width 89 height 20
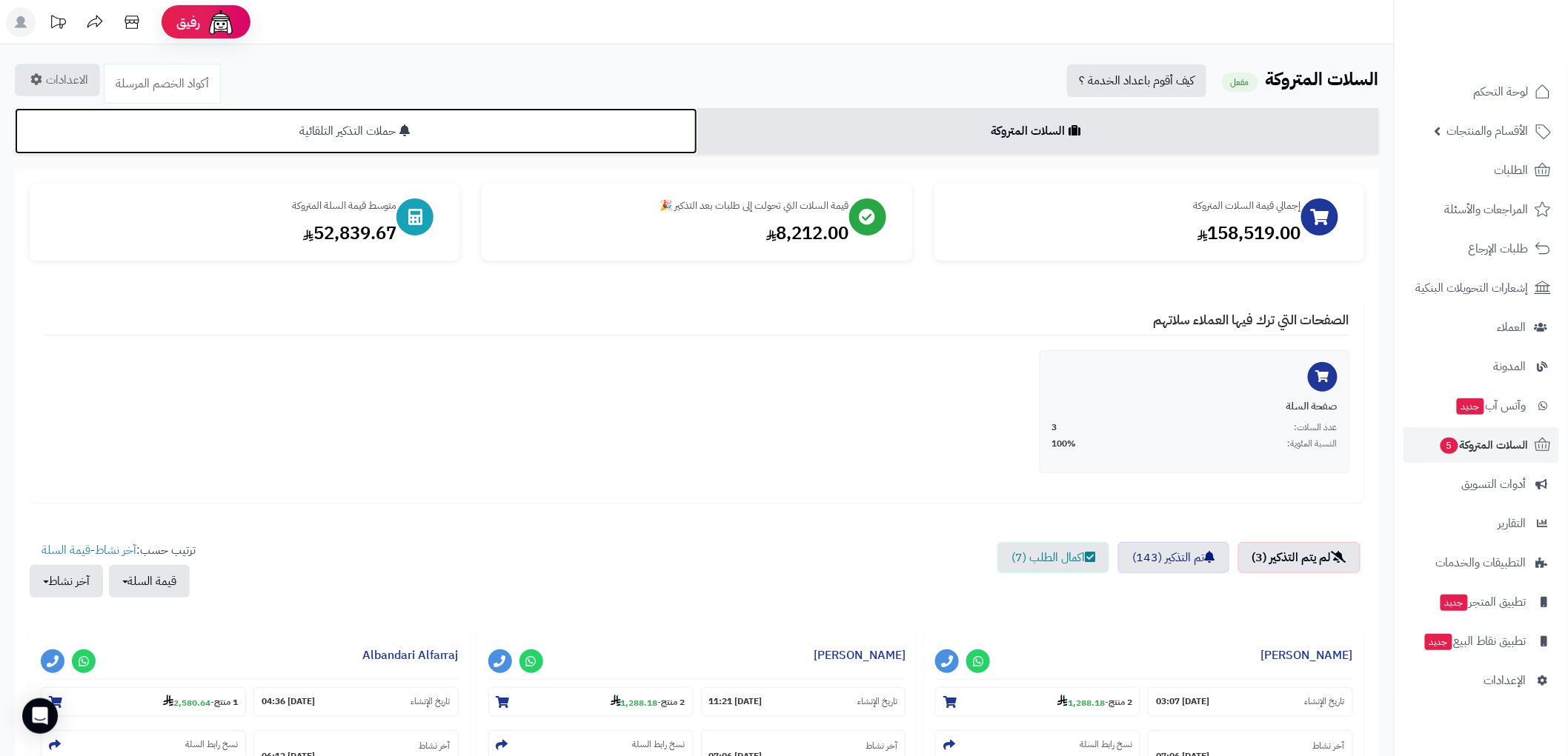
click at [416, 114] on link "حملات التذكير التلقائية" at bounding box center [356, 131] width 682 height 46
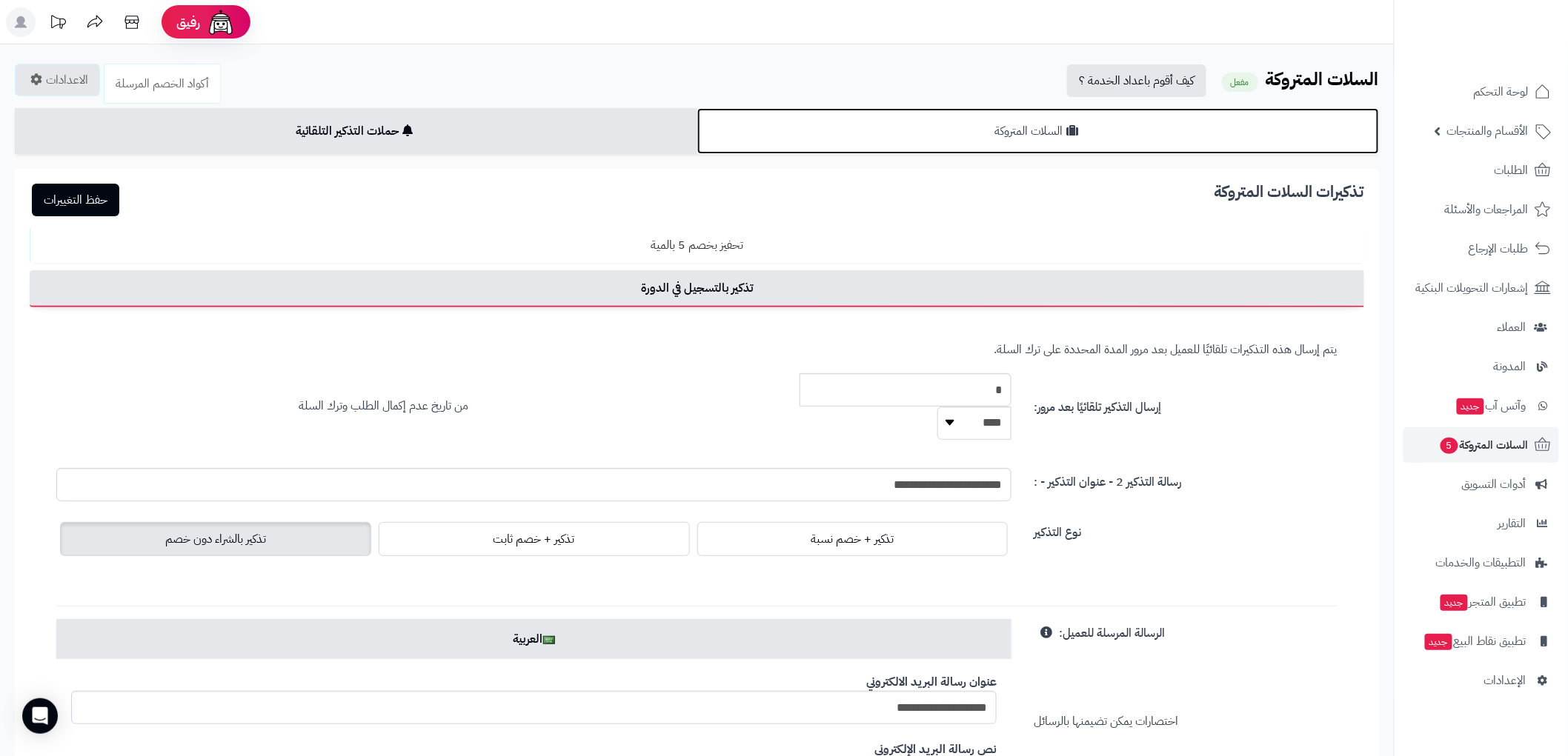
click at [1133, 132] on link "السلات المتروكة" at bounding box center [1038, 131] width 682 height 46
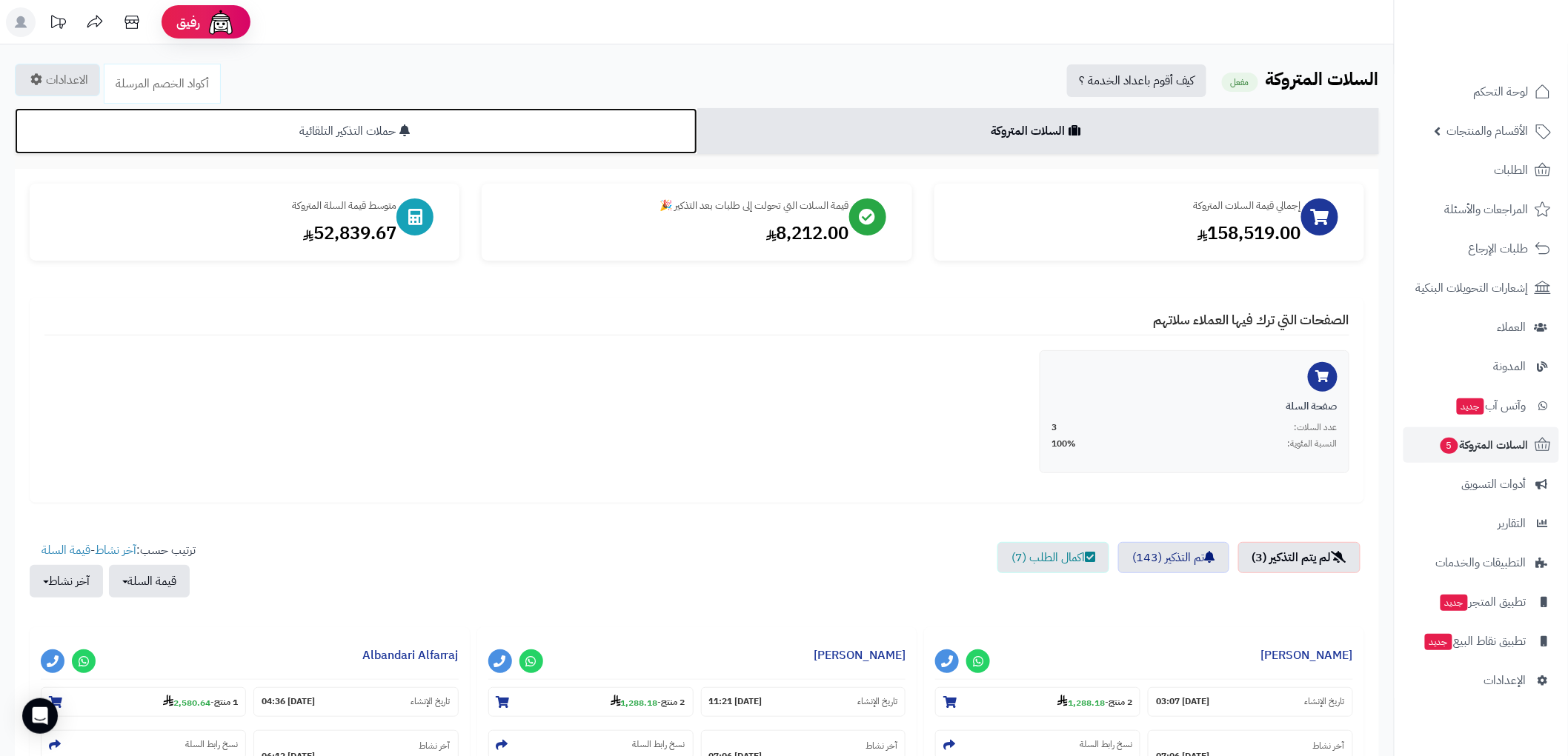
click at [366, 116] on link "حملات التذكير التلقائية" at bounding box center [356, 131] width 682 height 46
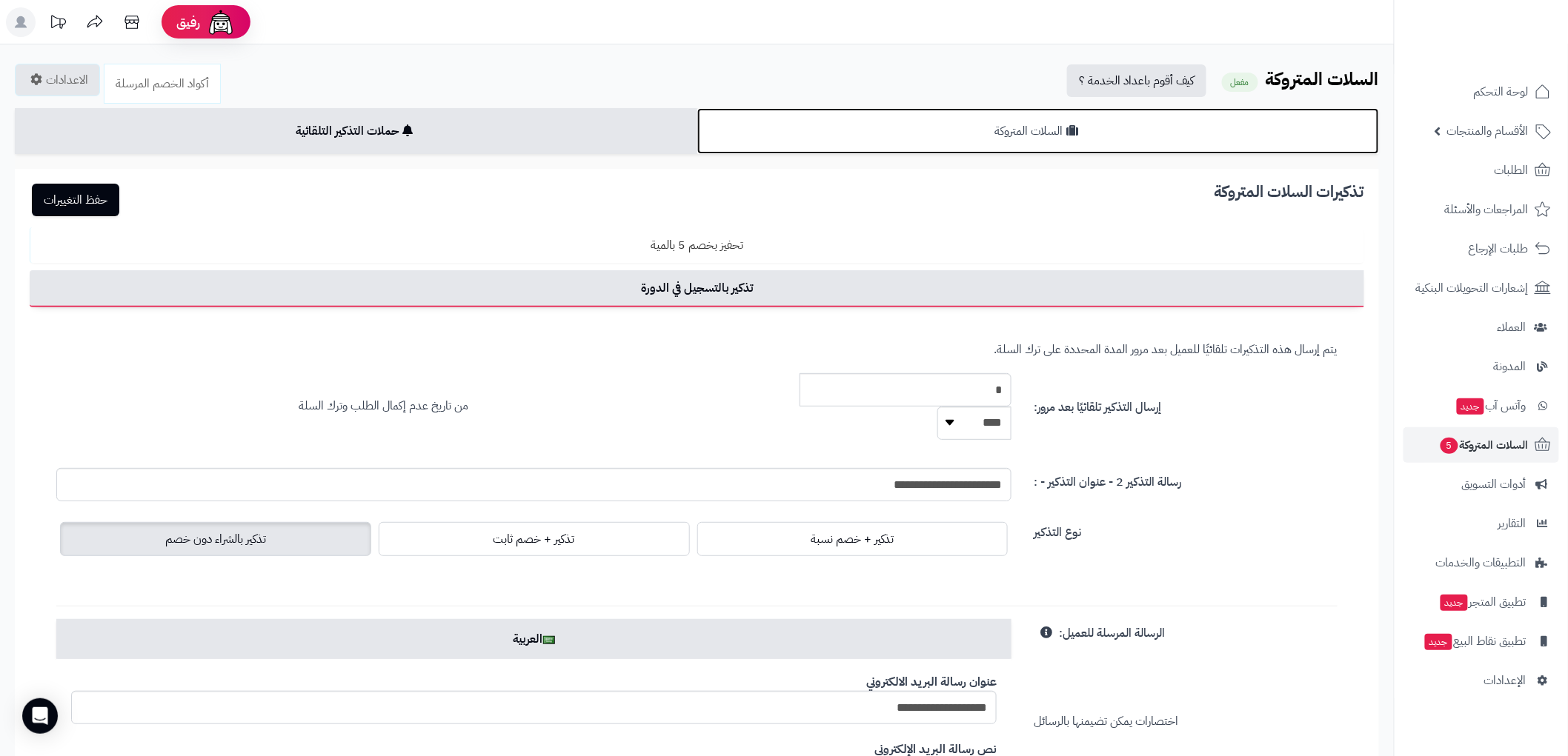
click at [1220, 136] on link "السلات المتروكة" at bounding box center [1038, 131] width 682 height 46
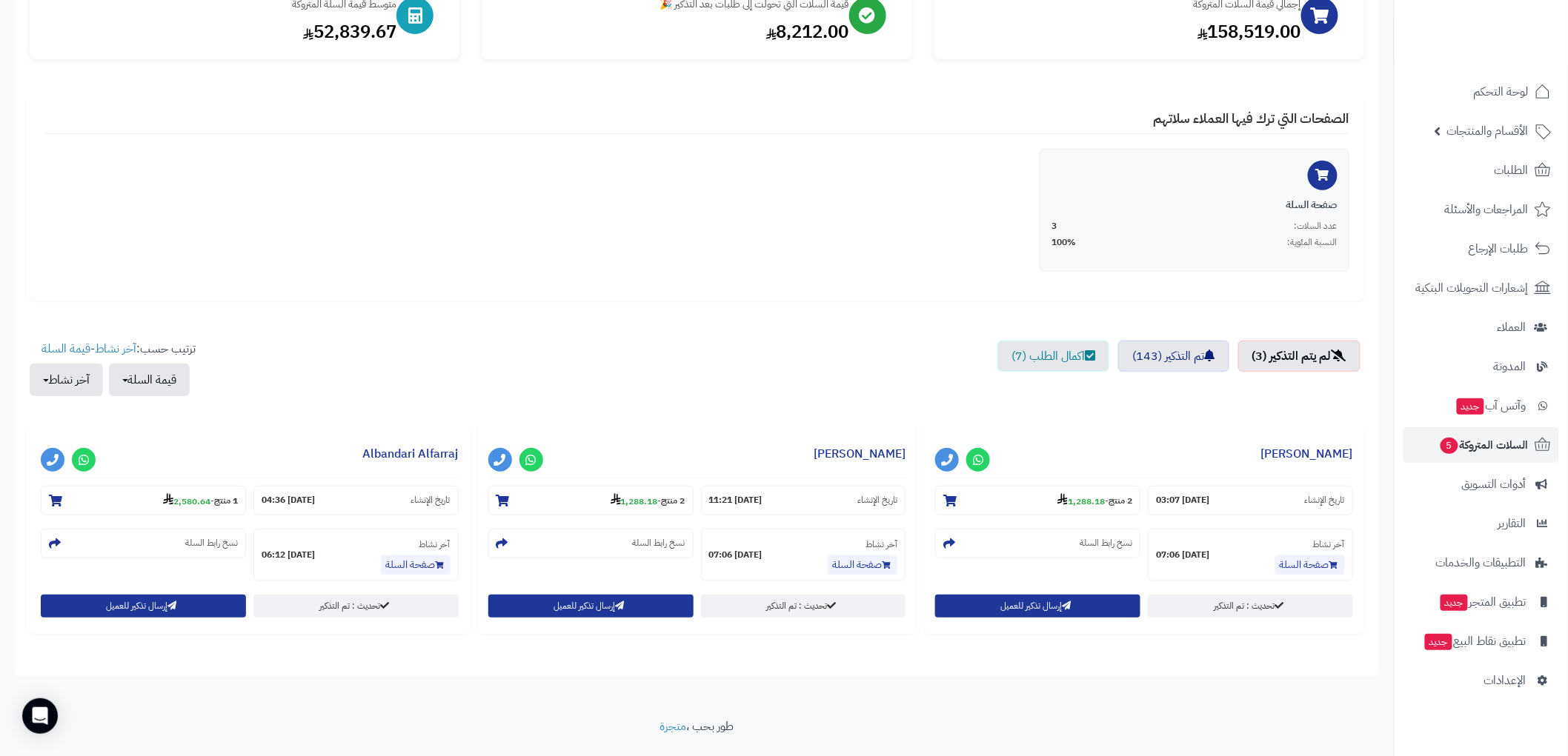
scroll to position [238, 0]
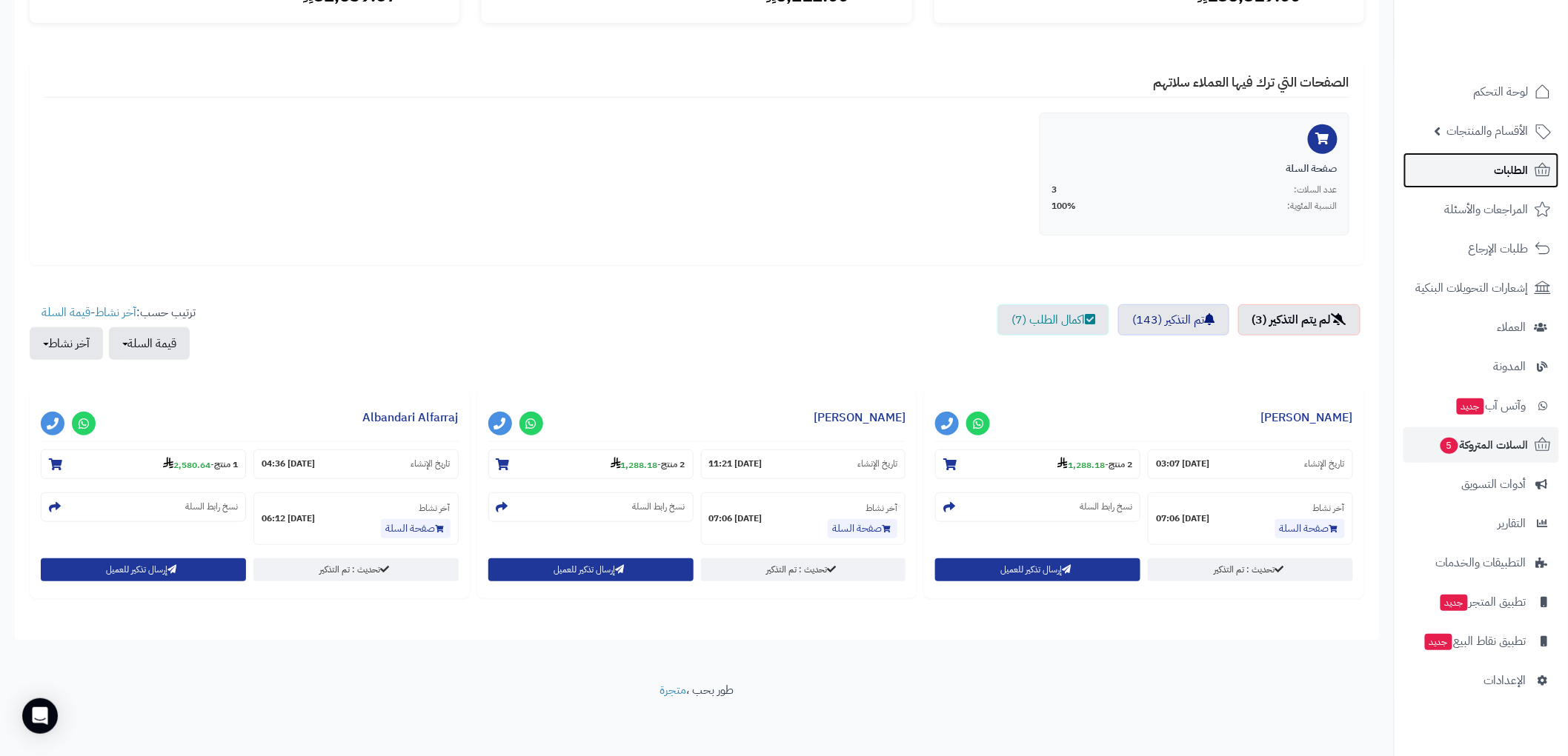
click at [1505, 167] on span "الطلبات" at bounding box center [1511, 170] width 34 height 21
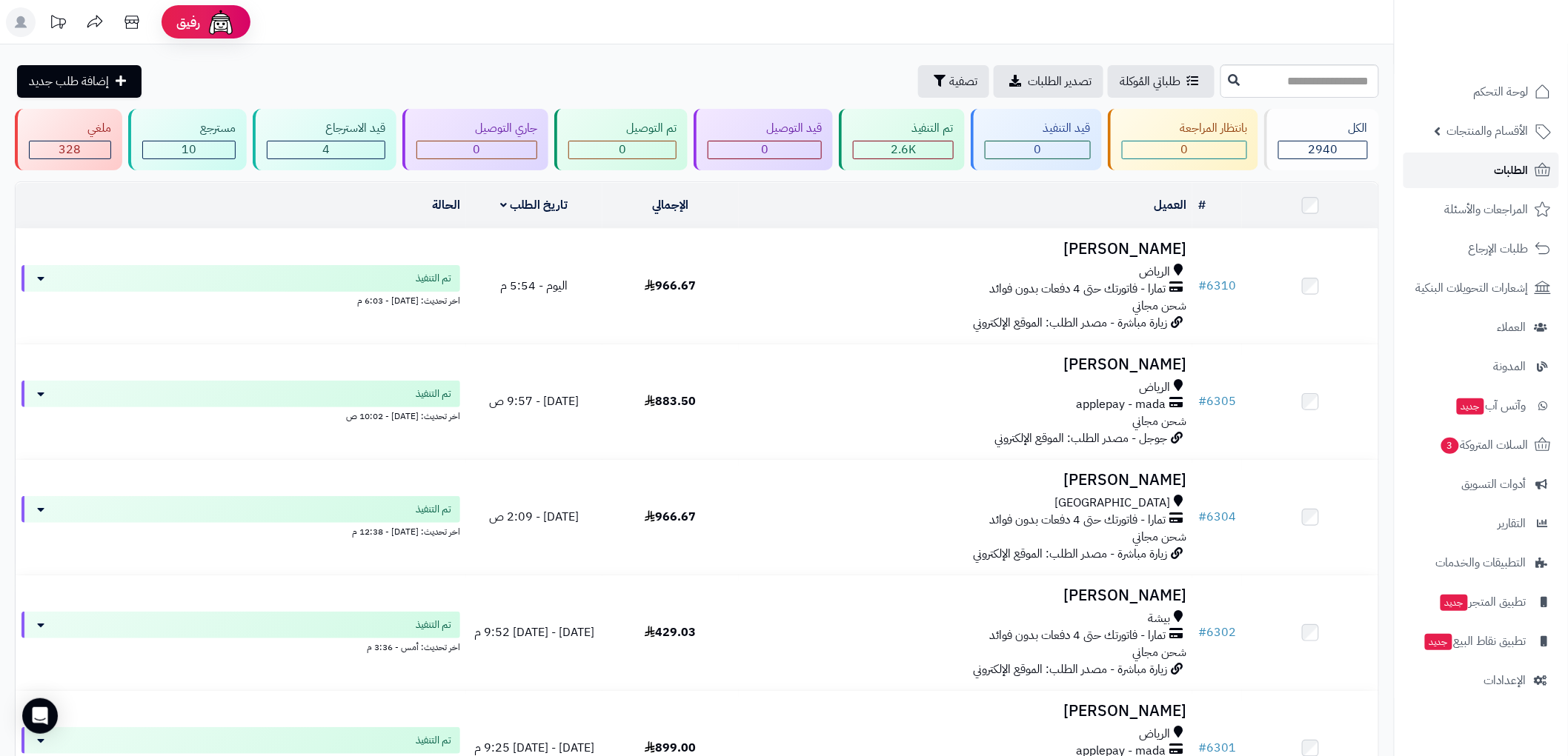
click at [1509, 174] on span "الطلبات" at bounding box center [1511, 170] width 34 height 21
click at [1515, 85] on span "لوحة التحكم" at bounding box center [1501, 91] width 54 height 21
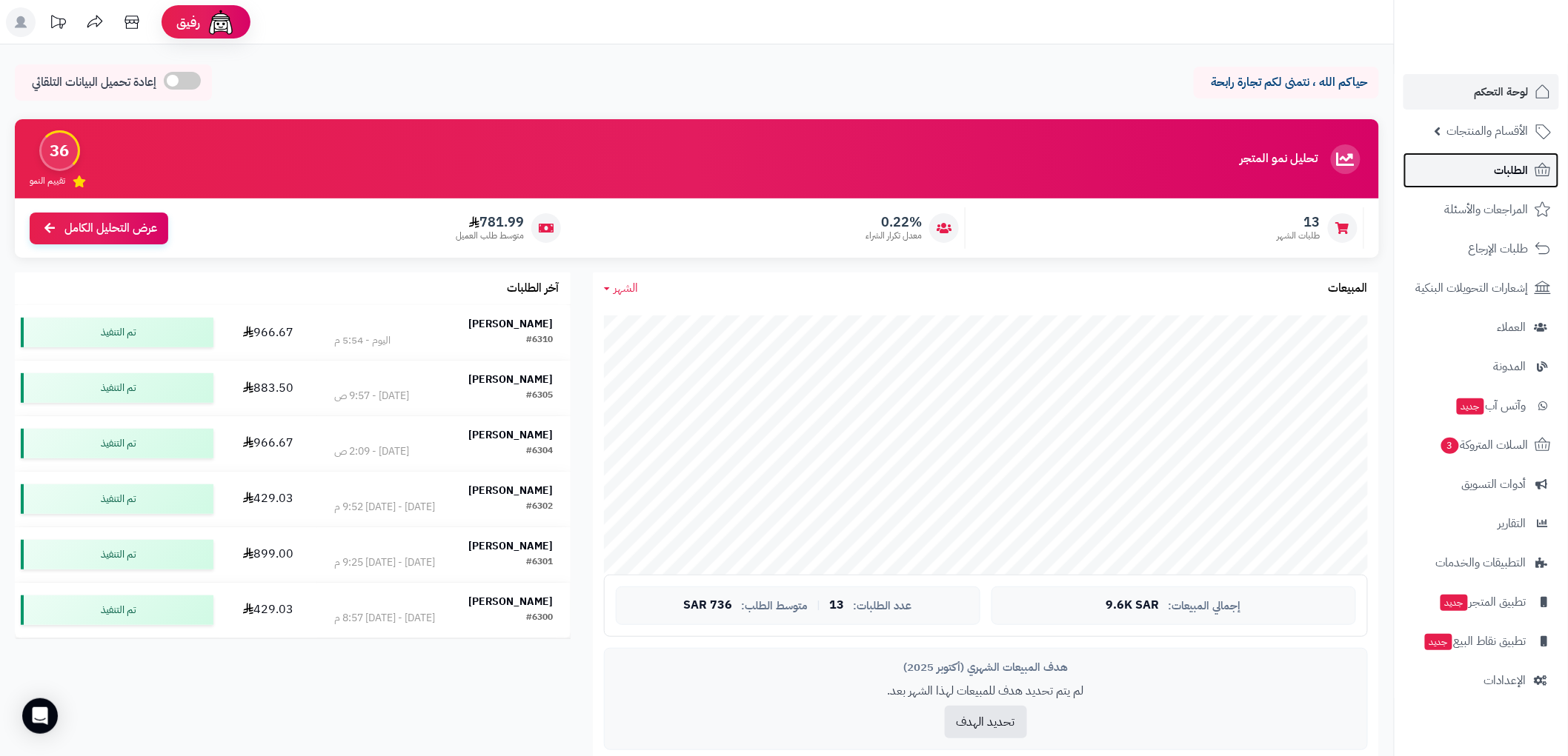
click at [1509, 171] on span "الطلبات" at bounding box center [1511, 170] width 34 height 21
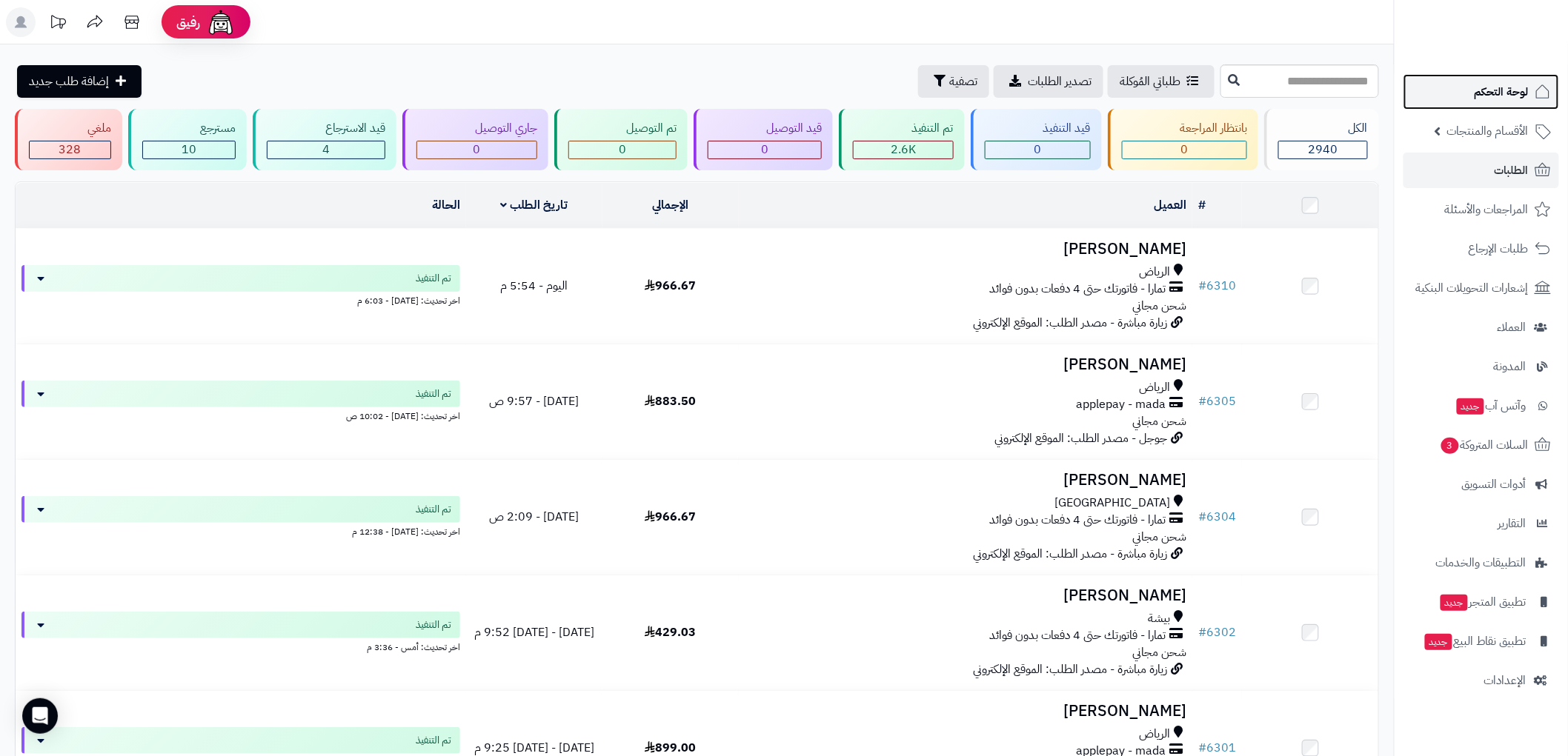
click at [1520, 92] on span "لوحة التحكم" at bounding box center [1501, 91] width 54 height 21
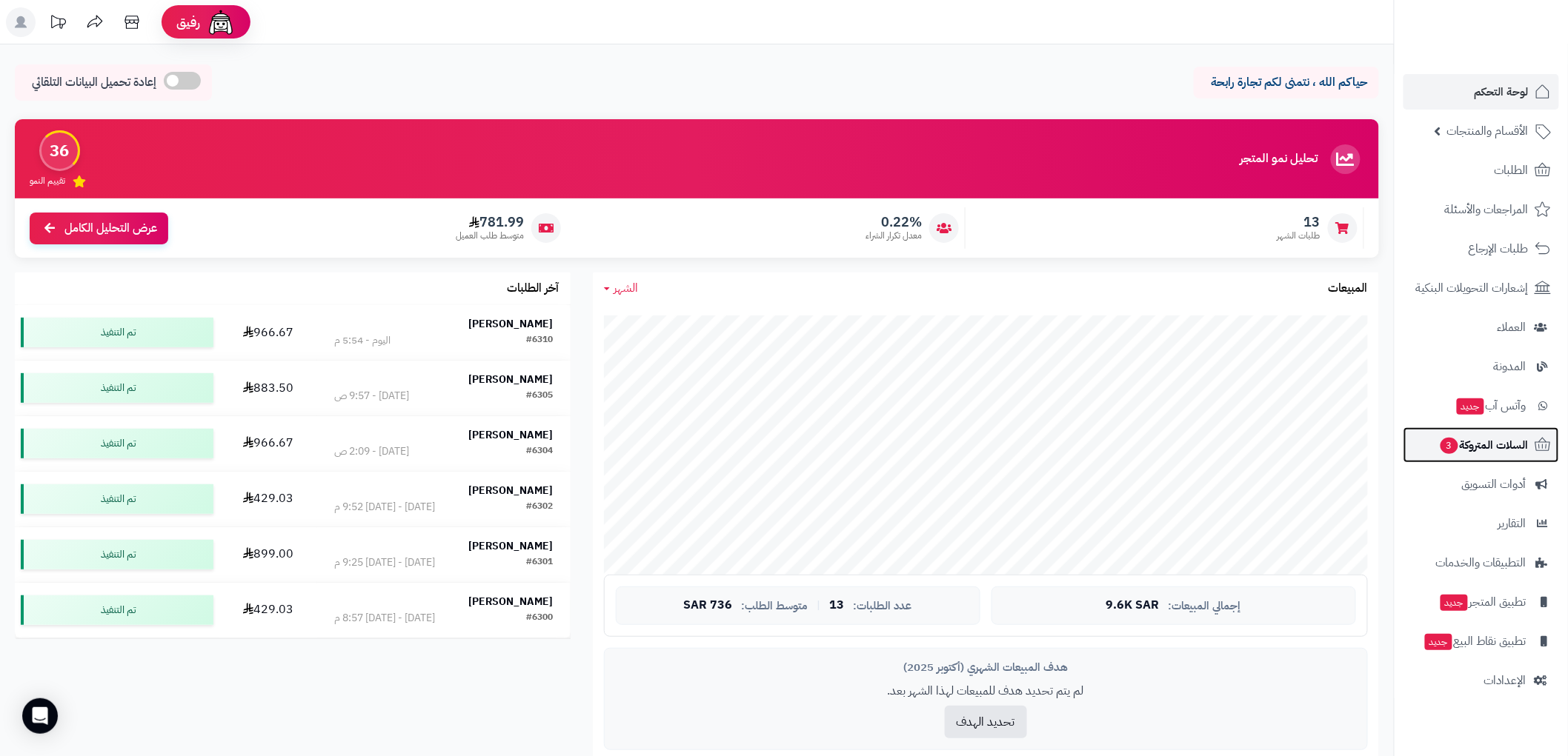
click at [1509, 438] on span "السلات المتروكة 3" at bounding box center [1483, 445] width 90 height 21
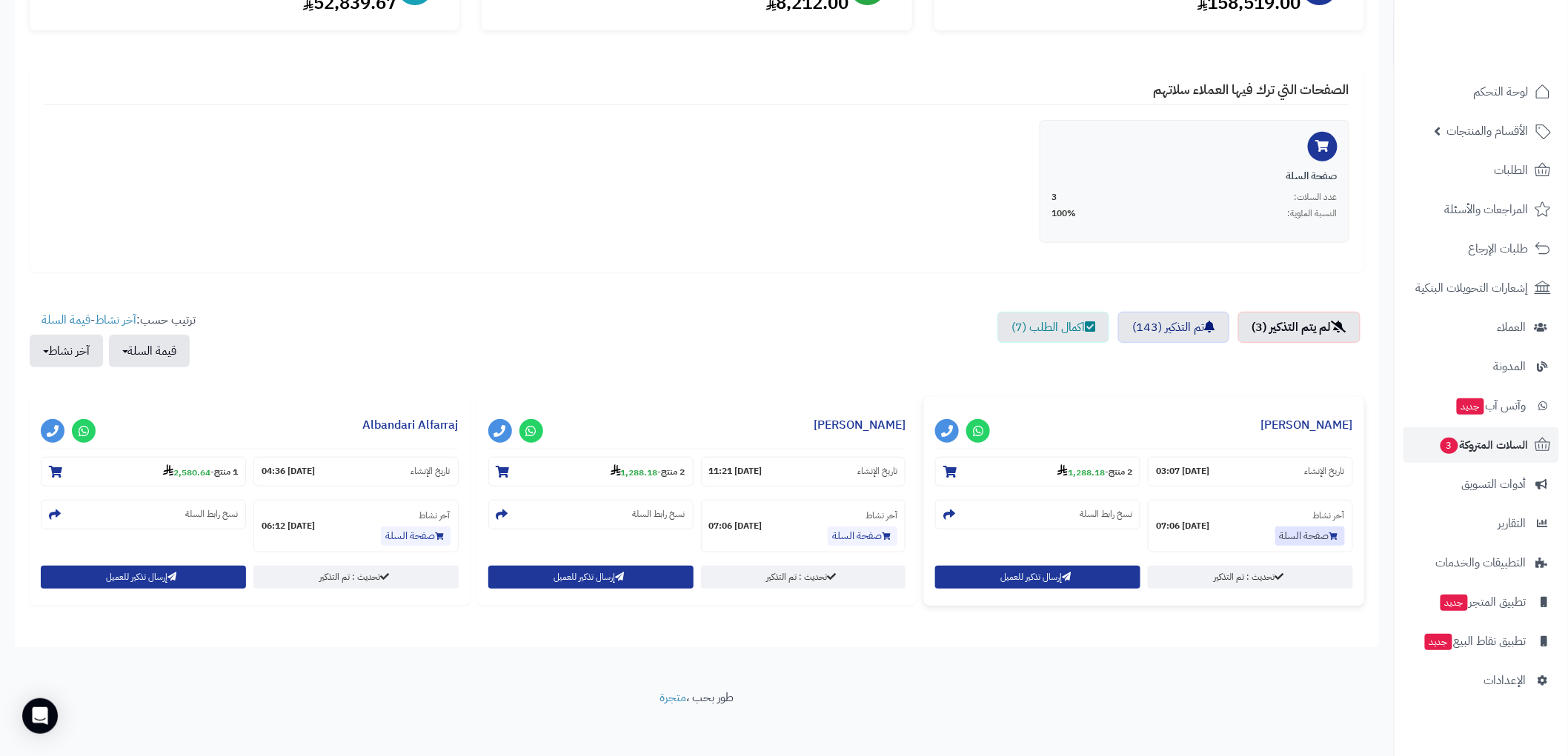
scroll to position [238, 0]
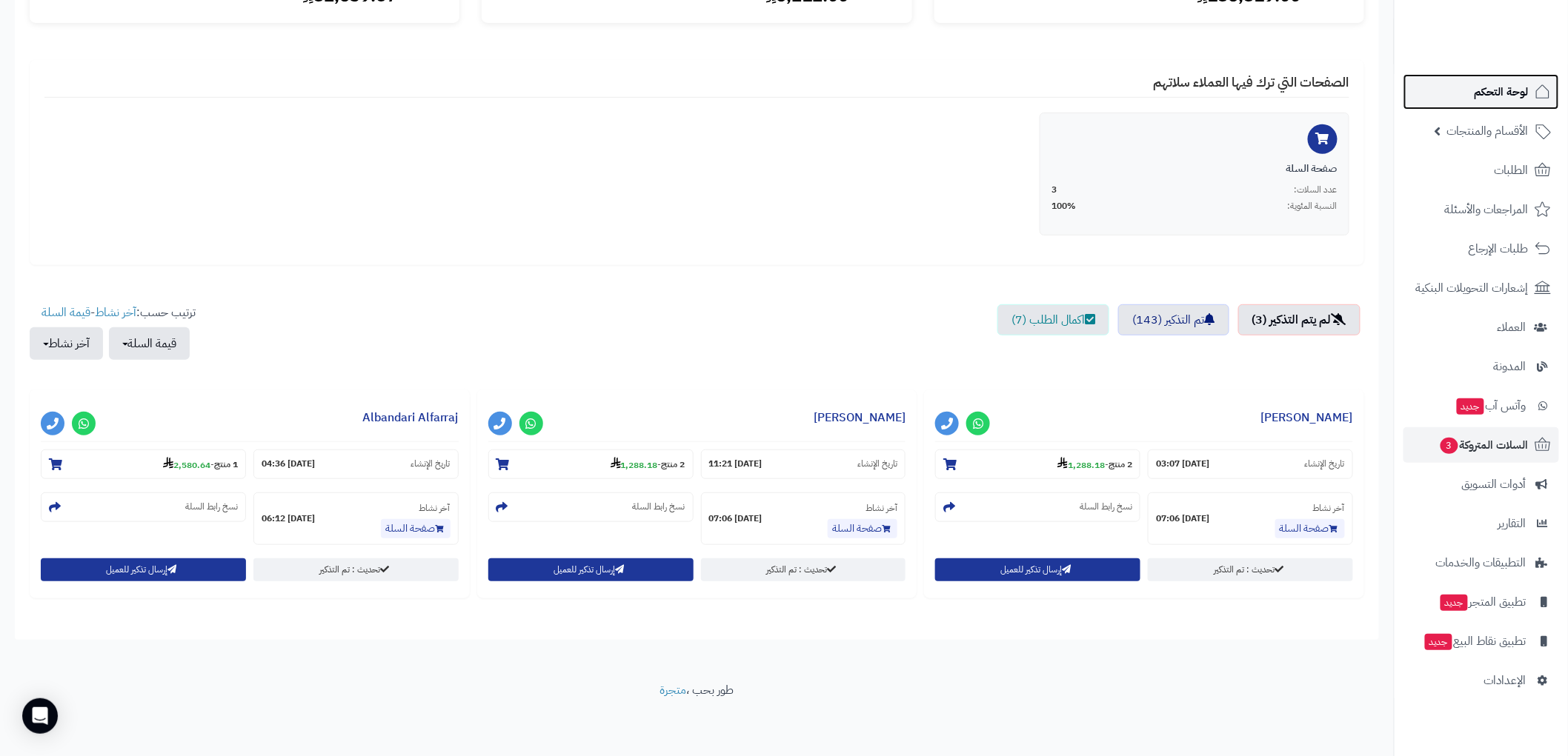
click at [1514, 94] on span "لوحة التحكم" at bounding box center [1501, 91] width 54 height 21
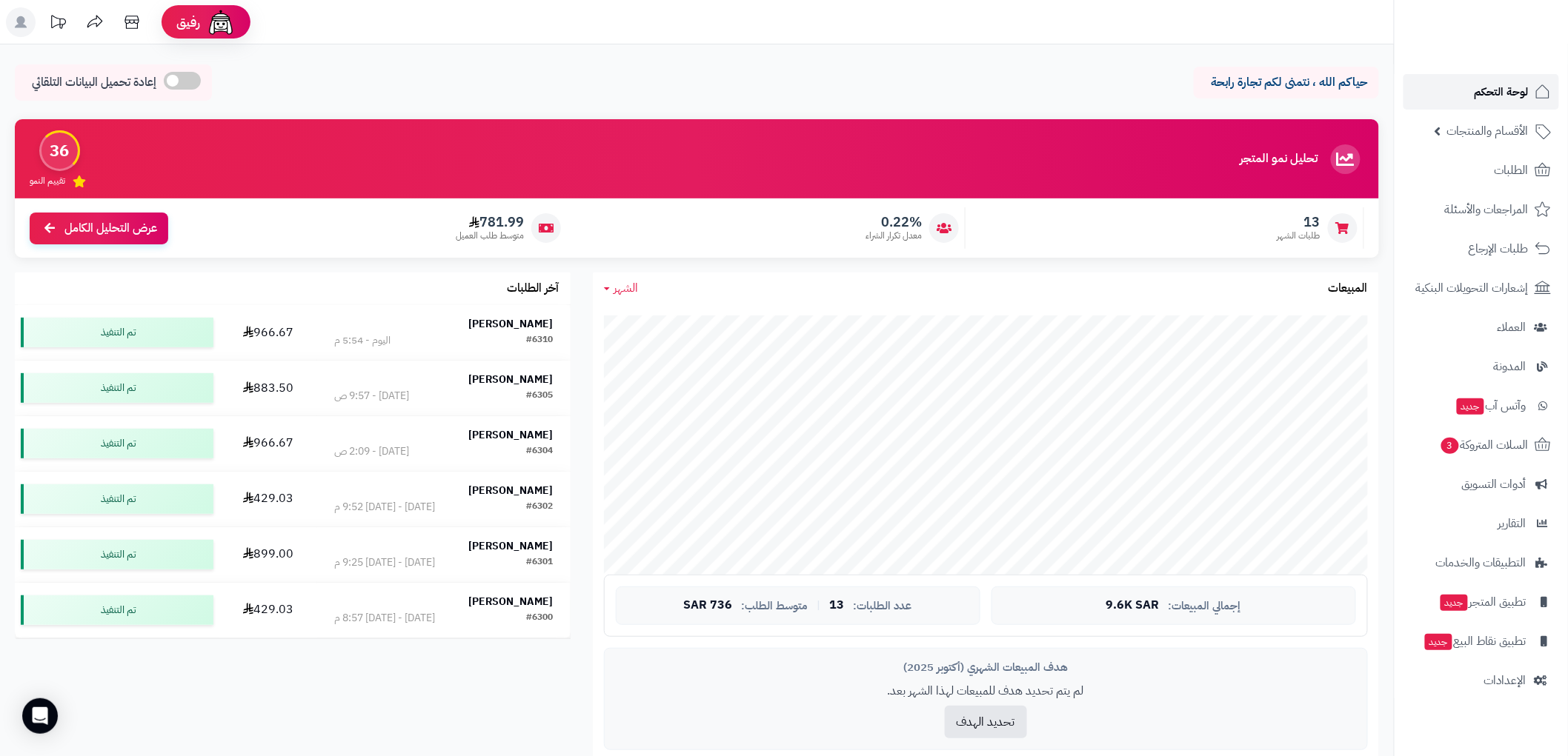
click at [1504, 91] on span "لوحة التحكم" at bounding box center [1501, 91] width 54 height 21
click at [1509, 177] on span "الطلبات" at bounding box center [1511, 170] width 34 height 21
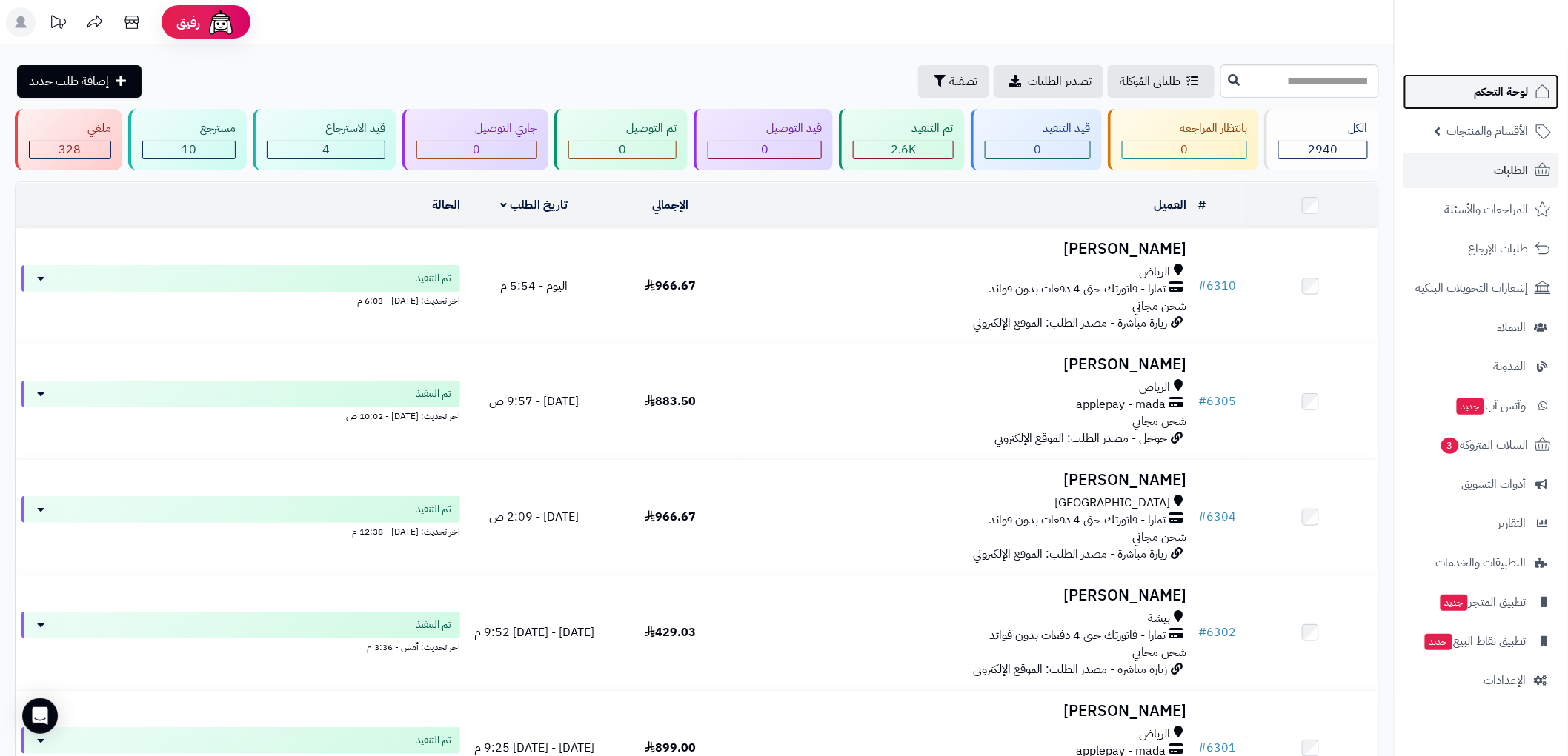
click at [1501, 94] on span "لوحة التحكم" at bounding box center [1501, 91] width 54 height 21
